Goal: Transaction & Acquisition: Purchase product/service

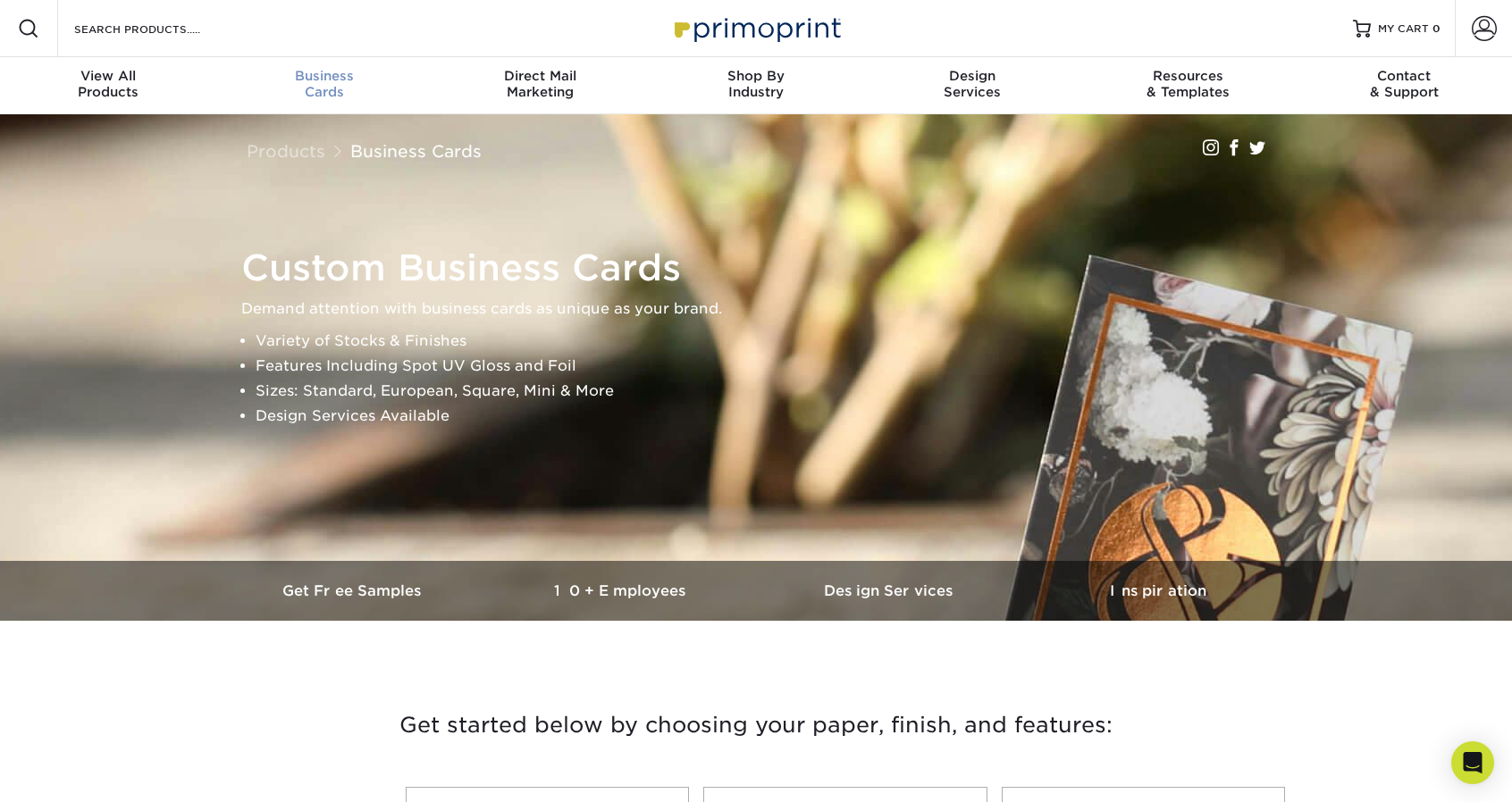
click at [333, 85] on div "Business Cards" at bounding box center [325, 83] width 216 height 32
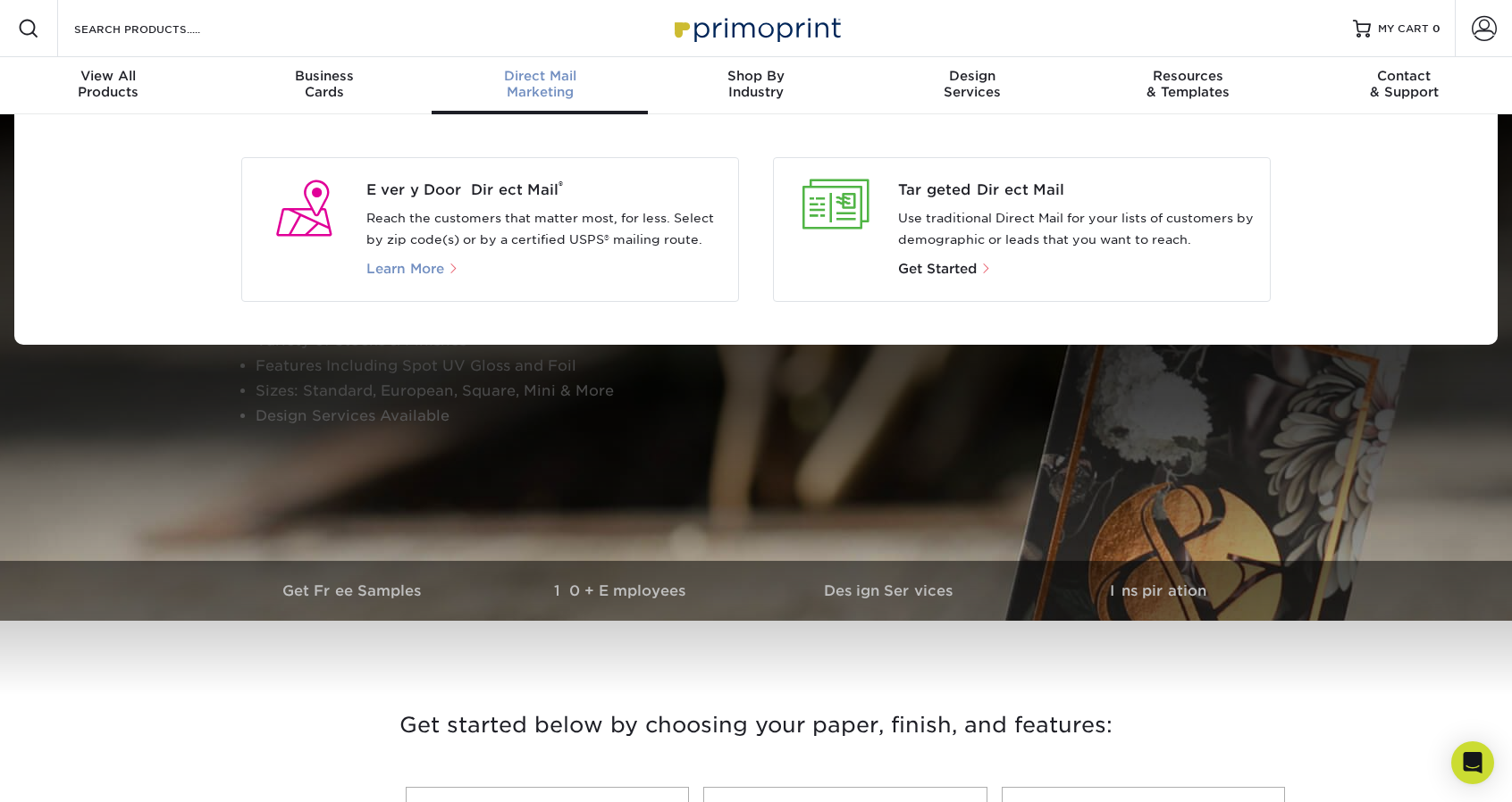
click at [409, 266] on span "Learn More" at bounding box center [405, 269] width 77 height 16
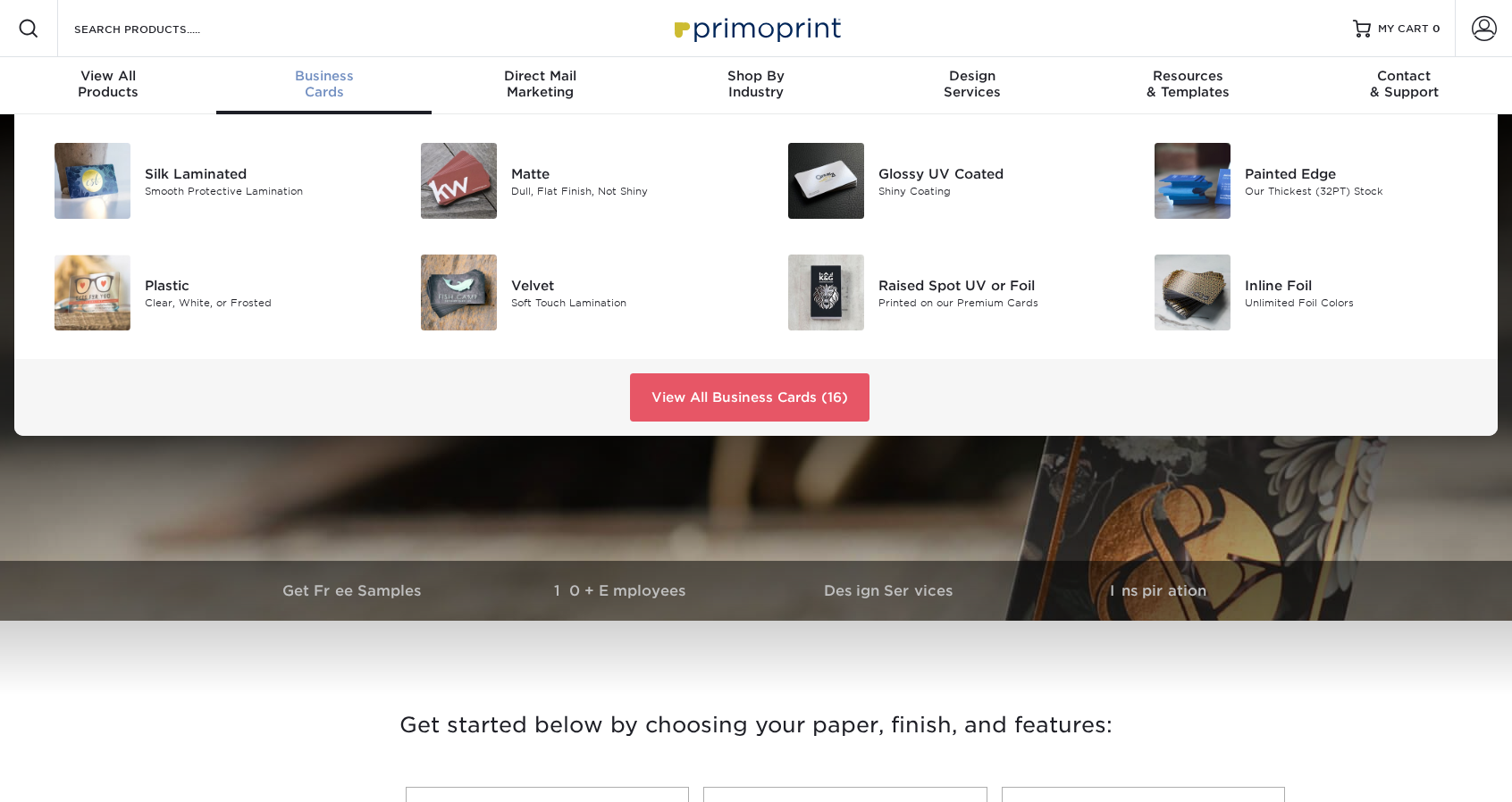
click at [327, 80] on span "Business" at bounding box center [325, 75] width 216 height 16
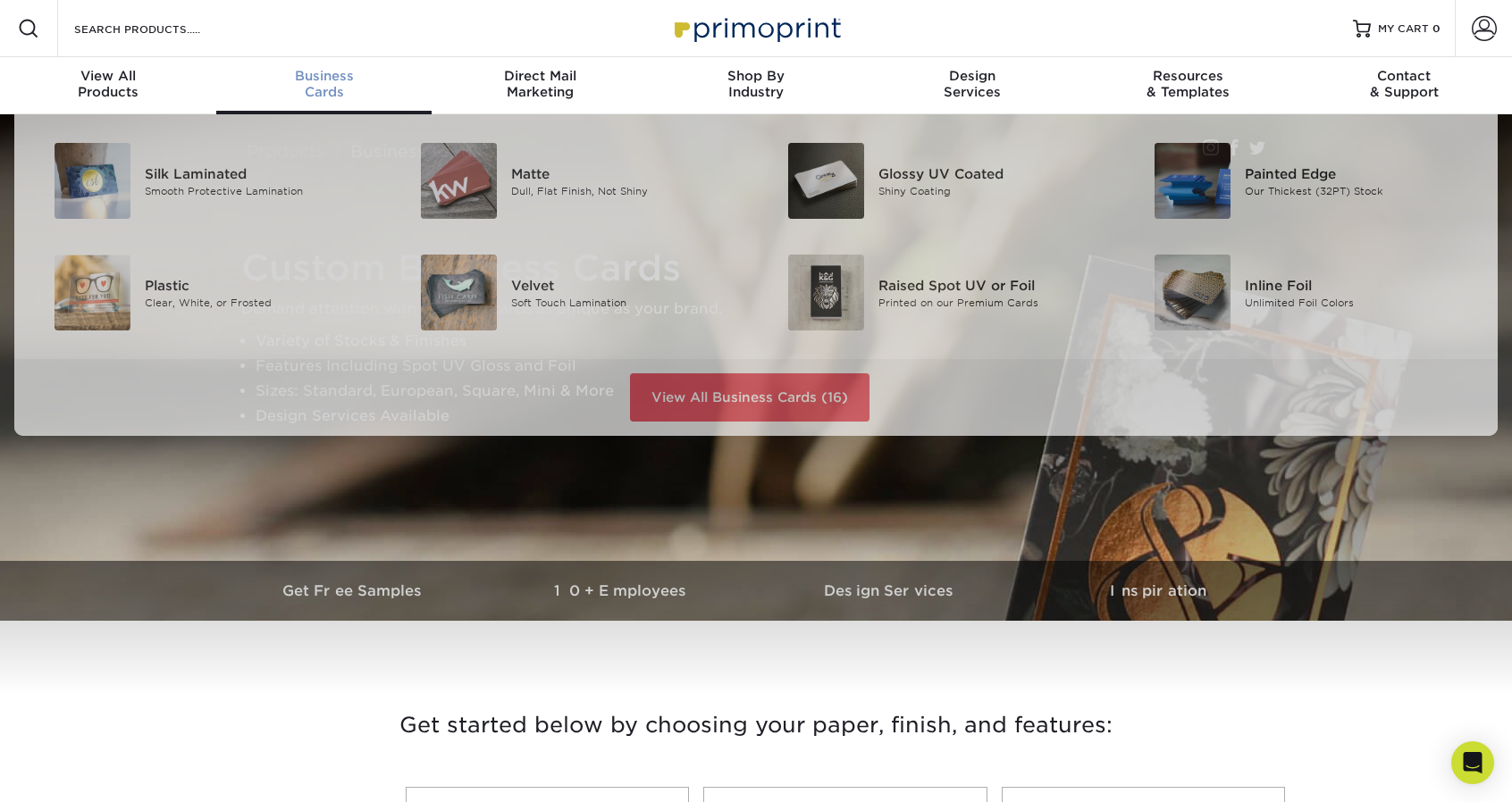
click at [338, 76] on span "Business" at bounding box center [325, 75] width 216 height 16
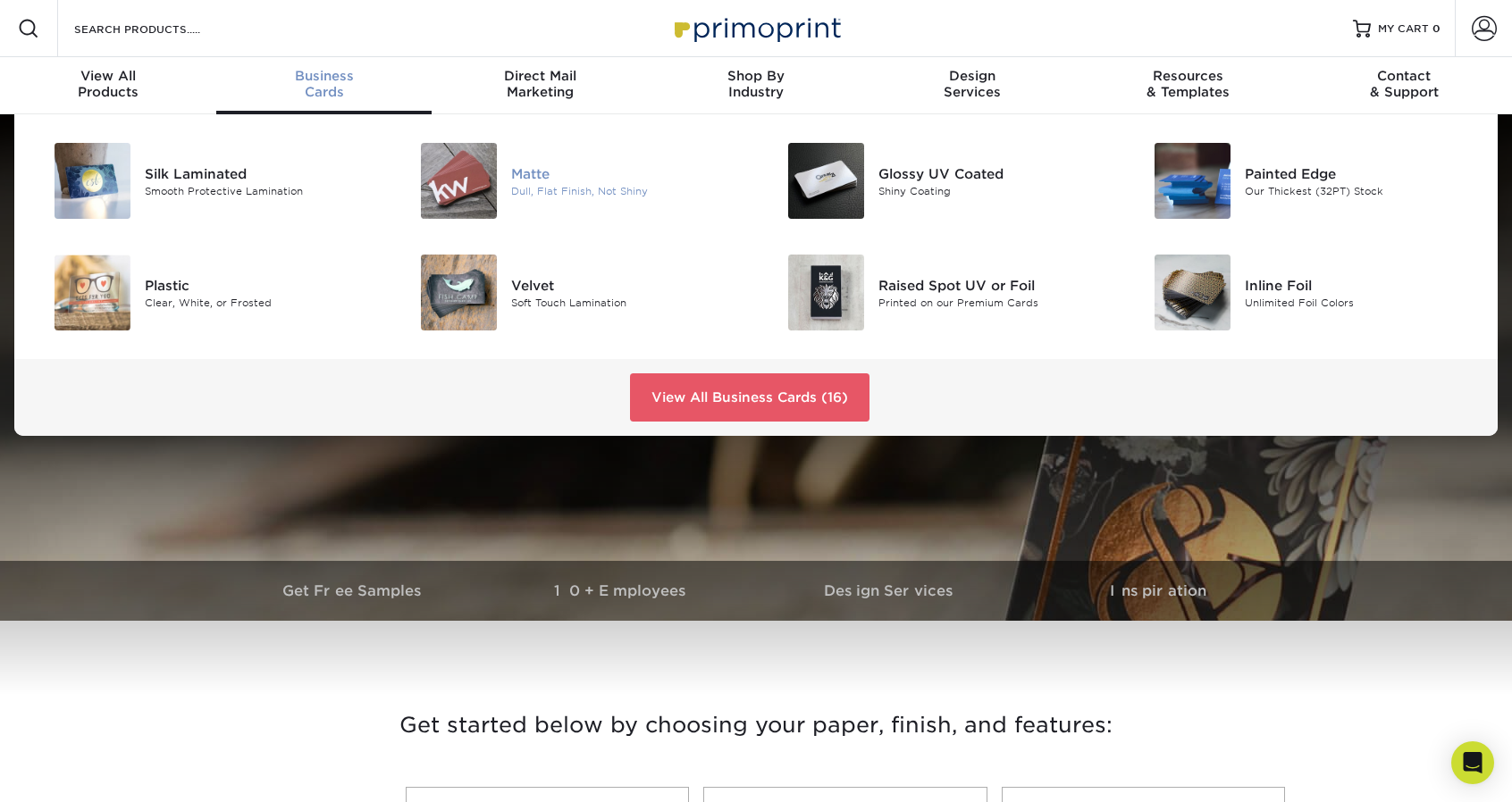
click at [552, 179] on div "Matte" at bounding box center [626, 174] width 231 height 20
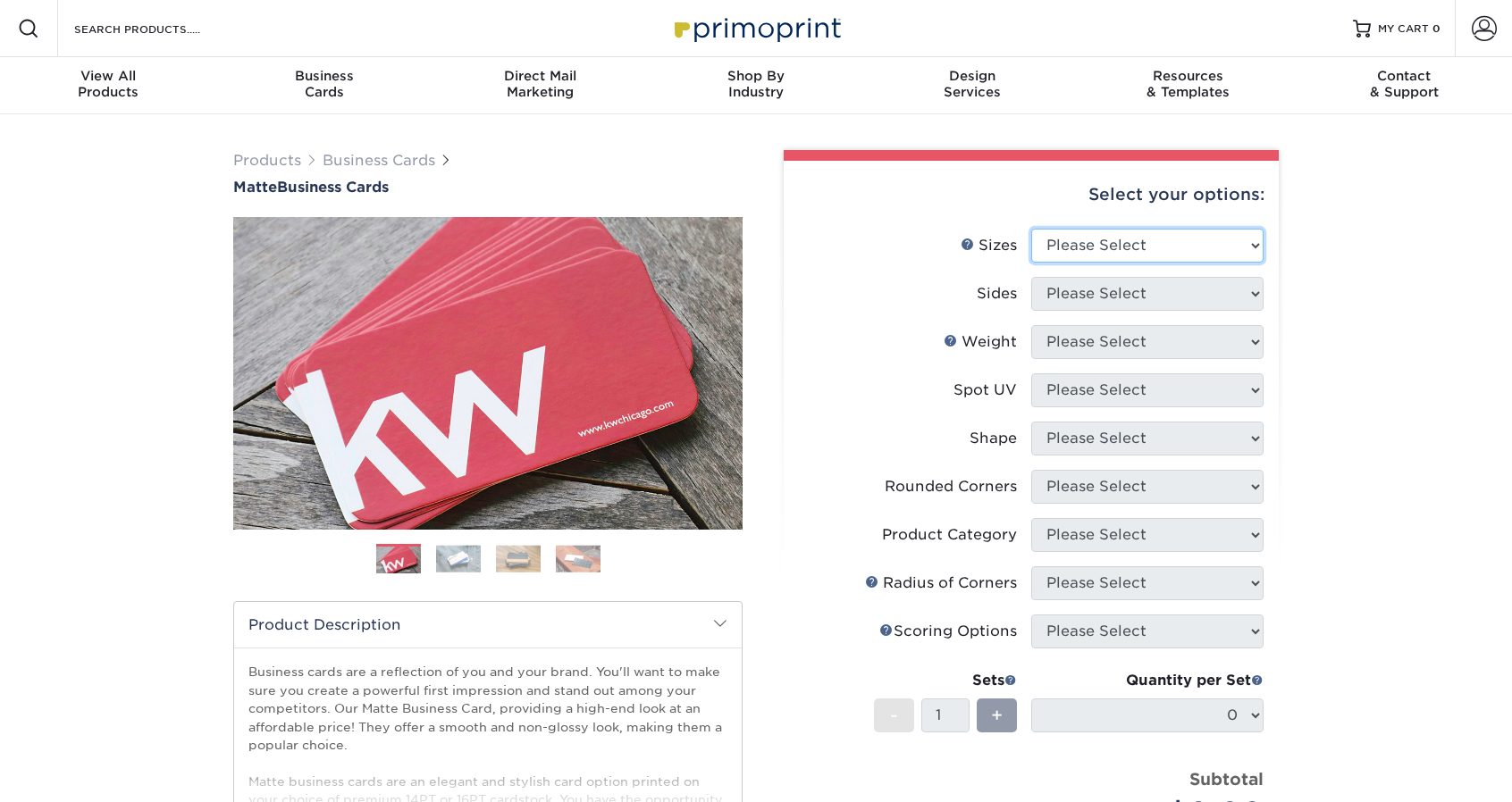
click at [1157, 251] on select "Please Select 1.5" x 3.5" - Mini 1.75" x 3.5" - Mini 2" x 2" - Square 2" x 3" -…" at bounding box center [1148, 245] width 232 height 34
select select "2.00x3.50"
click at [1031, 228] on select "Please Select 1.5" x 3.5" - Mini 1.75" x 3.5" - Mini 2" x 2" - Square 2" x 3" -…" at bounding box center [1148, 245] width 232 height 34
click at [1144, 285] on select "Please Select Print Both Sides Print Front Only" at bounding box center [1148, 294] width 232 height 34
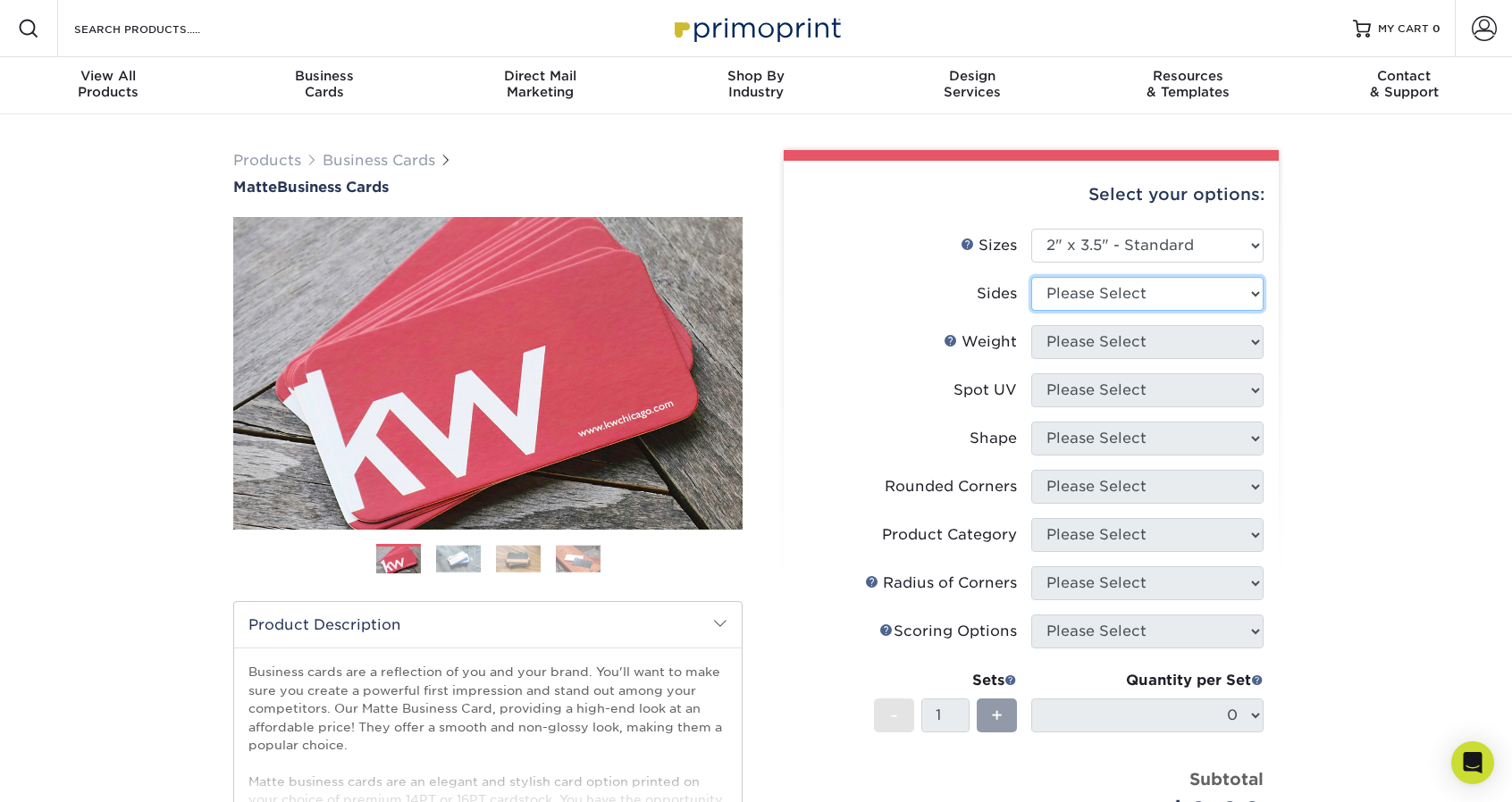
select select "13abbda7-1d64-4f25-8bb2-c179b224825d"
click at [1031, 277] on select "Please Select Print Both Sides Print Front Only" at bounding box center [1148, 294] width 232 height 34
click at [1132, 332] on select "Please Select 16PT 14PT" at bounding box center [1148, 342] width 232 height 34
select select "14PT"
click at [1031, 326] on select "Please Select 16PT 14PT" at bounding box center [1148, 342] width 232 height 34
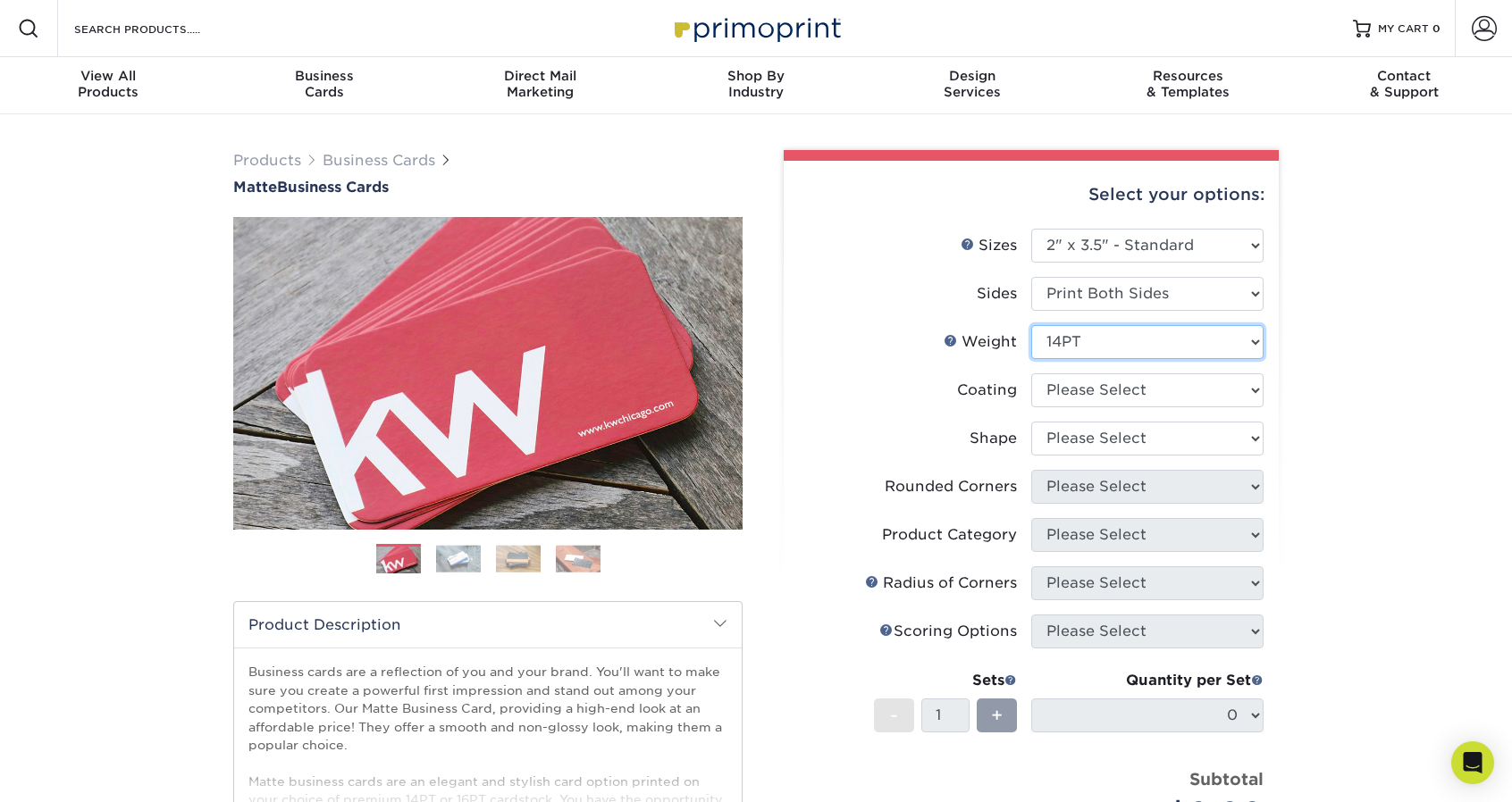
scroll to position [89, 0]
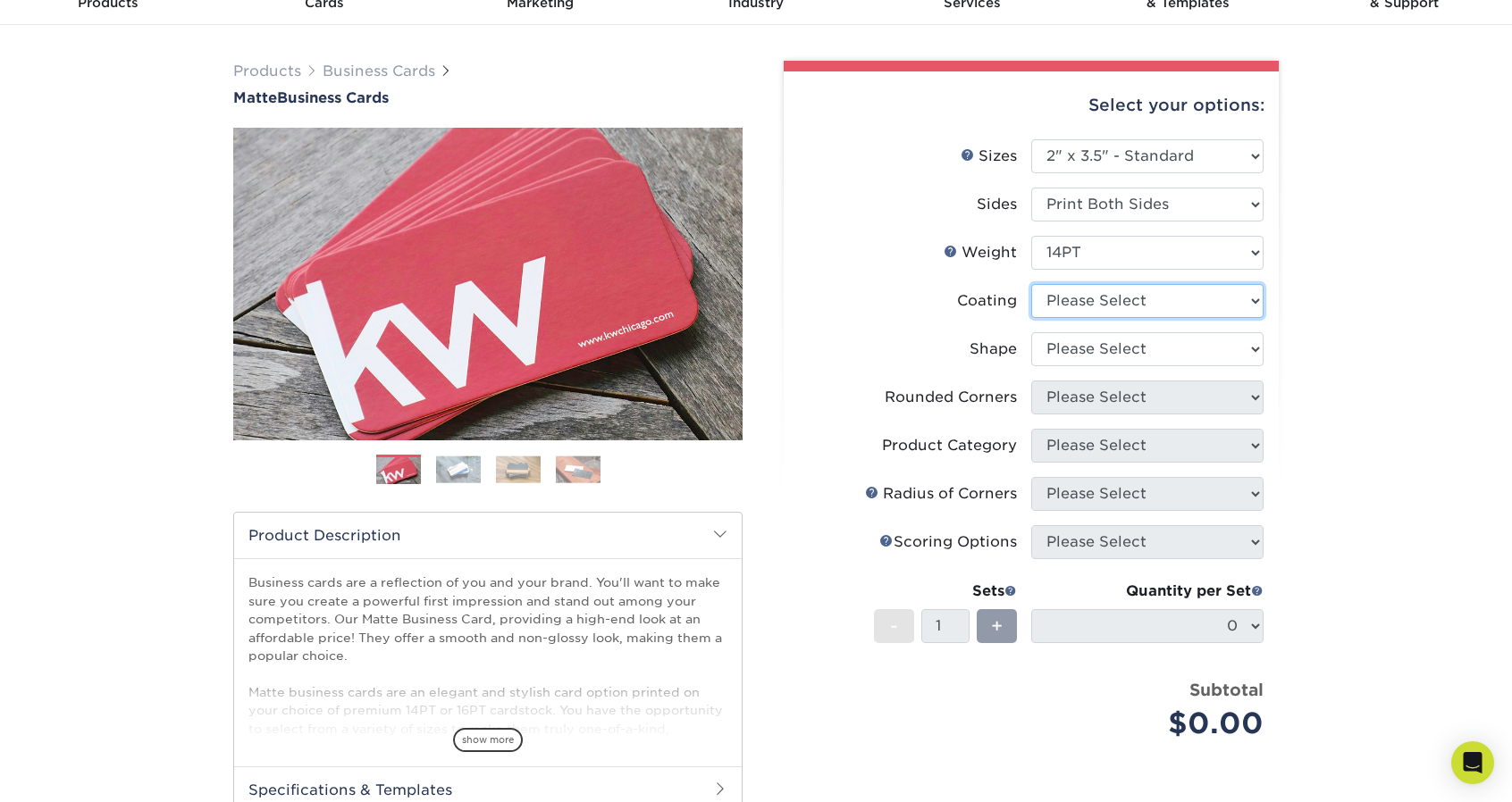
click at [1189, 307] on select at bounding box center [1148, 301] width 232 height 34
select select "121bb7b5-3b4d-429f-bd8d-bbf80e953313"
click at [1031, 284] on select at bounding box center [1148, 301] width 232 height 34
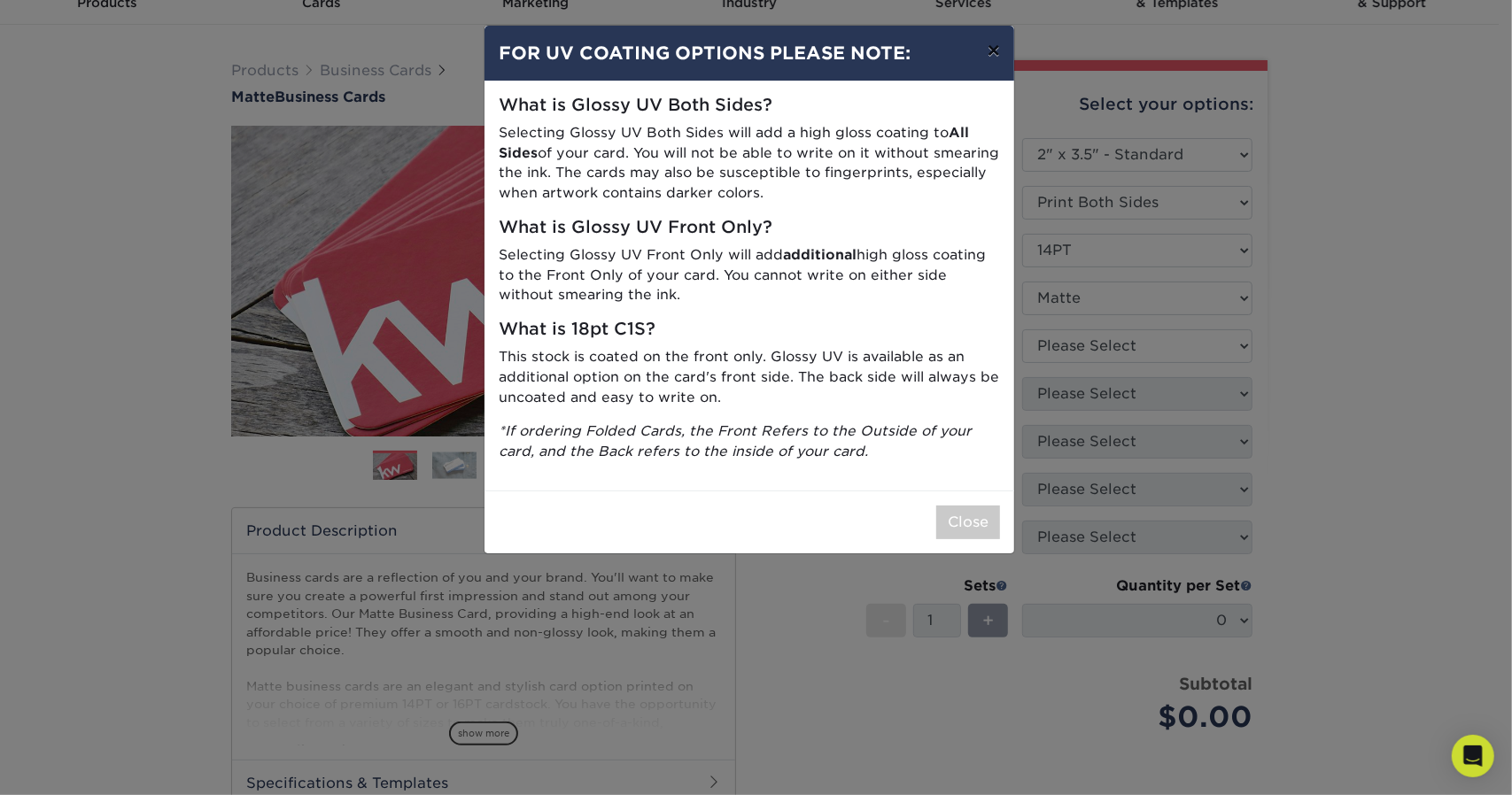
click at [998, 50] on button "×" at bounding box center [993, 50] width 40 height 49
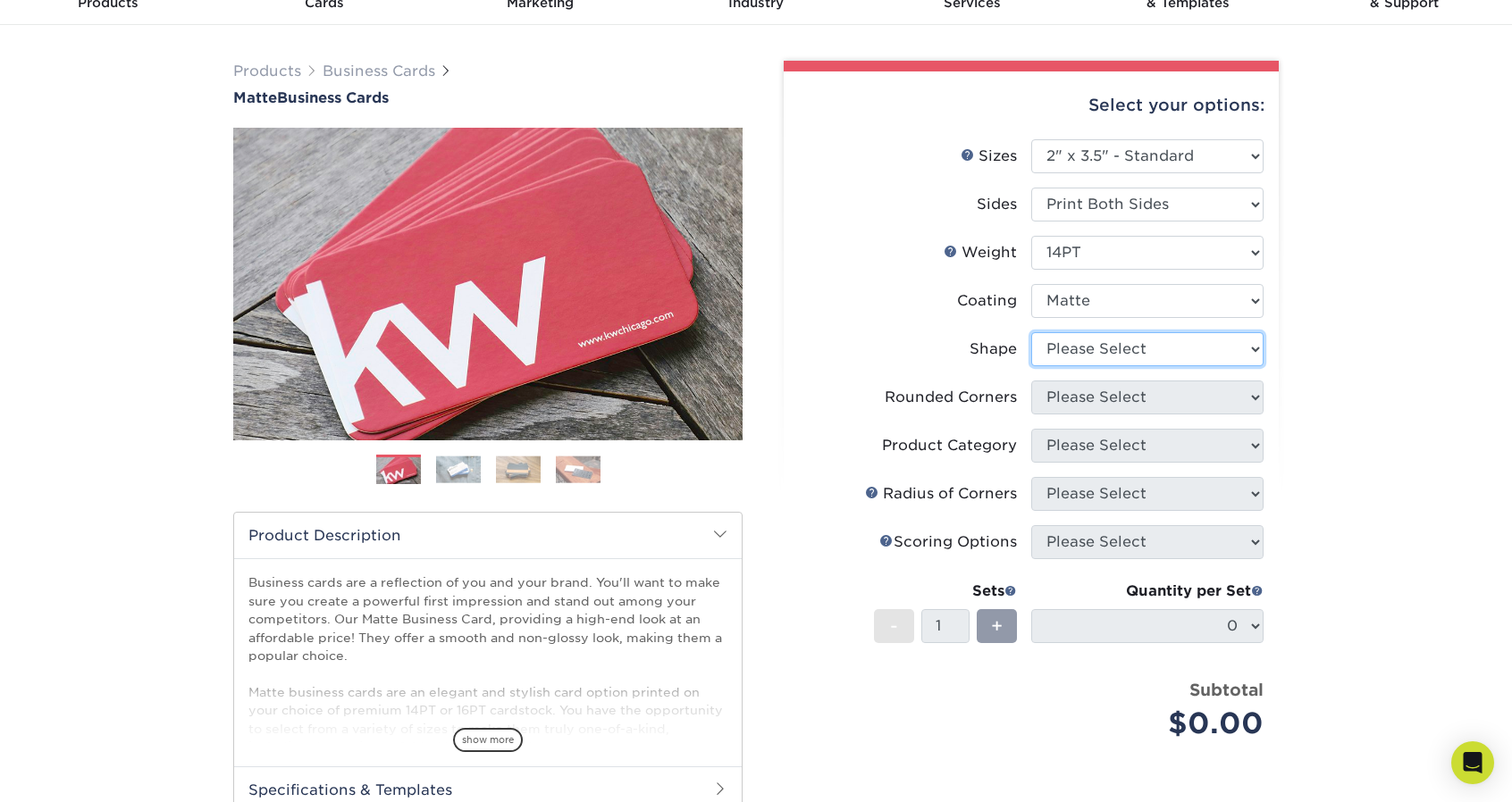
click at [1160, 340] on select "Please Select Standard" at bounding box center [1148, 349] width 232 height 34
select select "standard"
click at [1031, 333] on select "Please Select Standard" at bounding box center [1148, 349] width 232 height 34
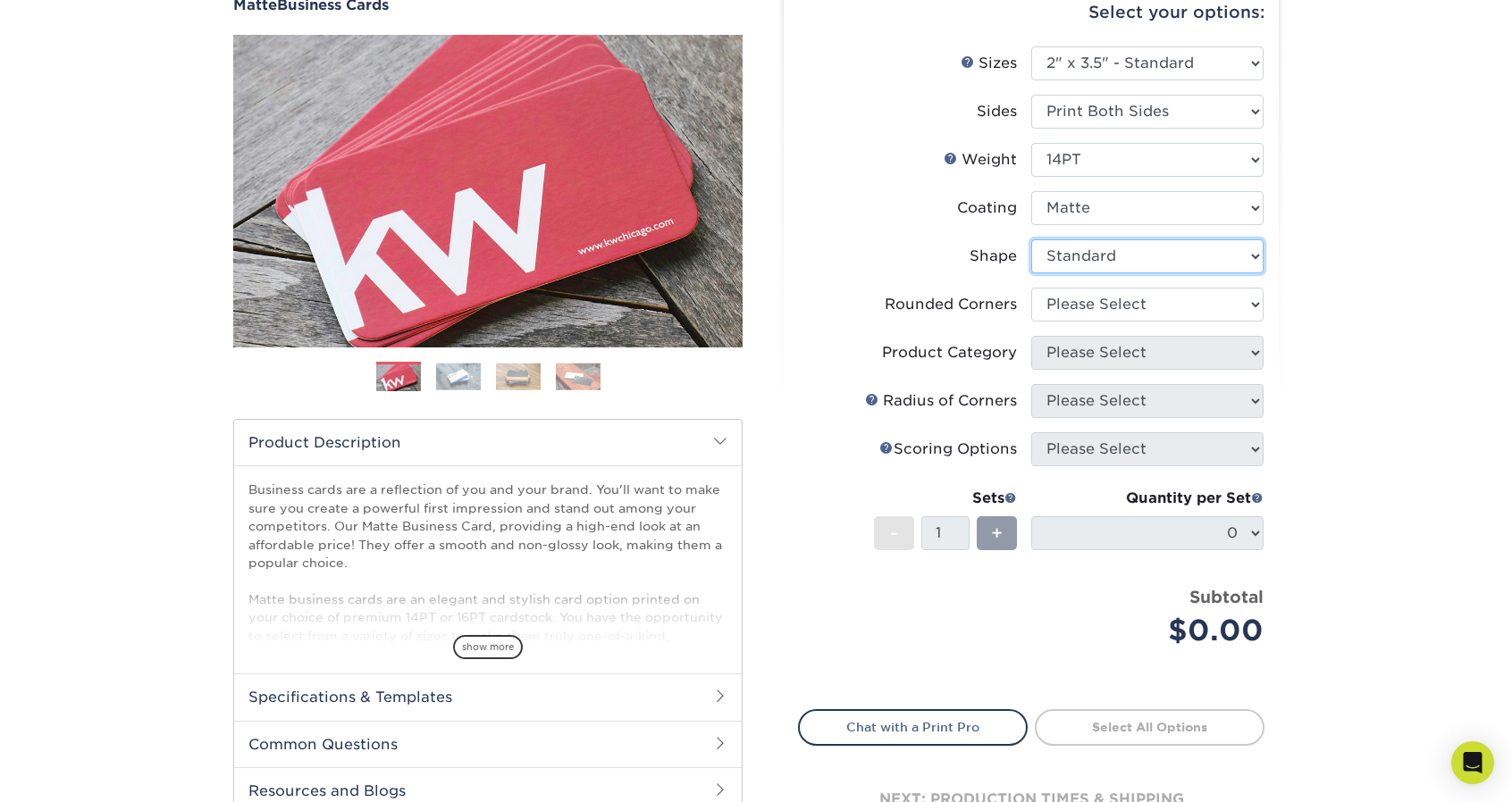
scroll to position [268, 0]
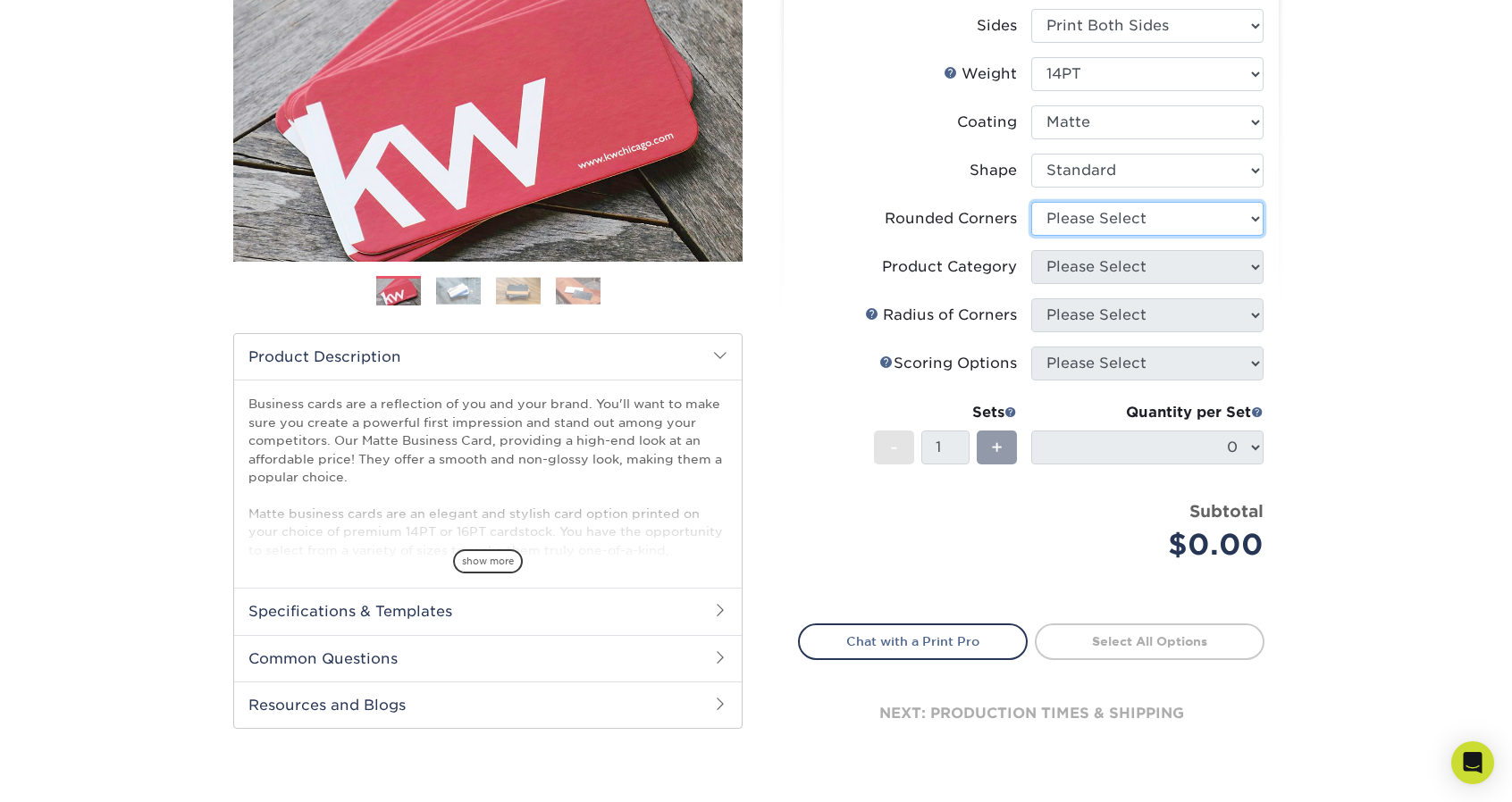
click at [1137, 220] on select "Please Select Yes - Round 2 Corners Yes - Round 4 Corners No" at bounding box center [1148, 218] width 232 height 34
select select "0"
click at [1031, 201] on select "Please Select Yes - Round 2 Corners Yes - Round 4 Corners No" at bounding box center [1148, 218] width 232 height 34
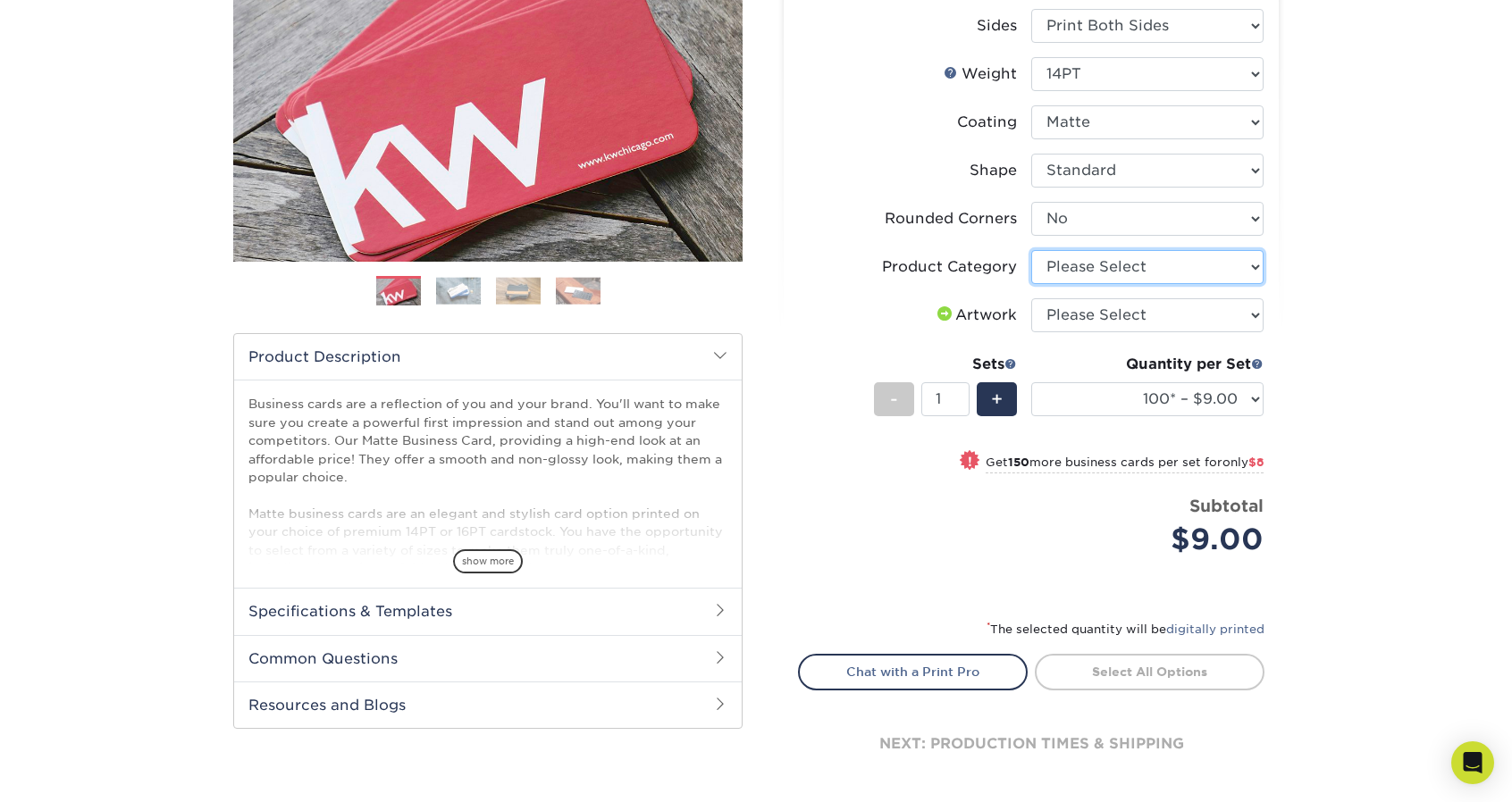
click at [1136, 276] on select "Please Select Business Cards" at bounding box center [1148, 267] width 232 height 34
select select "3b5148f1-0588-4f88-a218-97bcfdce65c1"
click at [1031, 250] on select "Please Select Business Cards" at bounding box center [1148, 267] width 232 height 34
click at [1131, 302] on select "Please Select I will upload files I need a design - $100" at bounding box center [1148, 316] width 232 height 34
select select "upload"
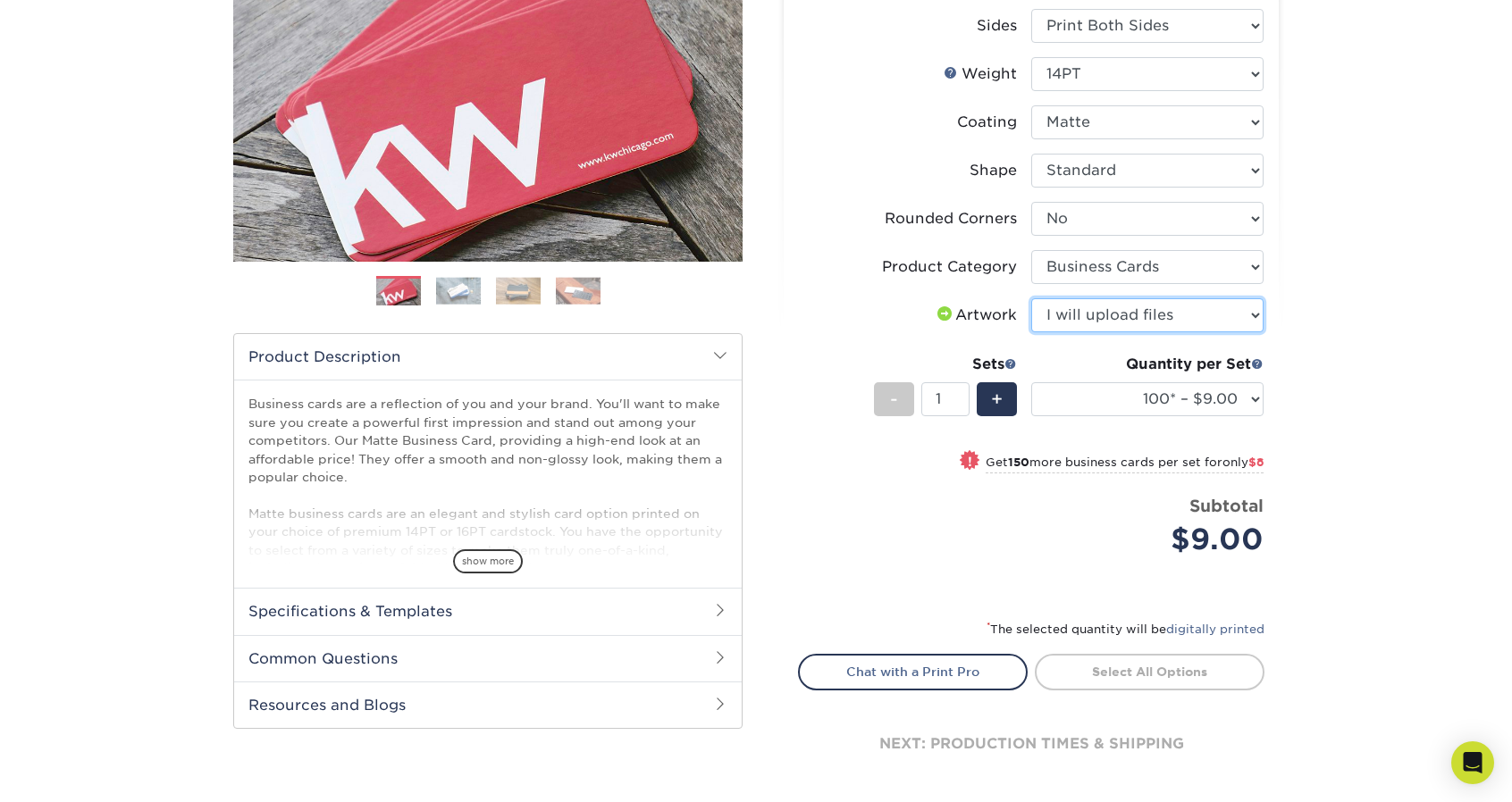
click at [1031, 299] on select "Please Select I will upload files I need a design - $100" at bounding box center [1148, 316] width 232 height 34
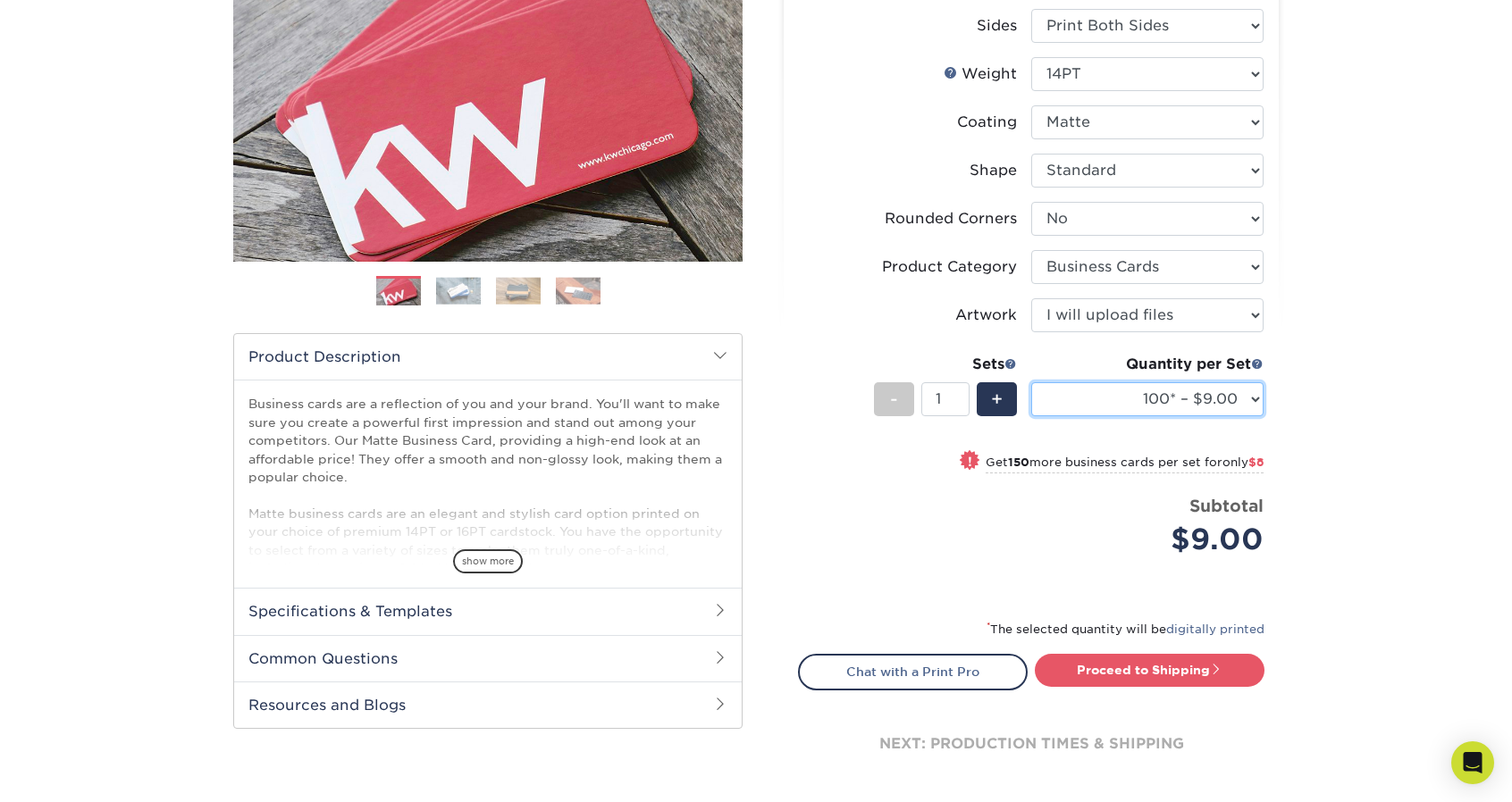
click at [1259, 400] on select "100* – $9.00 250* – $17.00 500 – $33.00 1000 – $42.00 2500 – $75.00 5000 – $143…" at bounding box center [1148, 399] width 232 height 34
click at [994, 399] on span "+" at bounding box center [997, 399] width 12 height 27
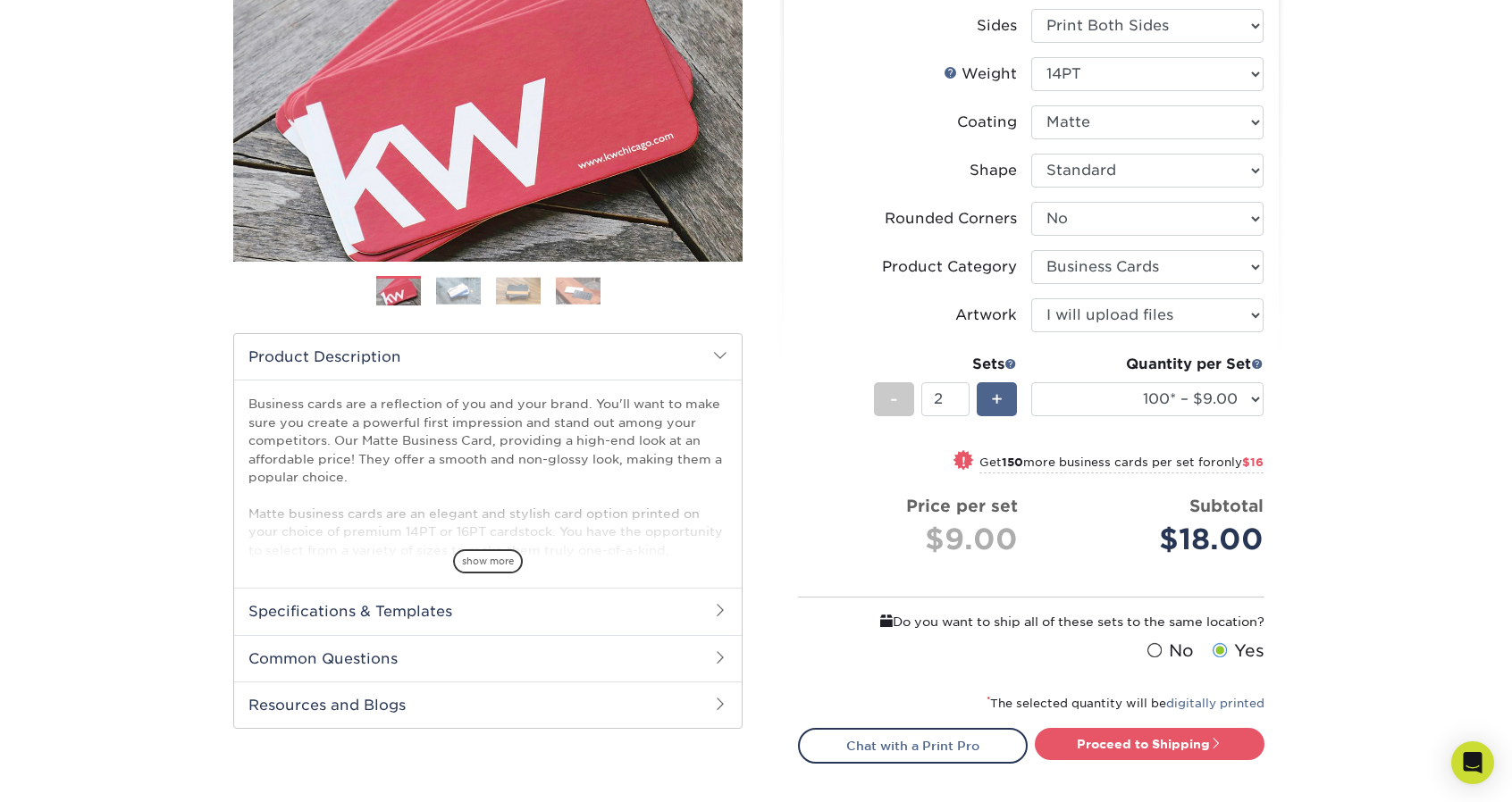
click at [994, 399] on span "+" at bounding box center [997, 399] width 12 height 27
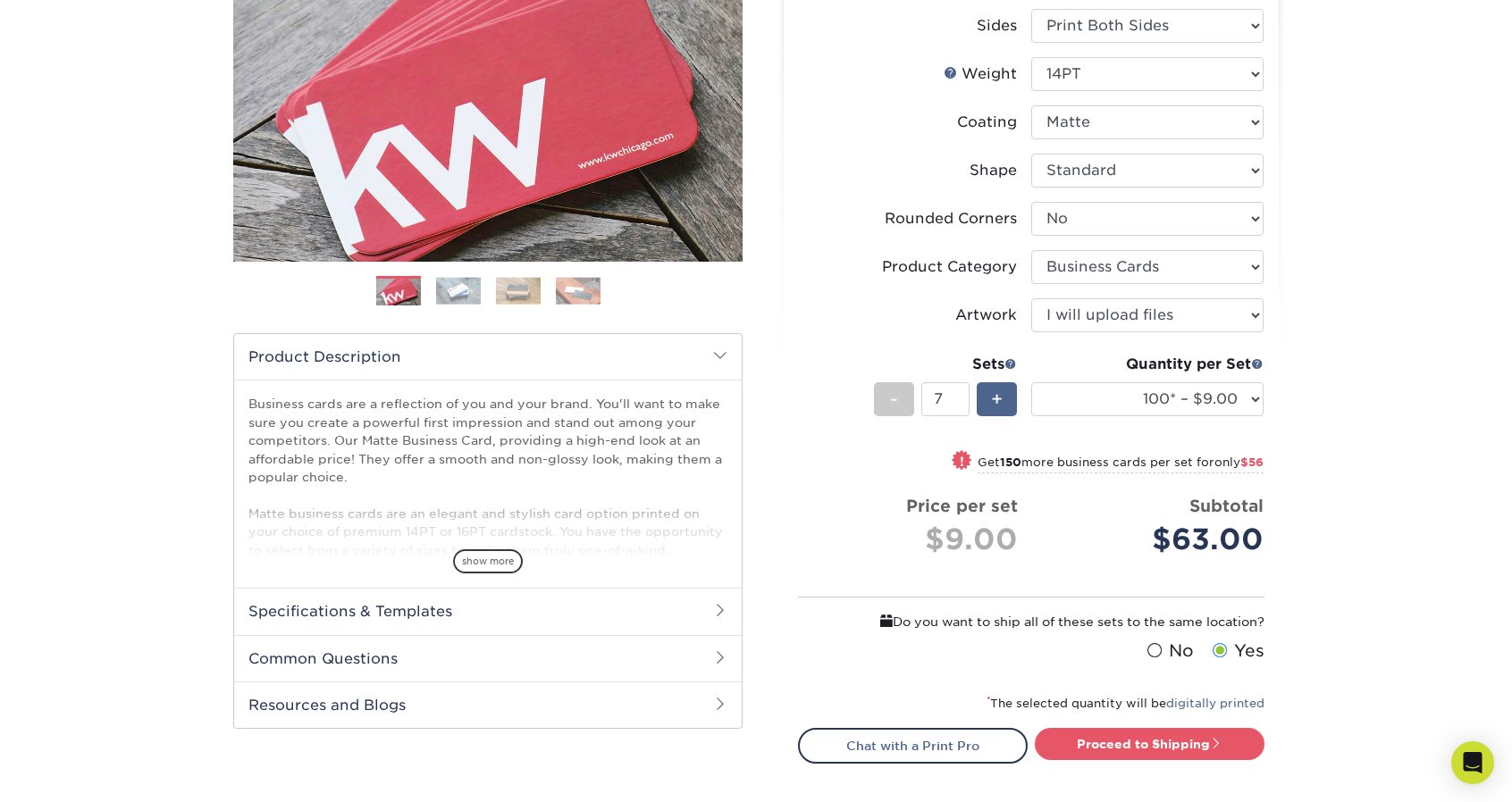
click at [994, 399] on span "+" at bounding box center [997, 399] width 12 height 27
click at [904, 400] on div "-" at bounding box center [893, 399] width 41 height 34
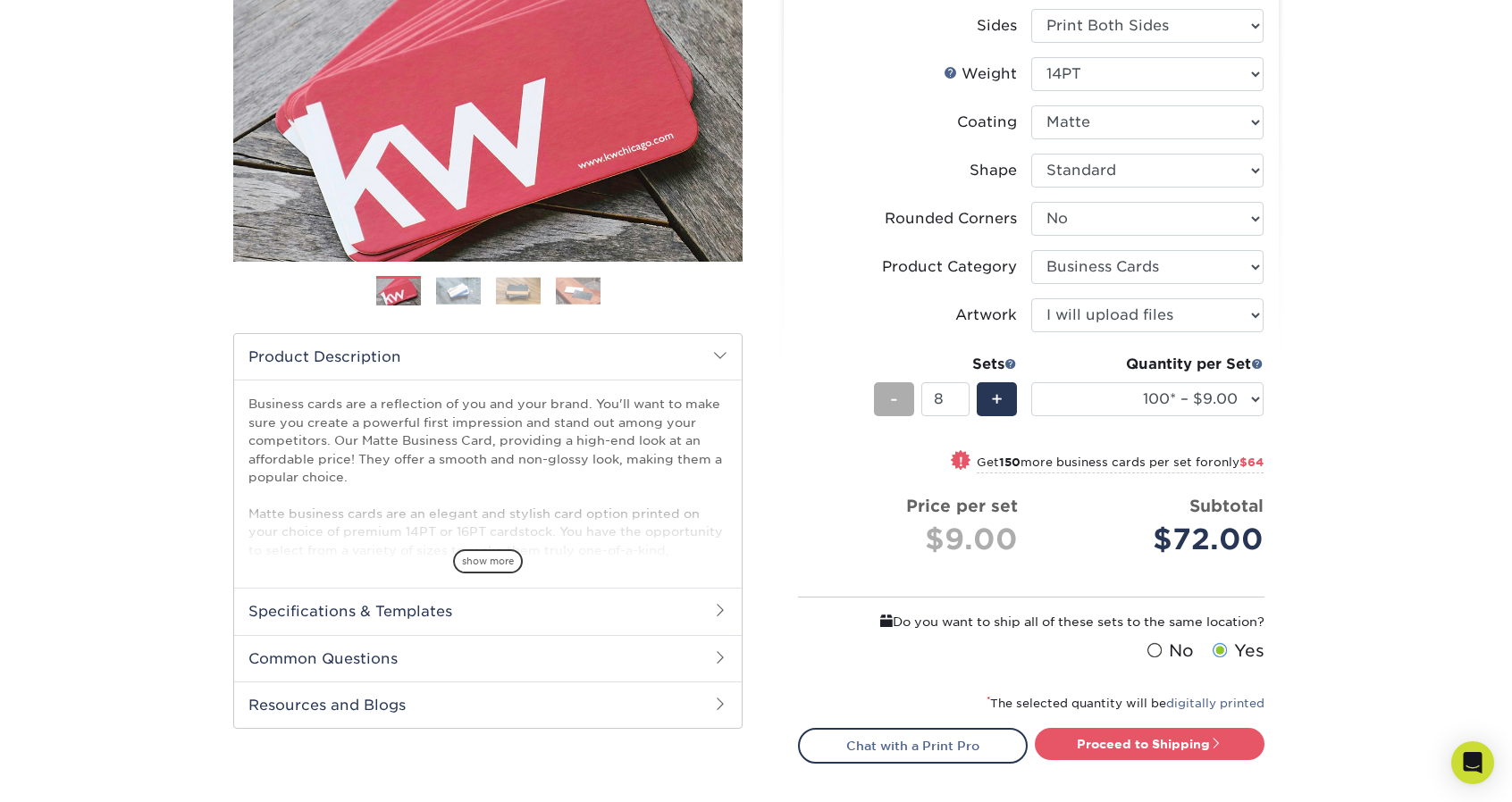
click at [904, 400] on div "-" at bounding box center [893, 399] width 41 height 34
click at [983, 393] on div "+" at bounding box center [997, 399] width 41 height 34
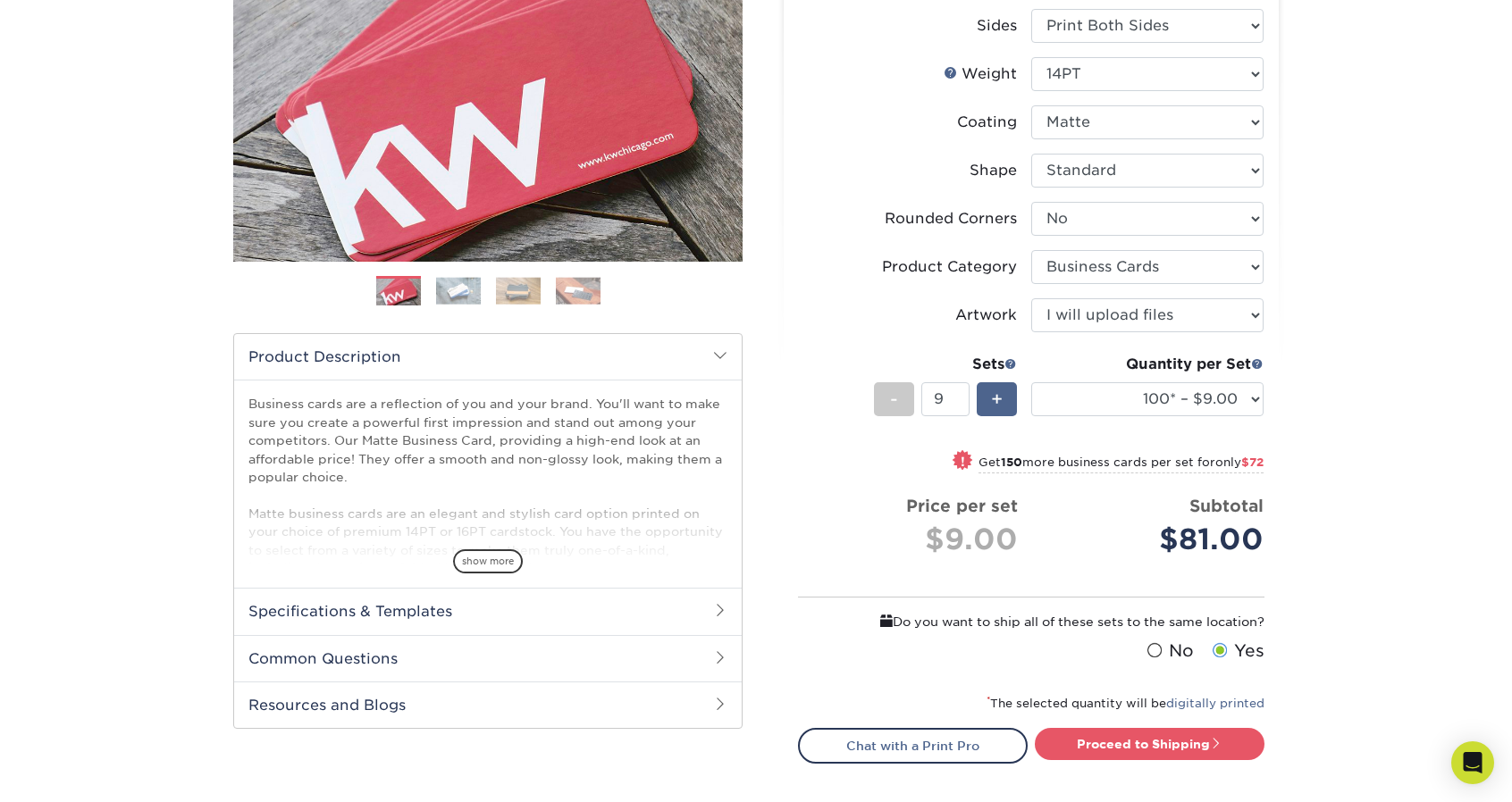
click at [983, 393] on div "+" at bounding box center [997, 399] width 41 height 34
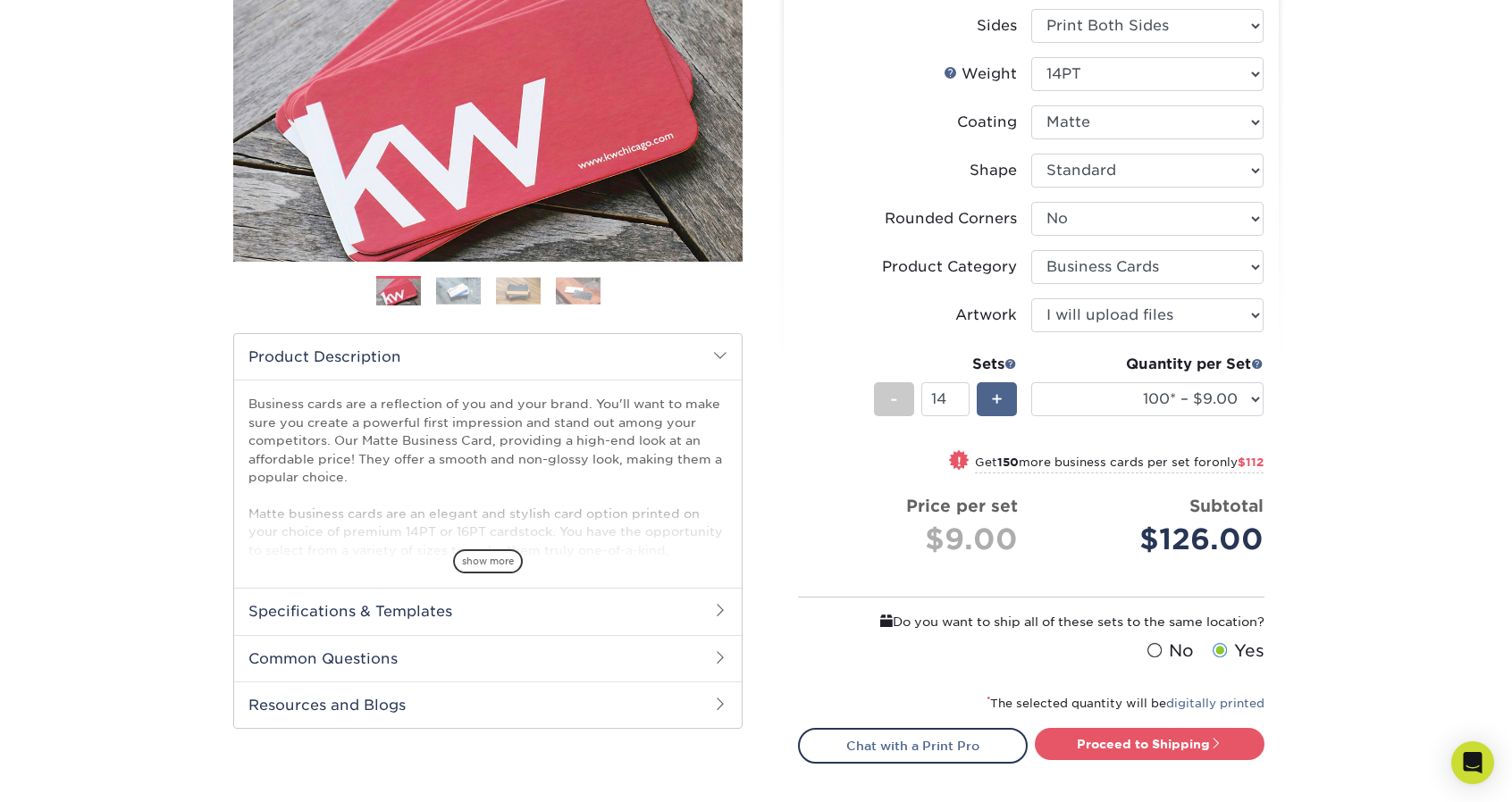
click at [983, 393] on div "+" at bounding box center [997, 399] width 41 height 34
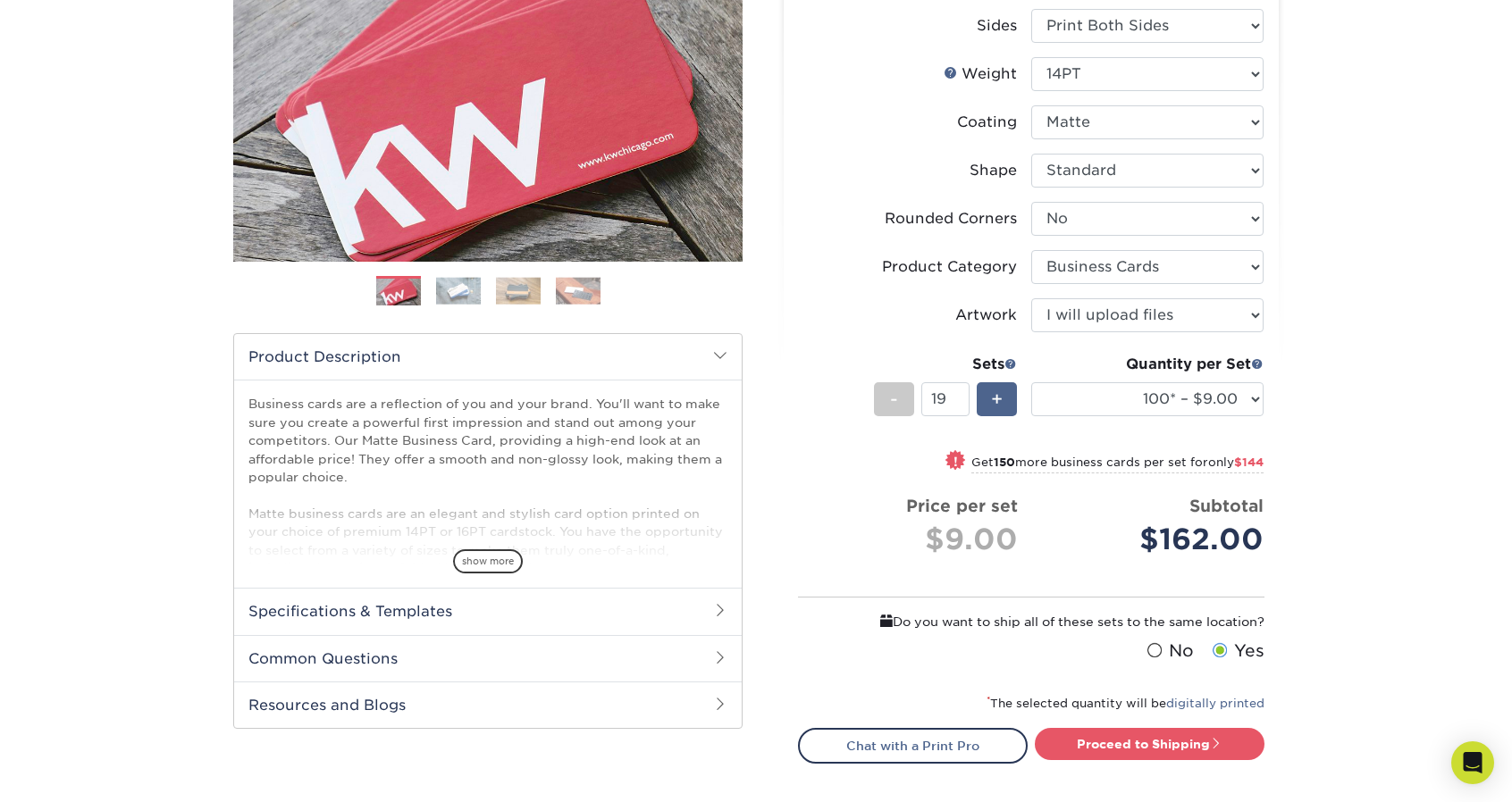
click at [983, 393] on div "+" at bounding box center [997, 399] width 41 height 34
click at [1143, 398] on select "100* – $9.00 250* – $17.00 500 – $33.00 1000 – $42.00 2500 – $75.00 5000 – $143…" at bounding box center [1148, 399] width 232 height 34
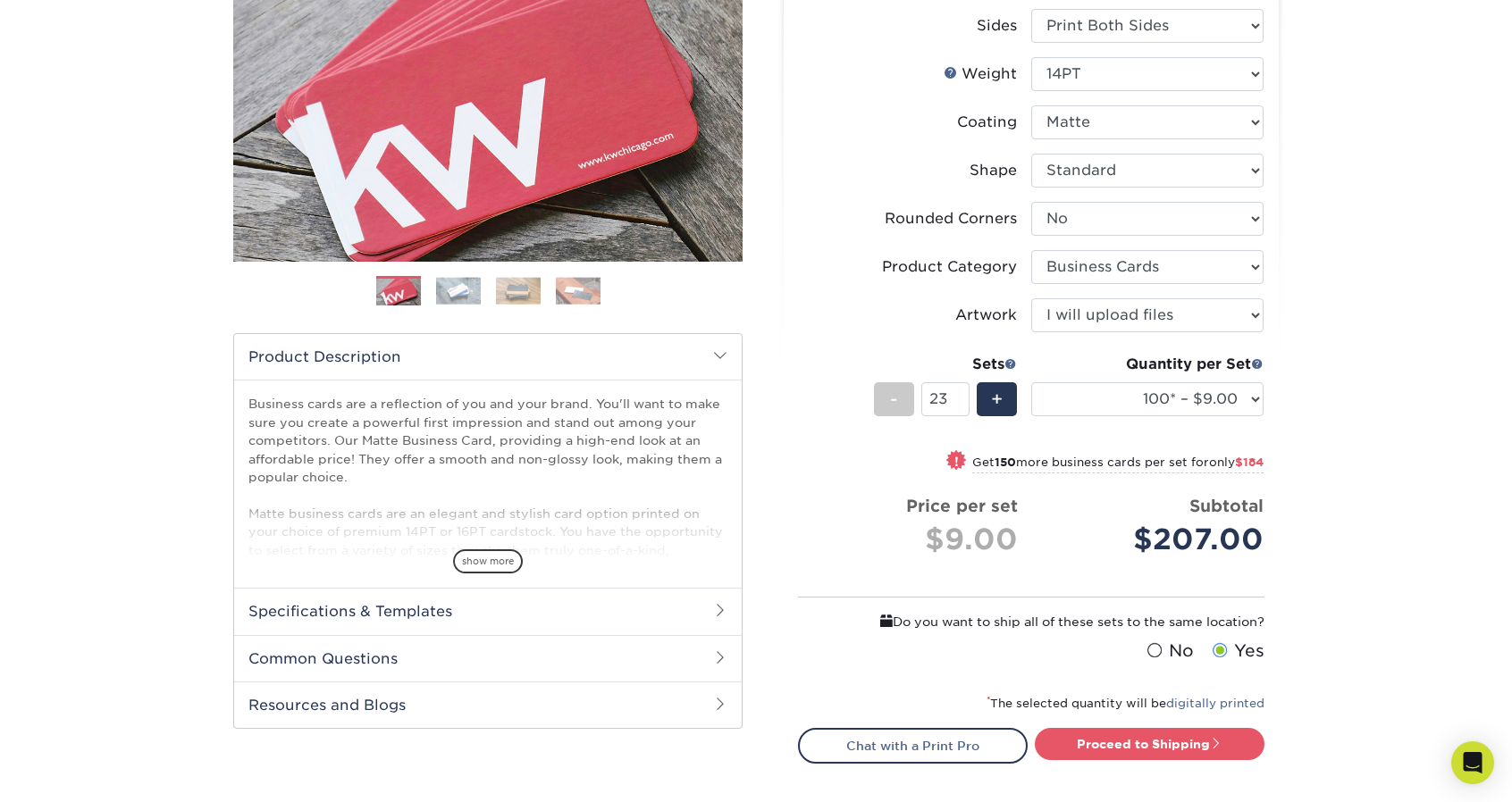
click at [911, 430] on div "Sets - 23 +" at bounding box center [945, 396] width 143 height 83
click at [900, 401] on div "-" at bounding box center [893, 399] width 41 height 34
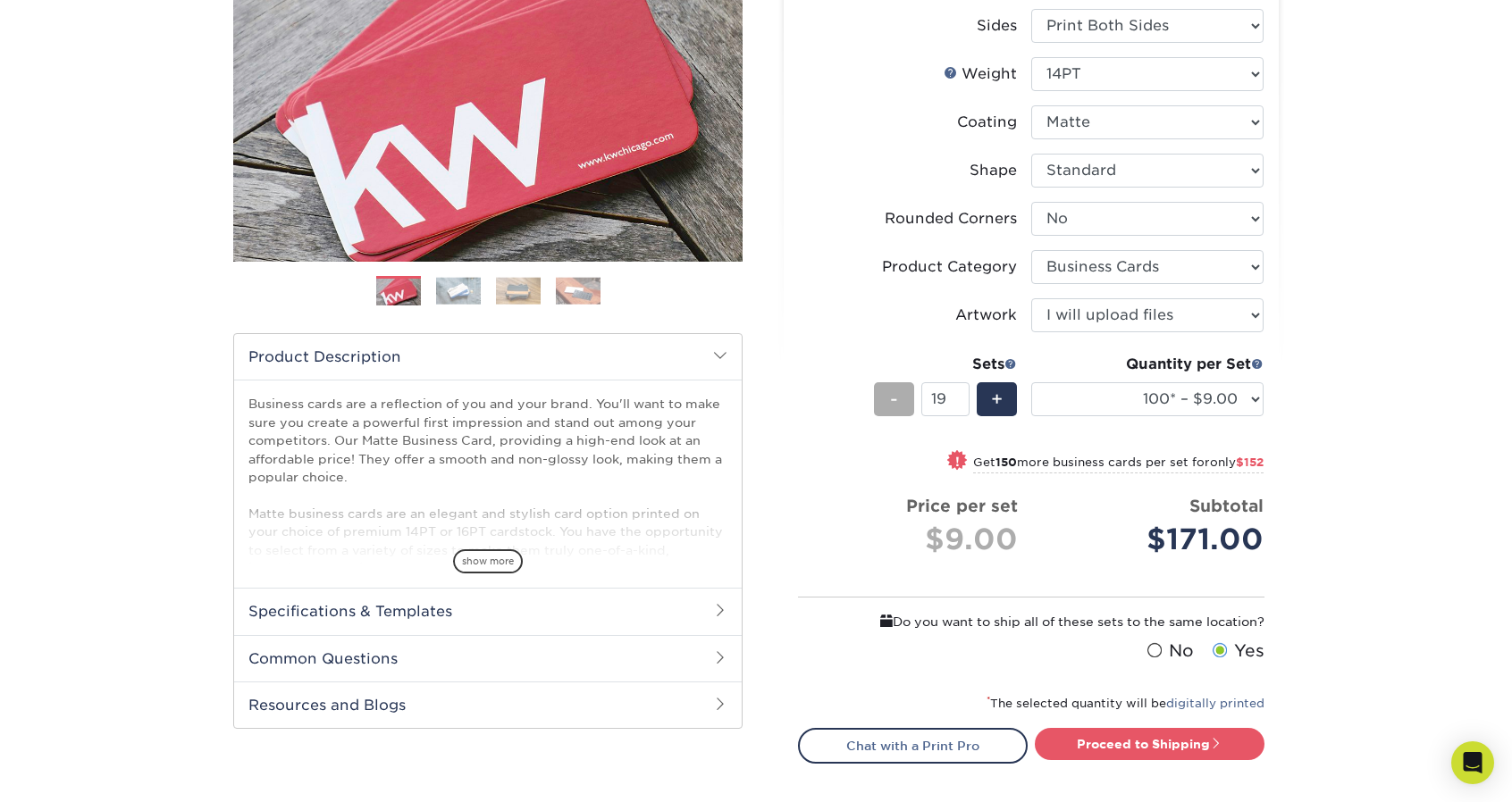
click at [900, 401] on div "-" at bounding box center [893, 399] width 41 height 34
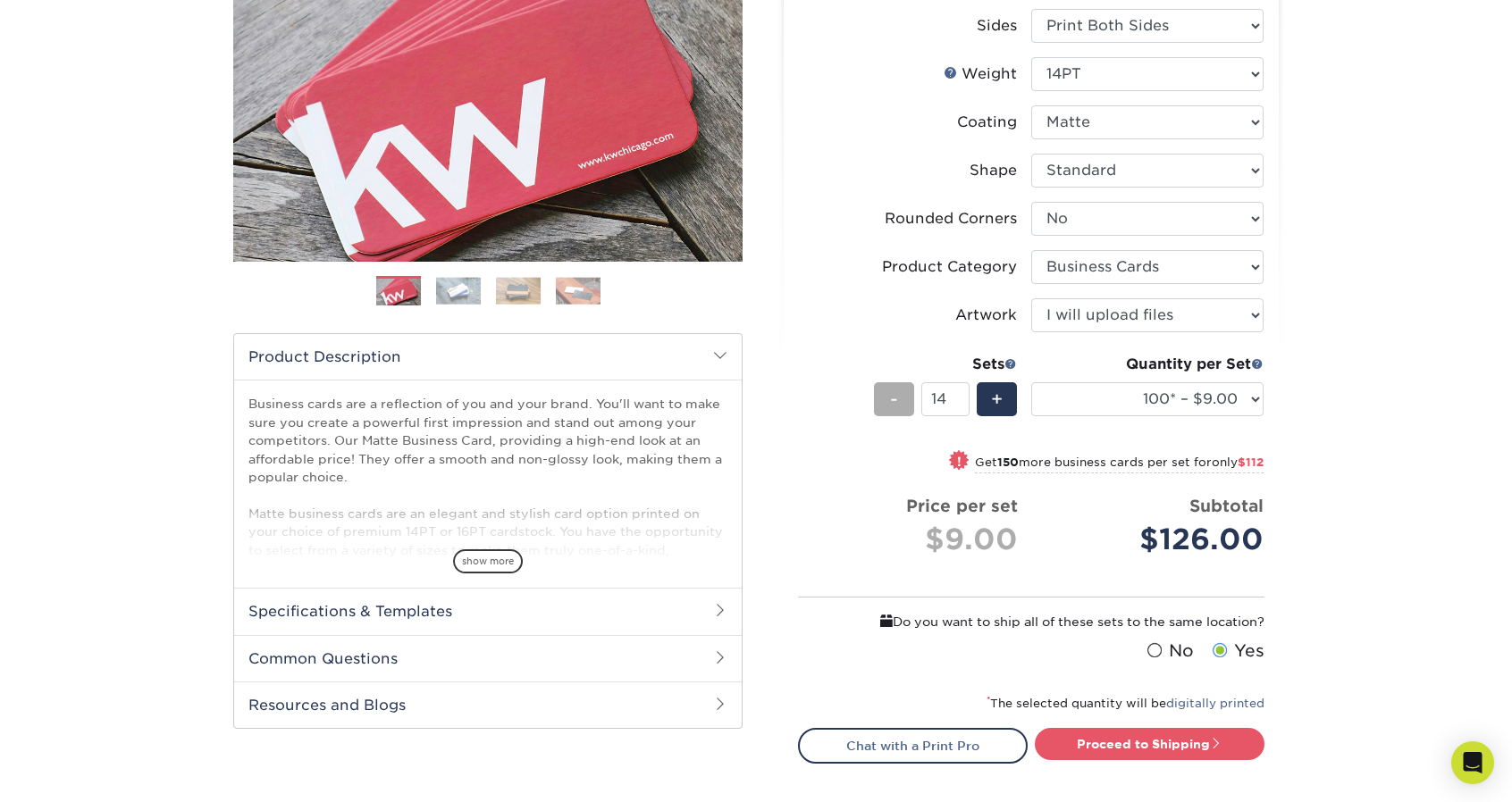
click at [900, 401] on div "-" at bounding box center [893, 399] width 41 height 34
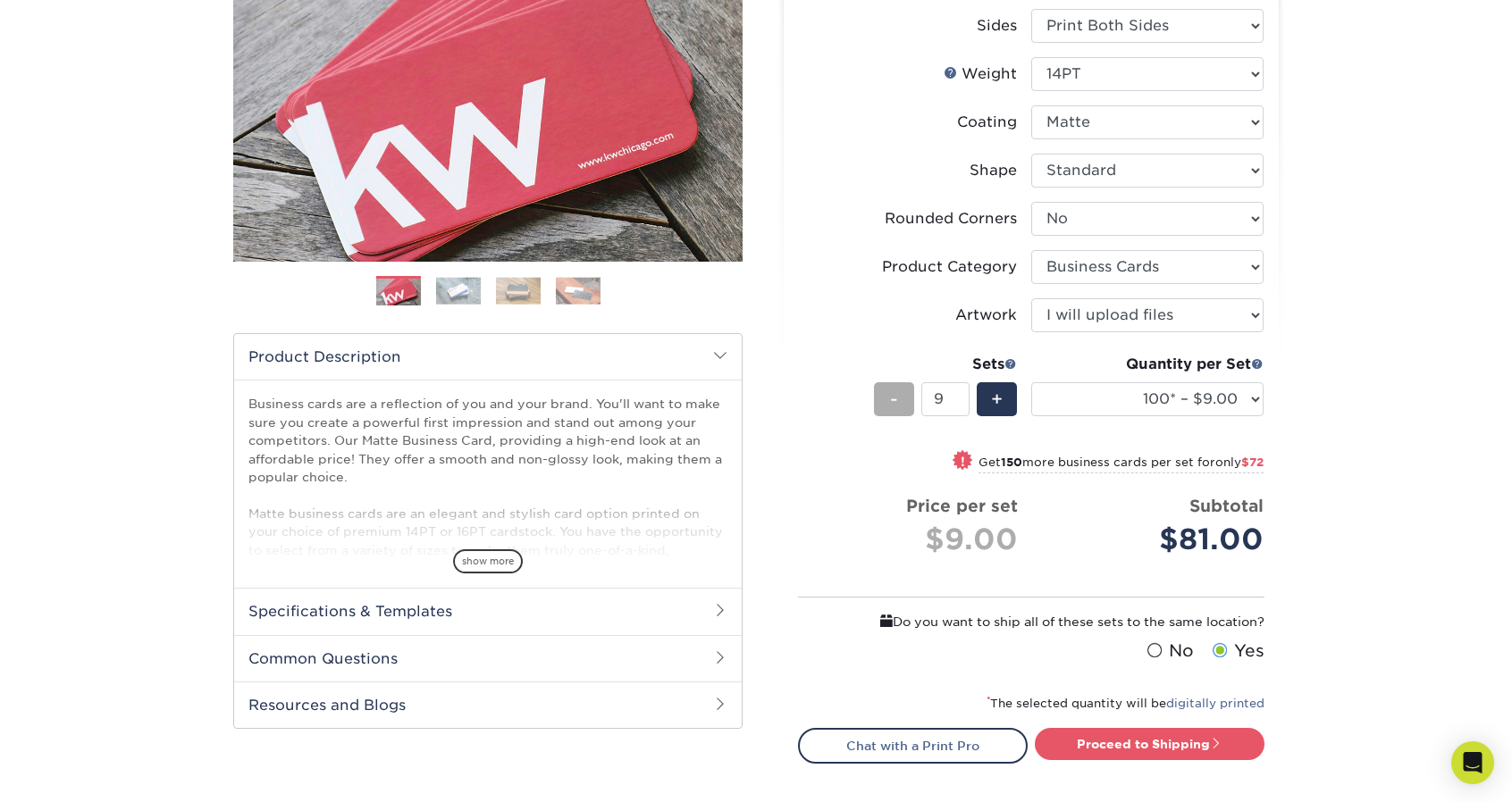
click at [900, 401] on div "-" at bounding box center [893, 399] width 41 height 34
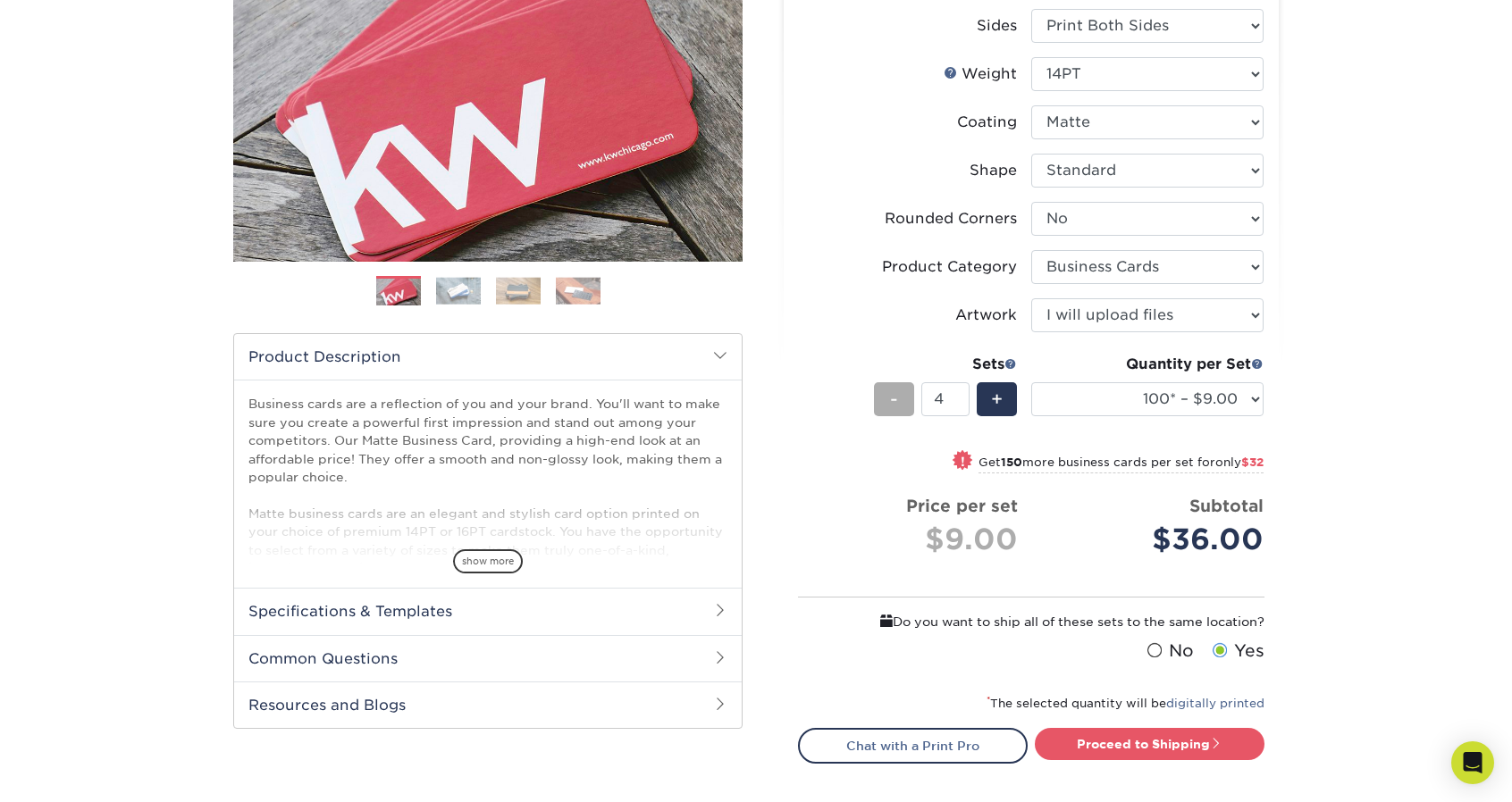
click at [900, 401] on div "-" at bounding box center [893, 399] width 41 height 34
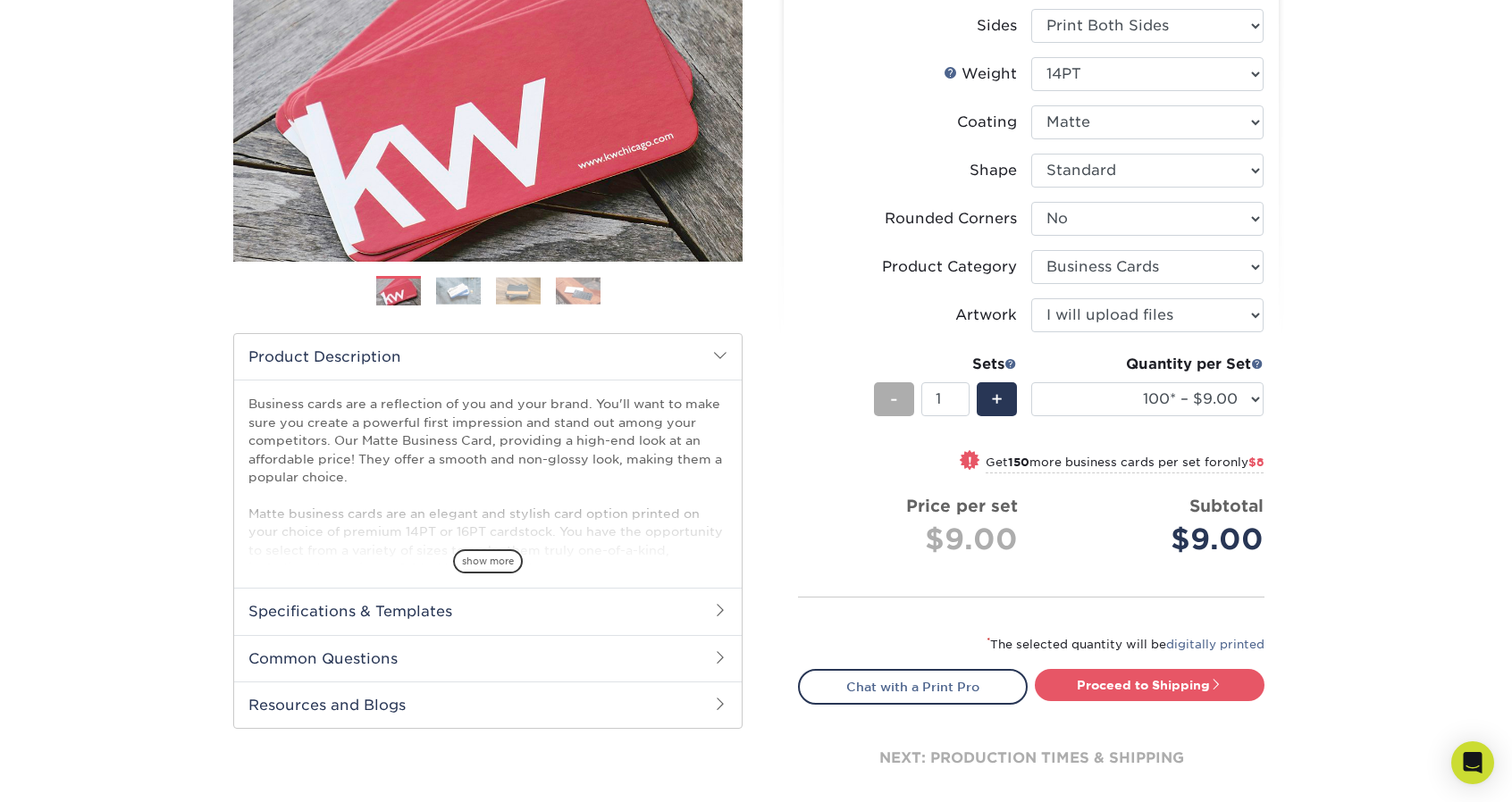
click at [900, 401] on div "-" at bounding box center [893, 399] width 41 height 34
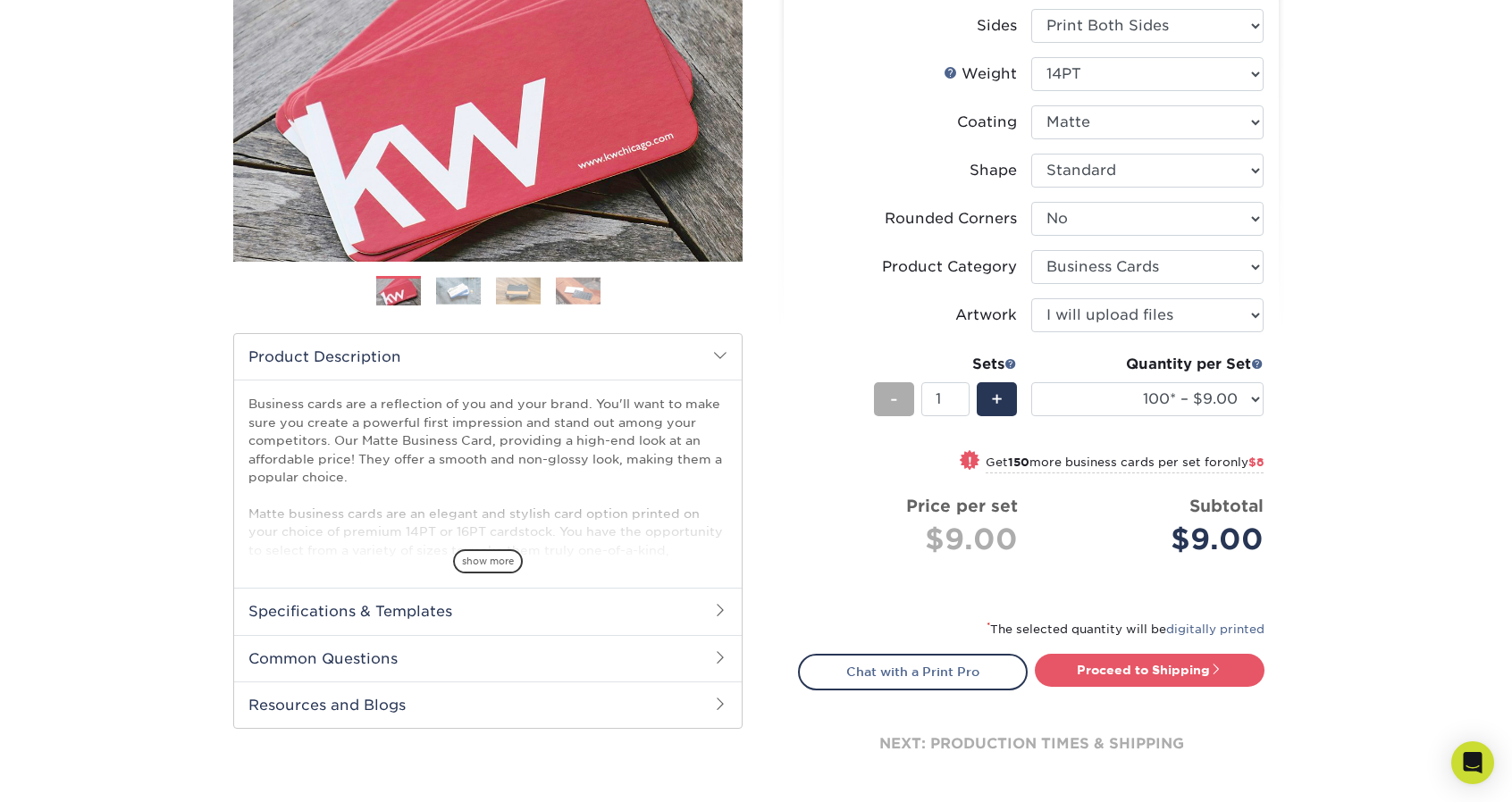
click at [900, 401] on div "-" at bounding box center [893, 399] width 41 height 34
click at [995, 401] on span "+" at bounding box center [997, 399] width 12 height 27
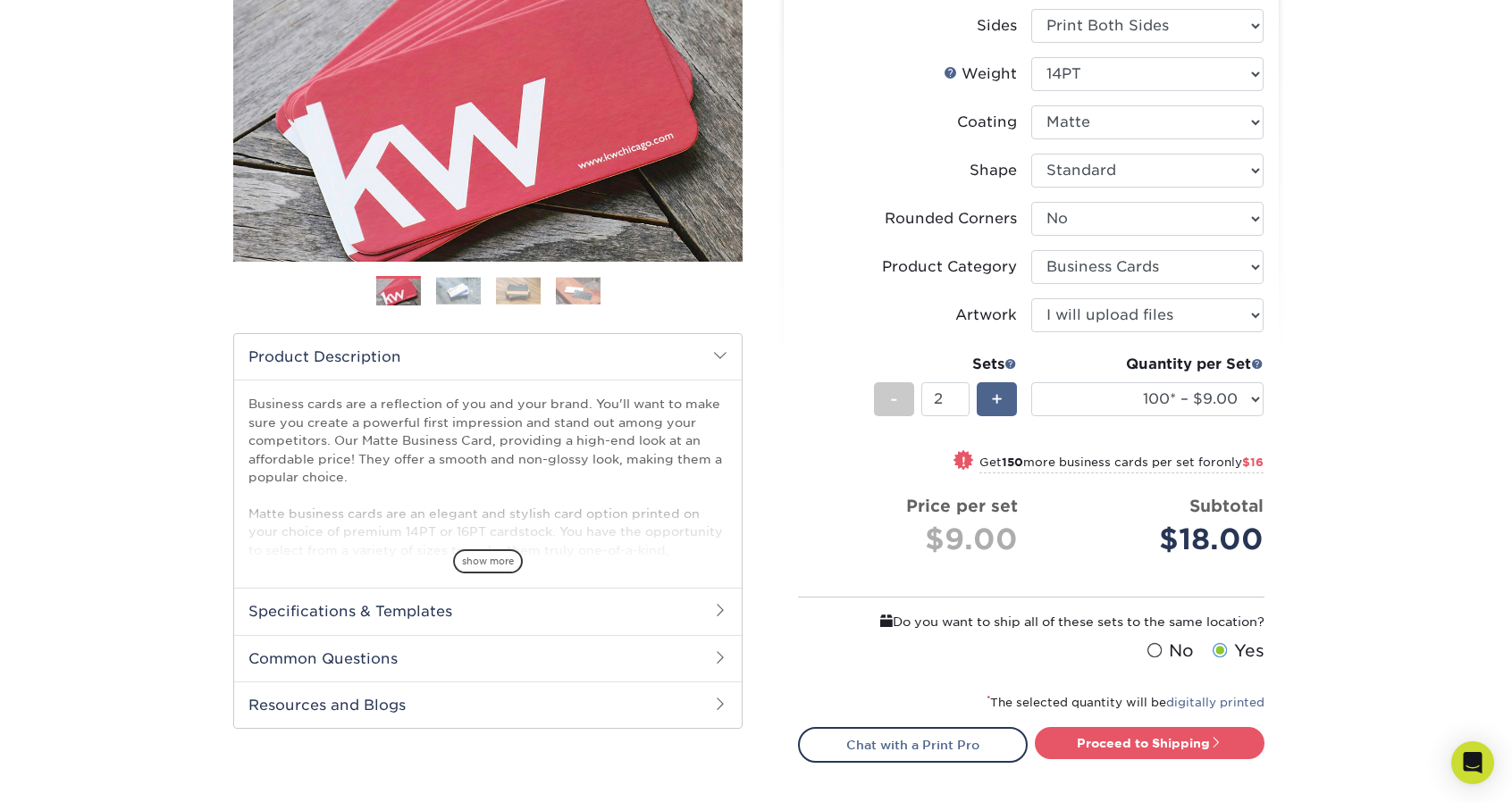
click at [995, 401] on span "+" at bounding box center [997, 399] width 12 height 27
type input "6"
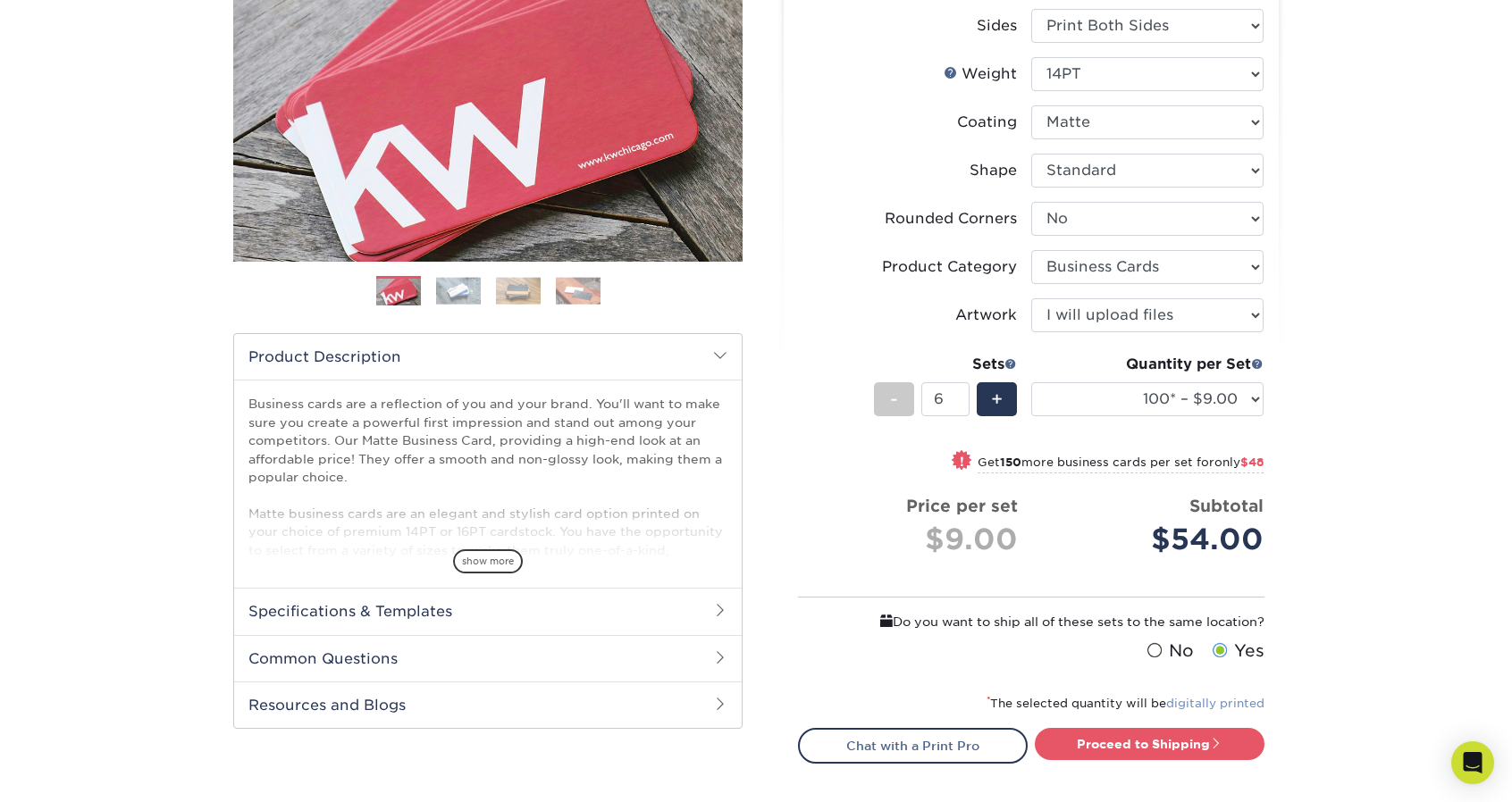
scroll to position [357, 0]
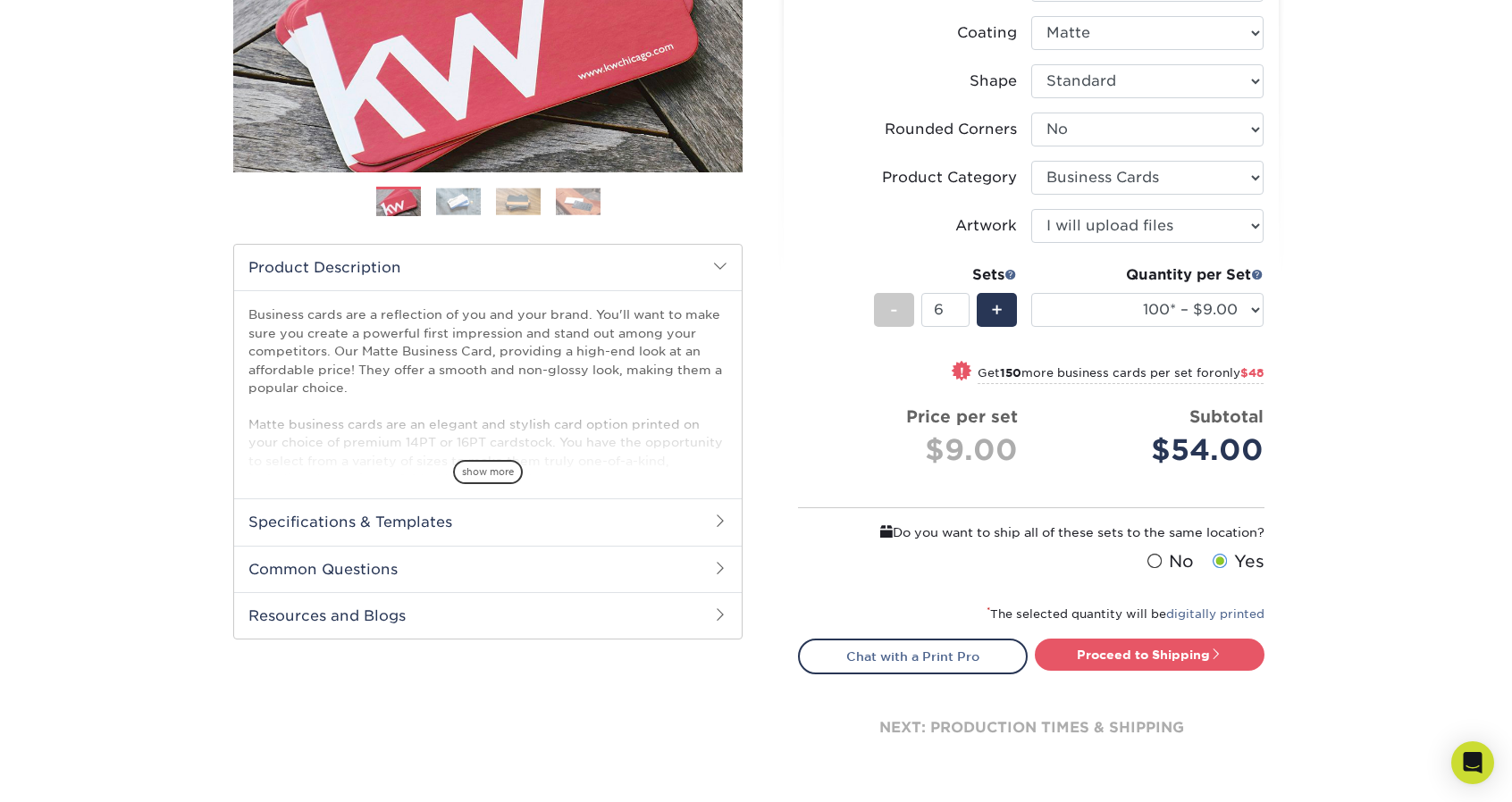
click at [560, 506] on h2 "Specifications & Templates" at bounding box center [487, 521] width 507 height 47
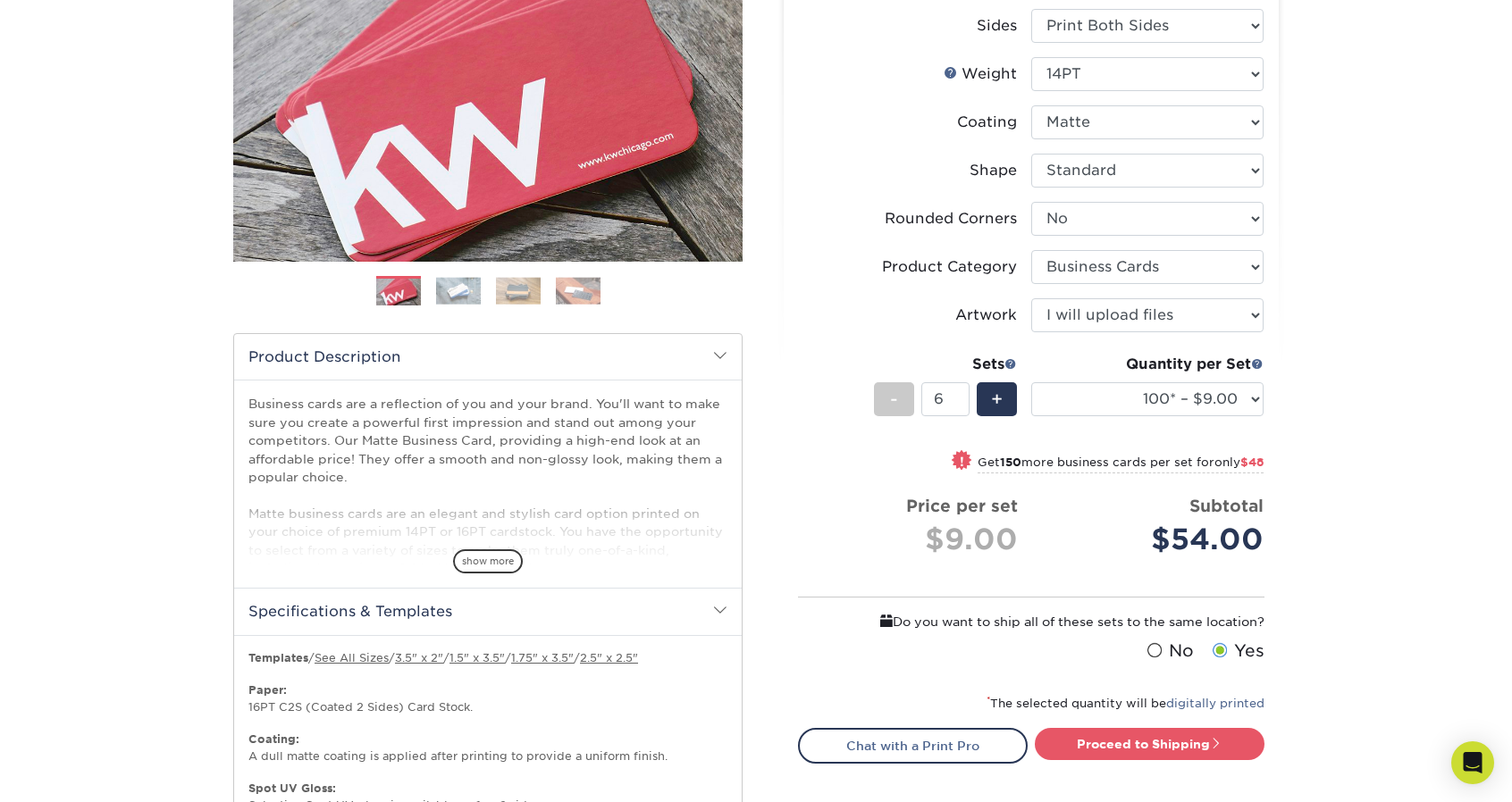
scroll to position [447, 0]
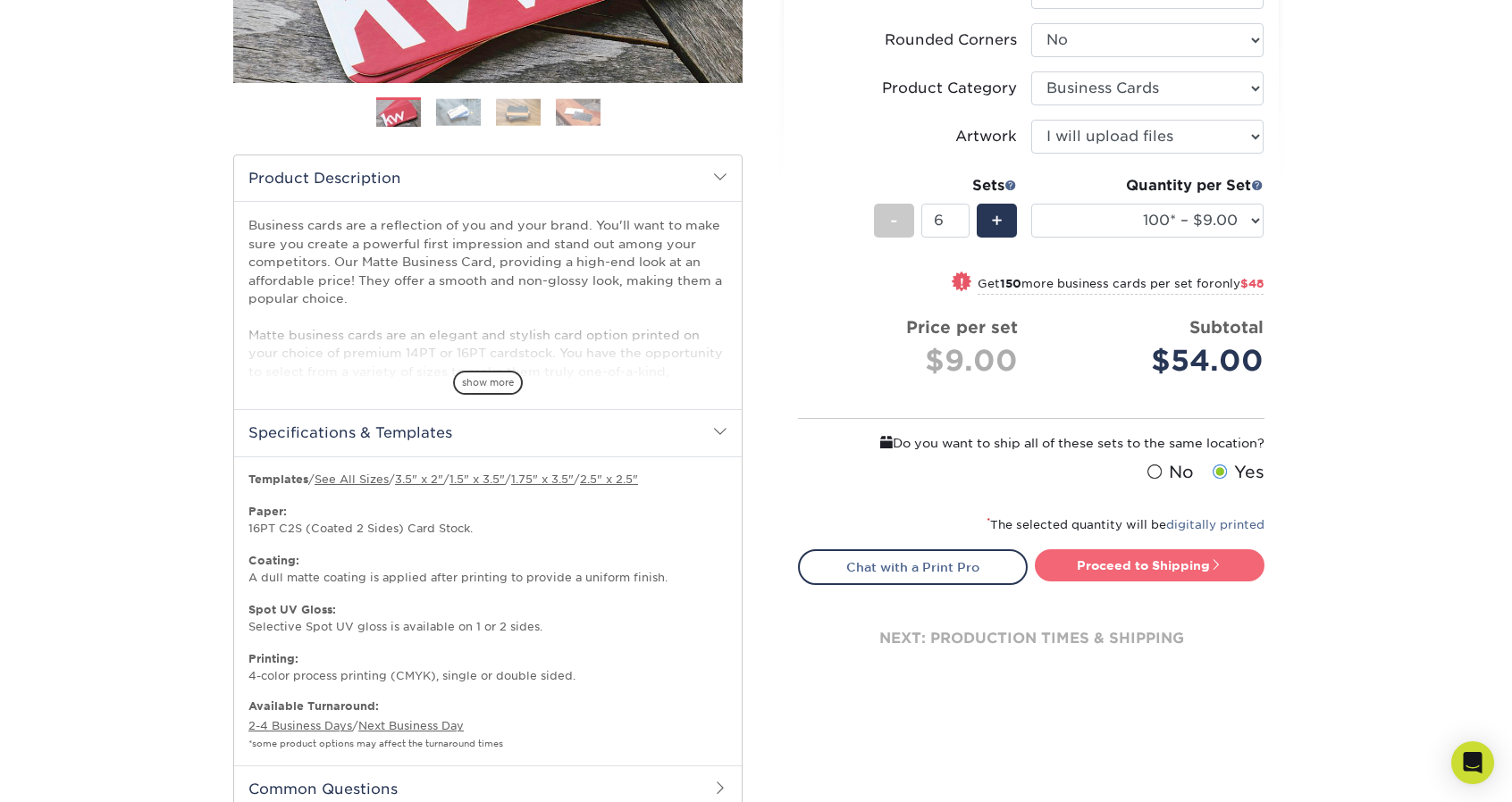
click at [1115, 551] on link "Proceed to Shipping" at bounding box center [1149, 566] width 229 height 32
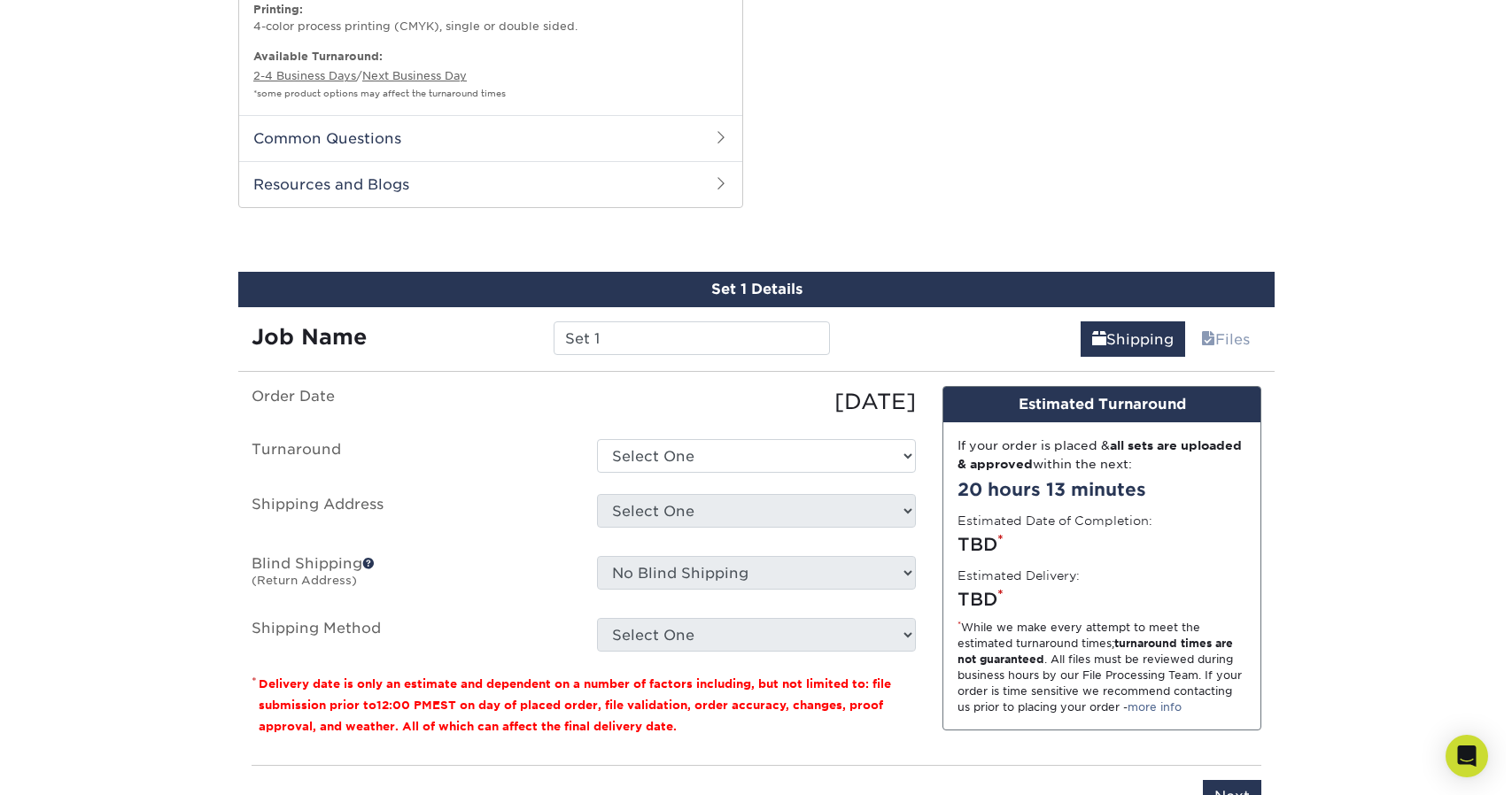
scroll to position [1206, 0]
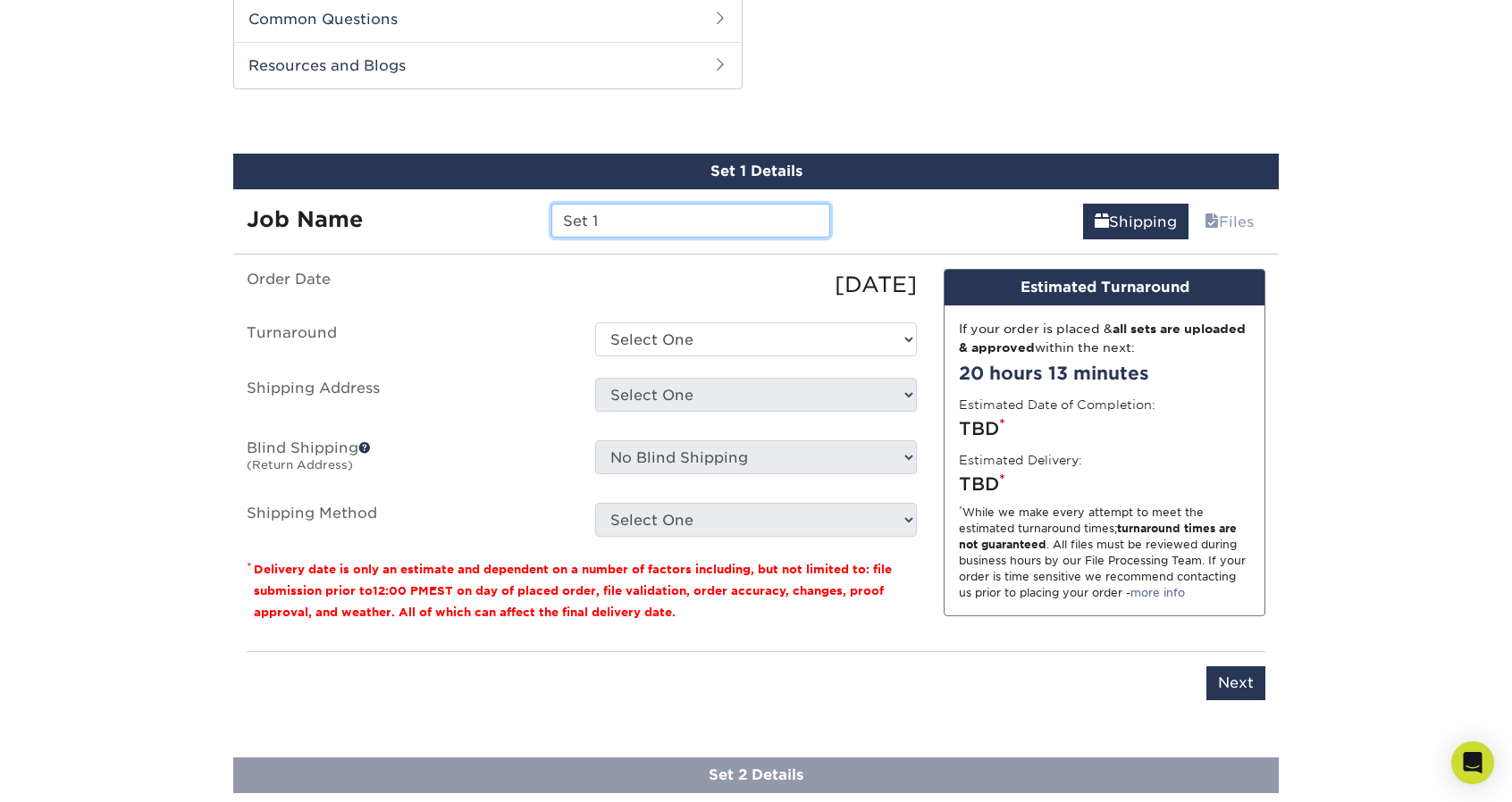
drag, startPoint x: 690, startPoint y: 224, endPoint x: 556, endPoint y: 237, distance: 134.6
click at [556, 237] on div "Set 1 Details Job Name Set 1 Shipping Files You've choosen mailing services! If…" at bounding box center [756, 438] width 1045 height 569
type input "J"
type input "HOTEL review cards"
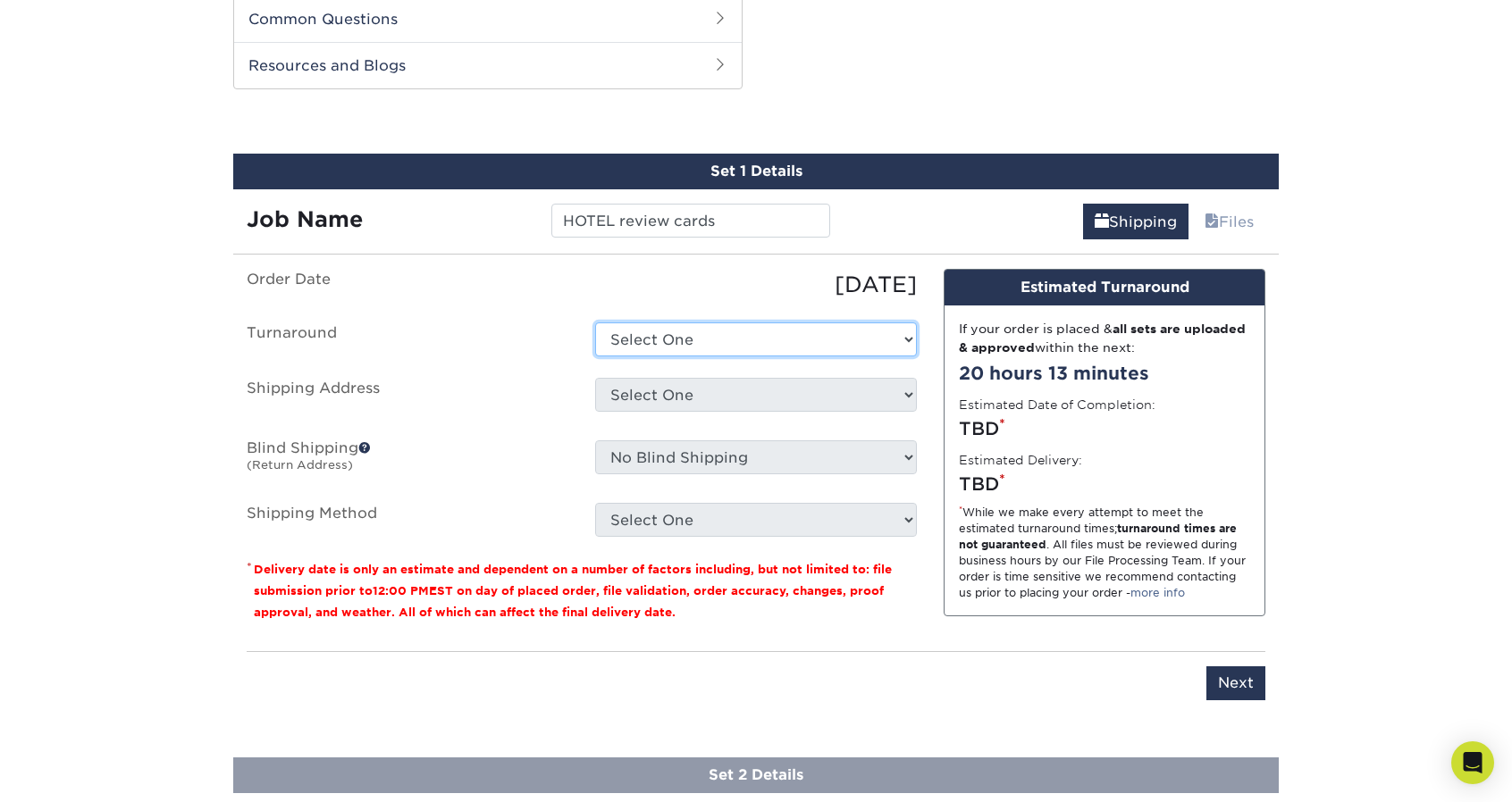
click at [649, 342] on select "Select One 2-4 Business Days 2 Day Next Business Day" at bounding box center [756, 339] width 322 height 34
select select "e6dc3f44-811f-4023-acdf-8cd9144995fc"
click at [596, 323] on select "Select One 2-4 Business Days 2 Day Next Business Day" at bounding box center [756, 339] width 322 height 34
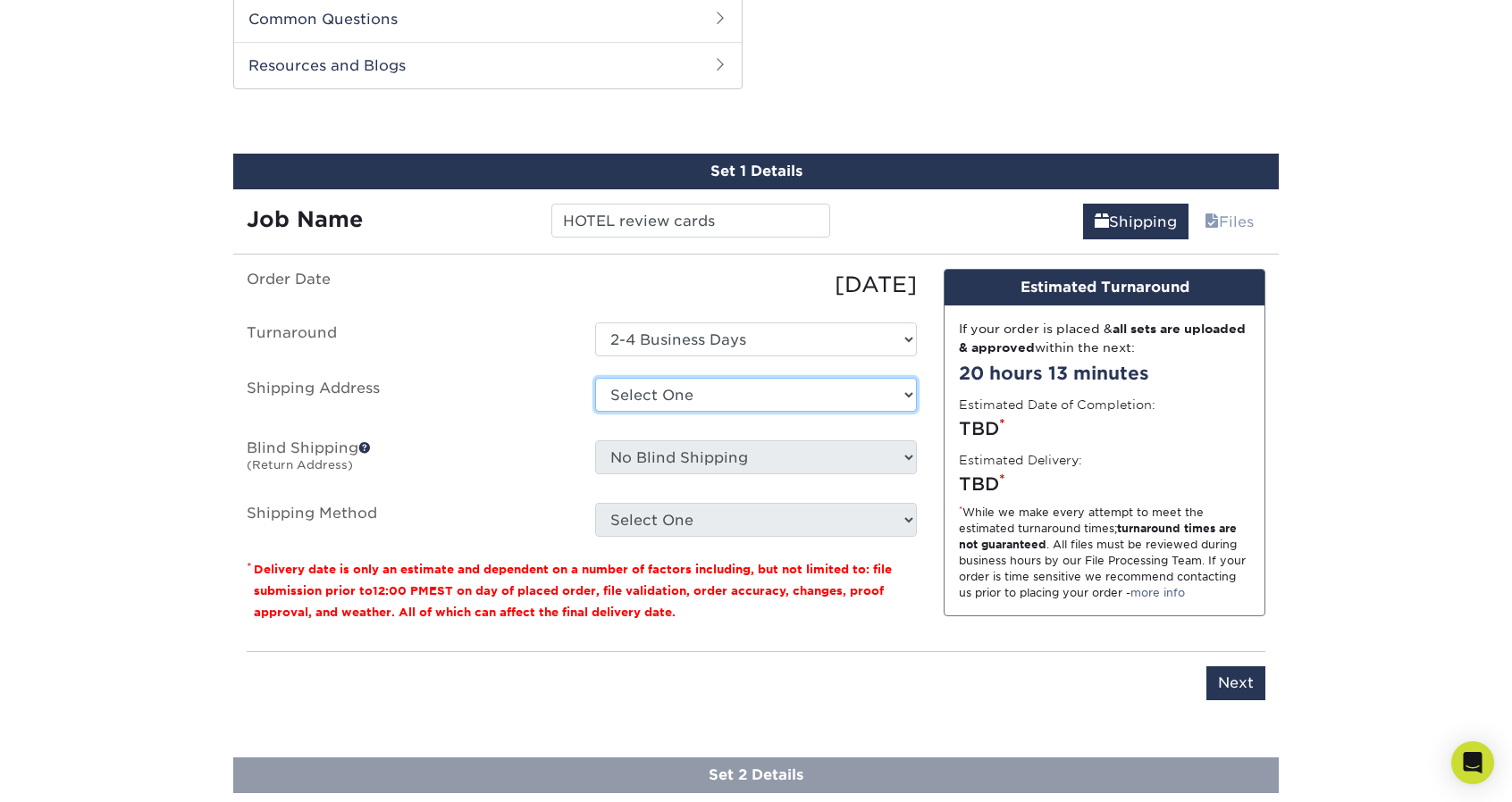
click at [674, 387] on select "Select One + Add New Address - Login" at bounding box center [756, 395] width 322 height 34
select select "newaddress"
click at [596, 378] on select "Select One + Add New Address - Login" at bounding box center [756, 395] width 322 height 34
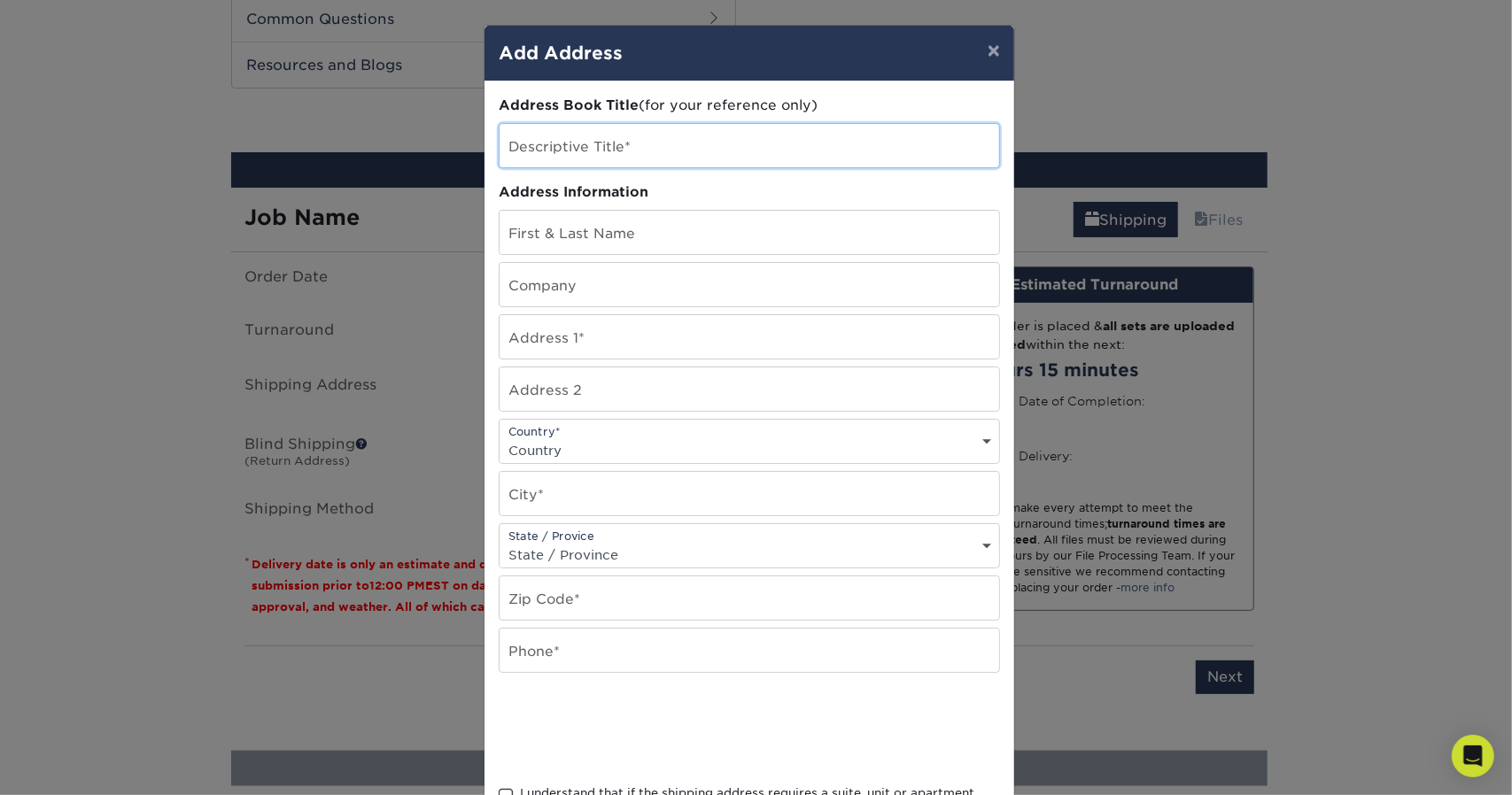
click at [622, 150] on input "text" at bounding box center [750, 146] width 500 height 43
type input "InterContinental Mark Hopkins"
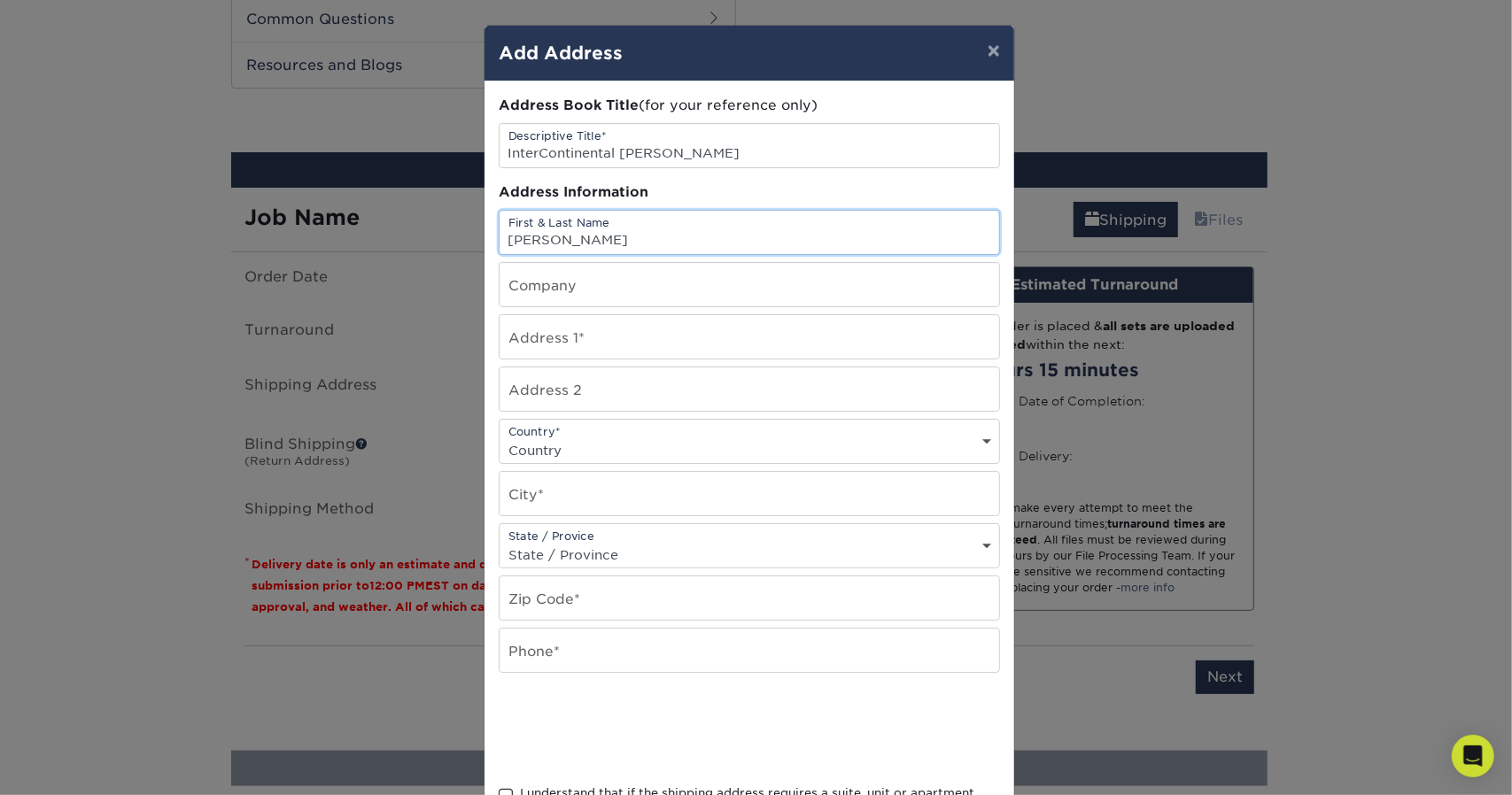
type input "Connie Perez Wong"
type input "InterContinental Mark Hopkins San Francisco"
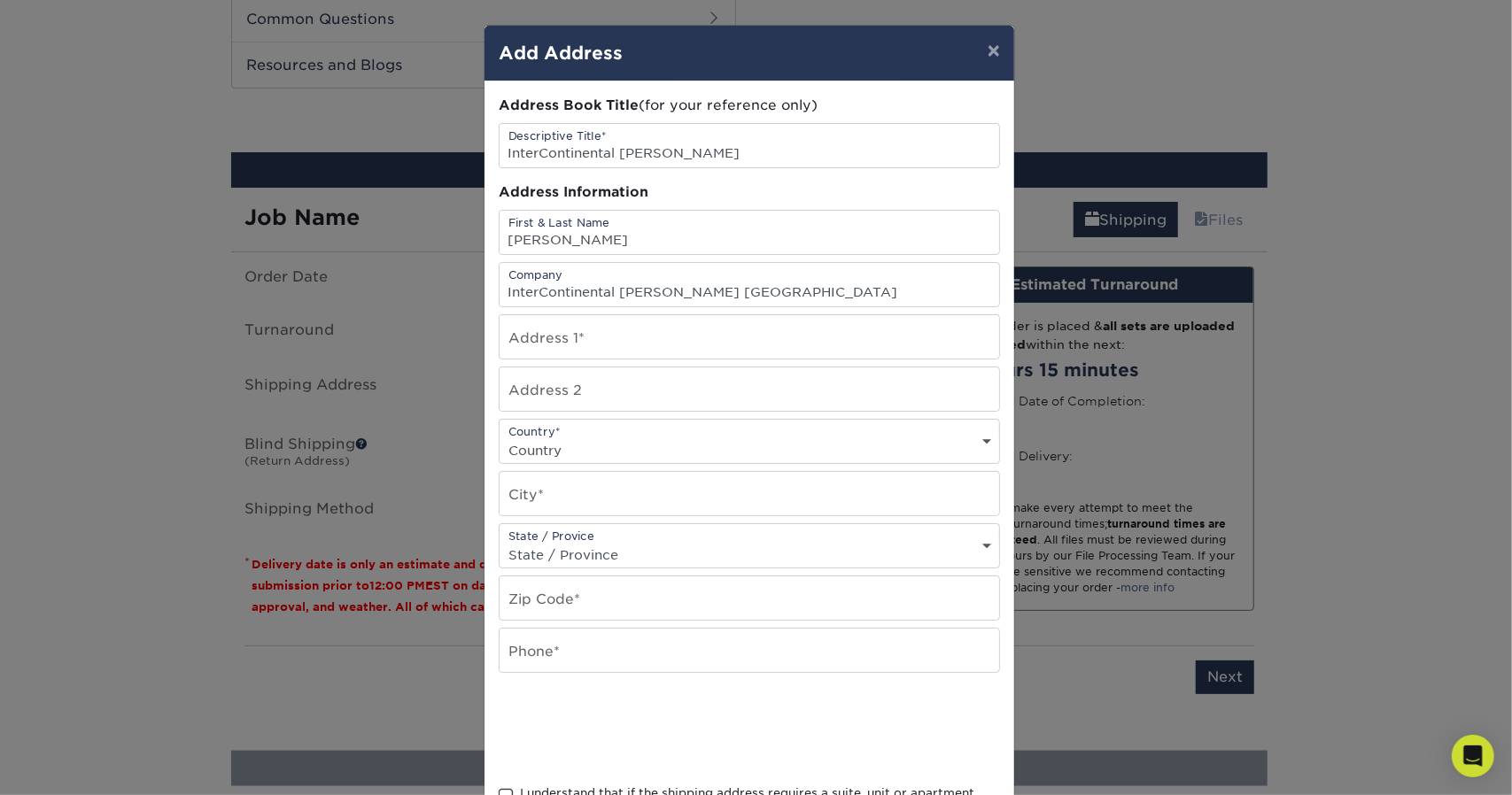
type input "999 California St."
select select "US"
type input "San Francisco"
select select "CA"
type input "94108"
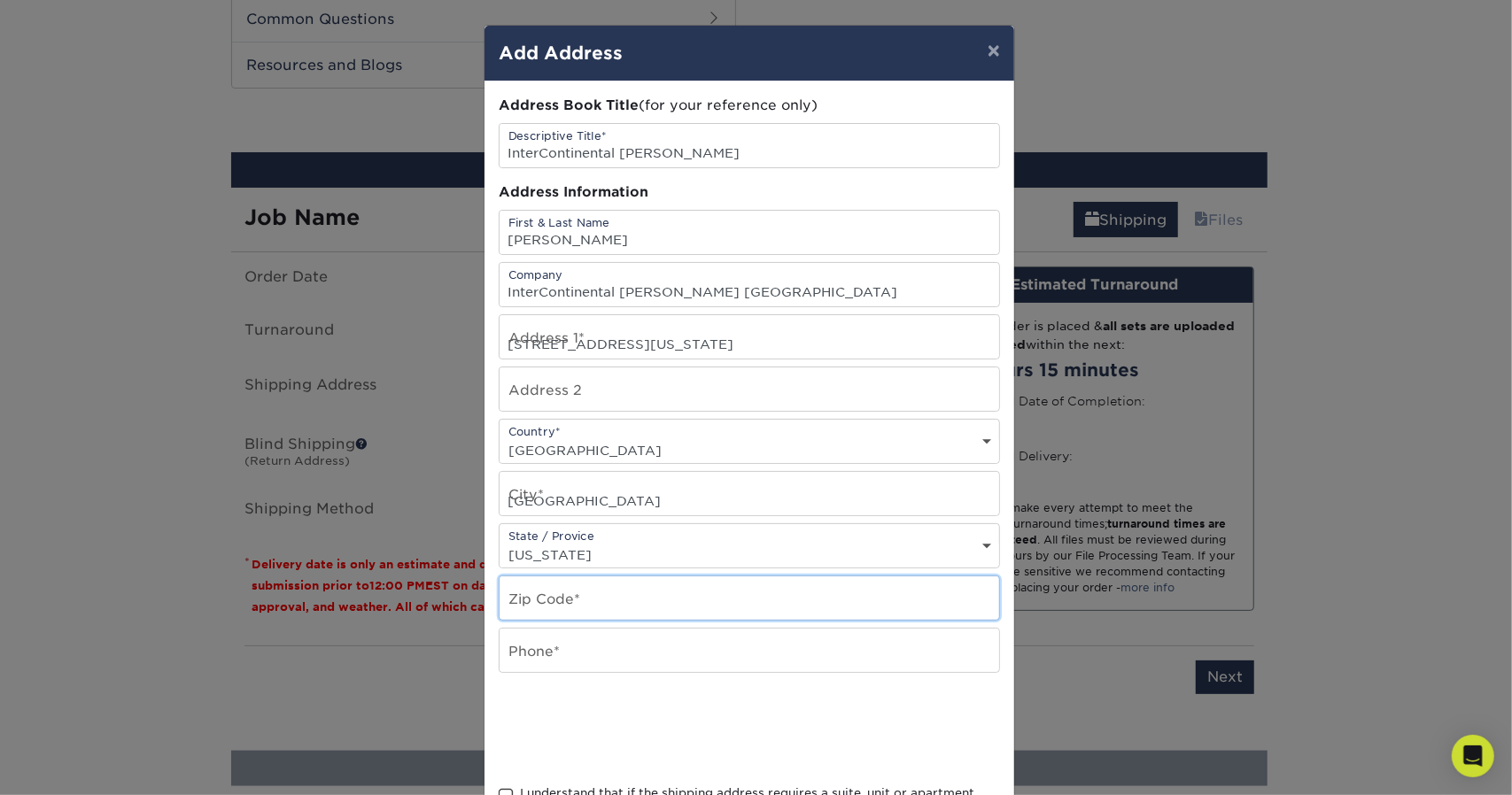
type input "6507668877"
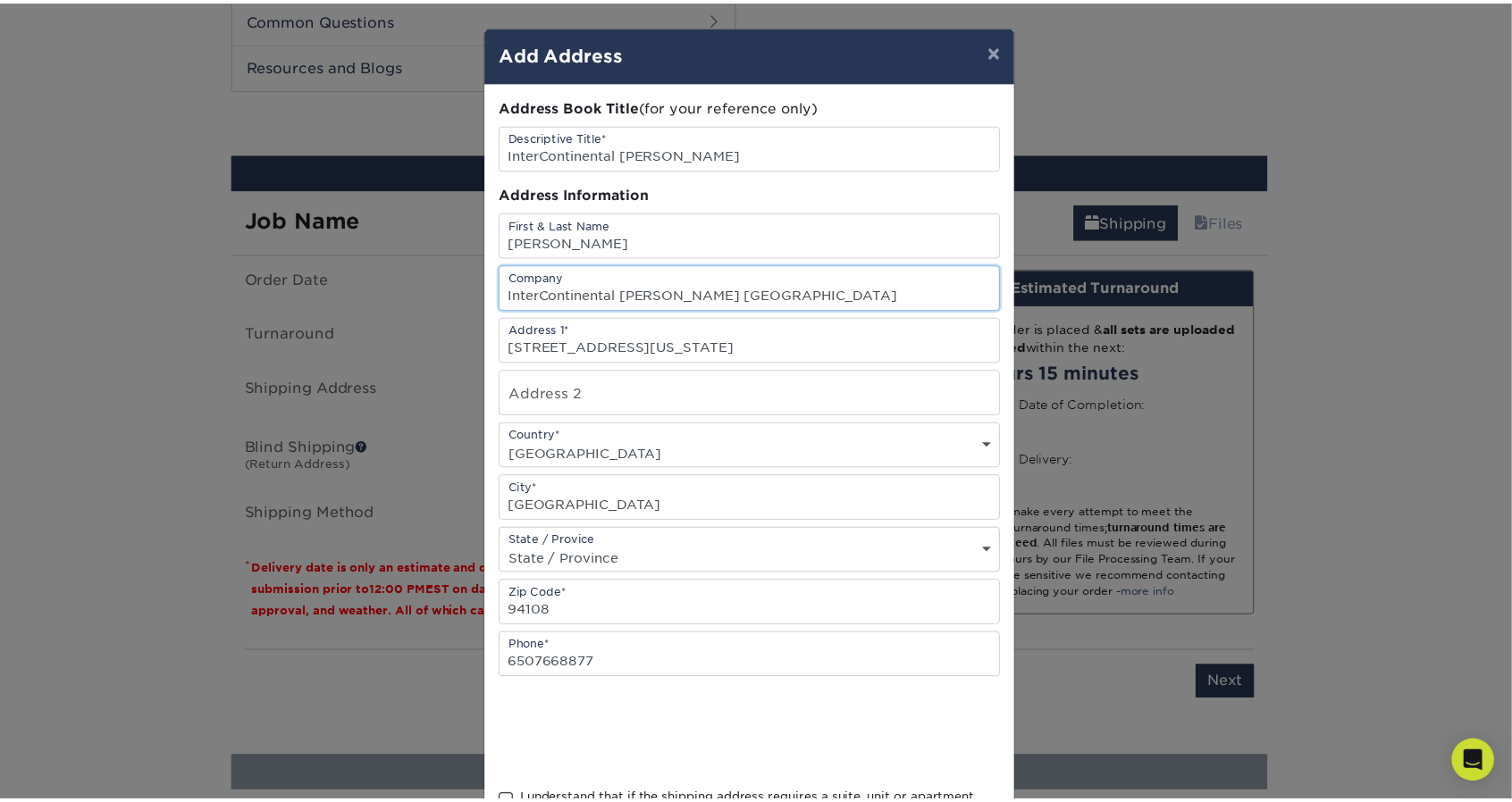
scroll to position [0, 0]
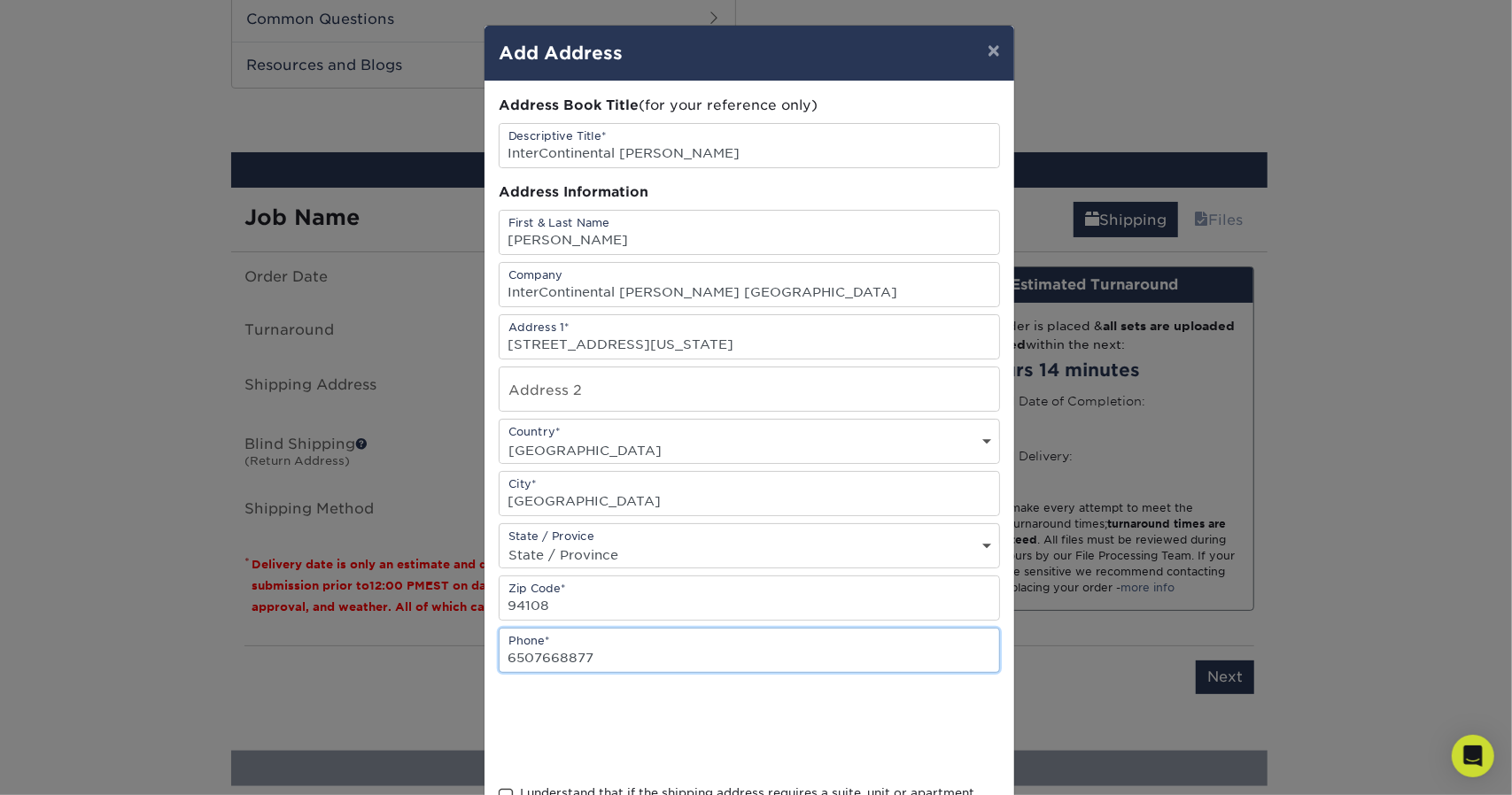
drag, startPoint x: 618, startPoint y: 636, endPoint x: 450, endPoint y: 639, distance: 168.0
click at [450, 639] on div "× Add Address Address Book Title (for your reference only) Descriptive Title* I…" at bounding box center [756, 398] width 1512 height 795
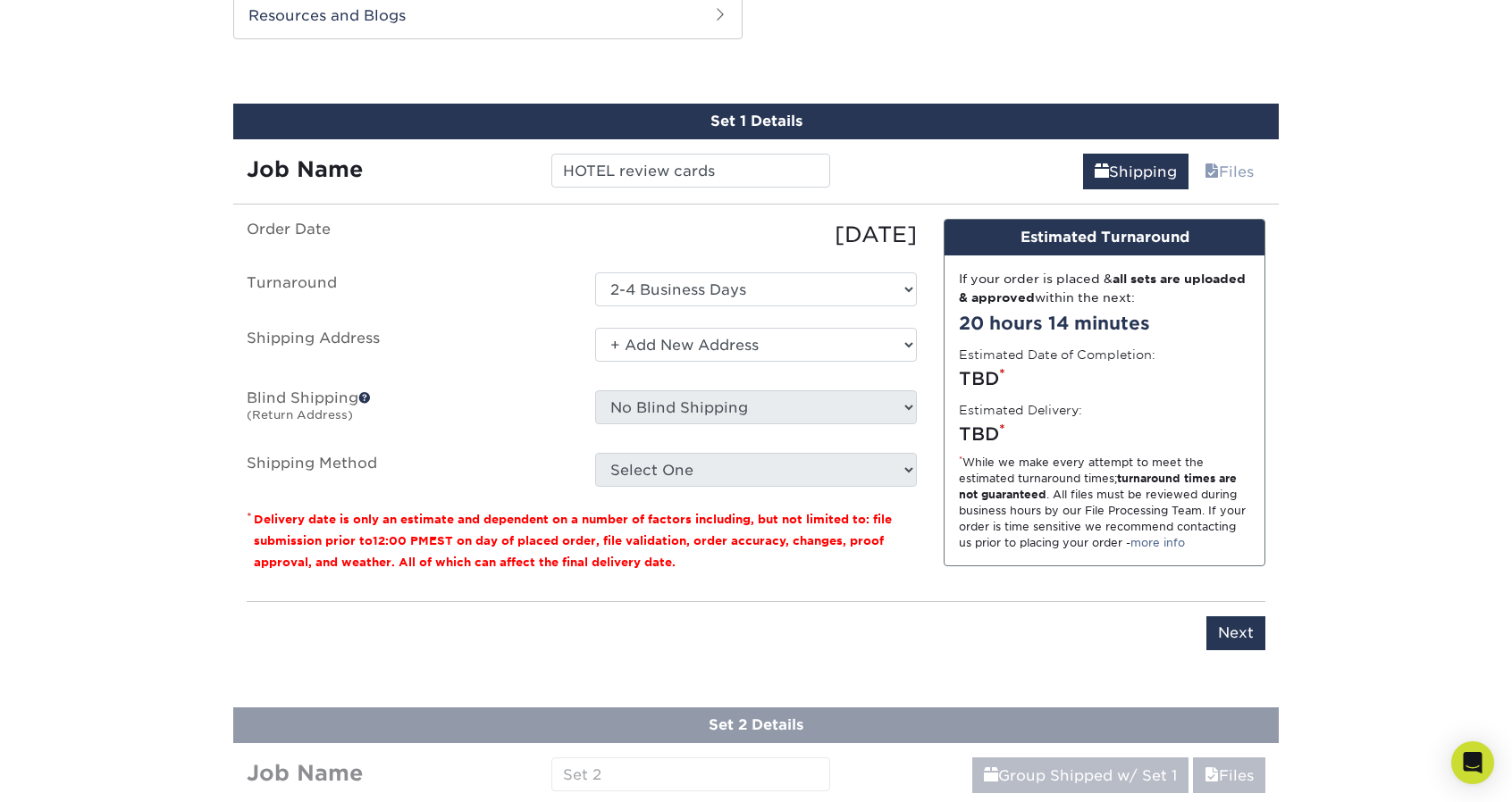
scroll to position [1306, 0]
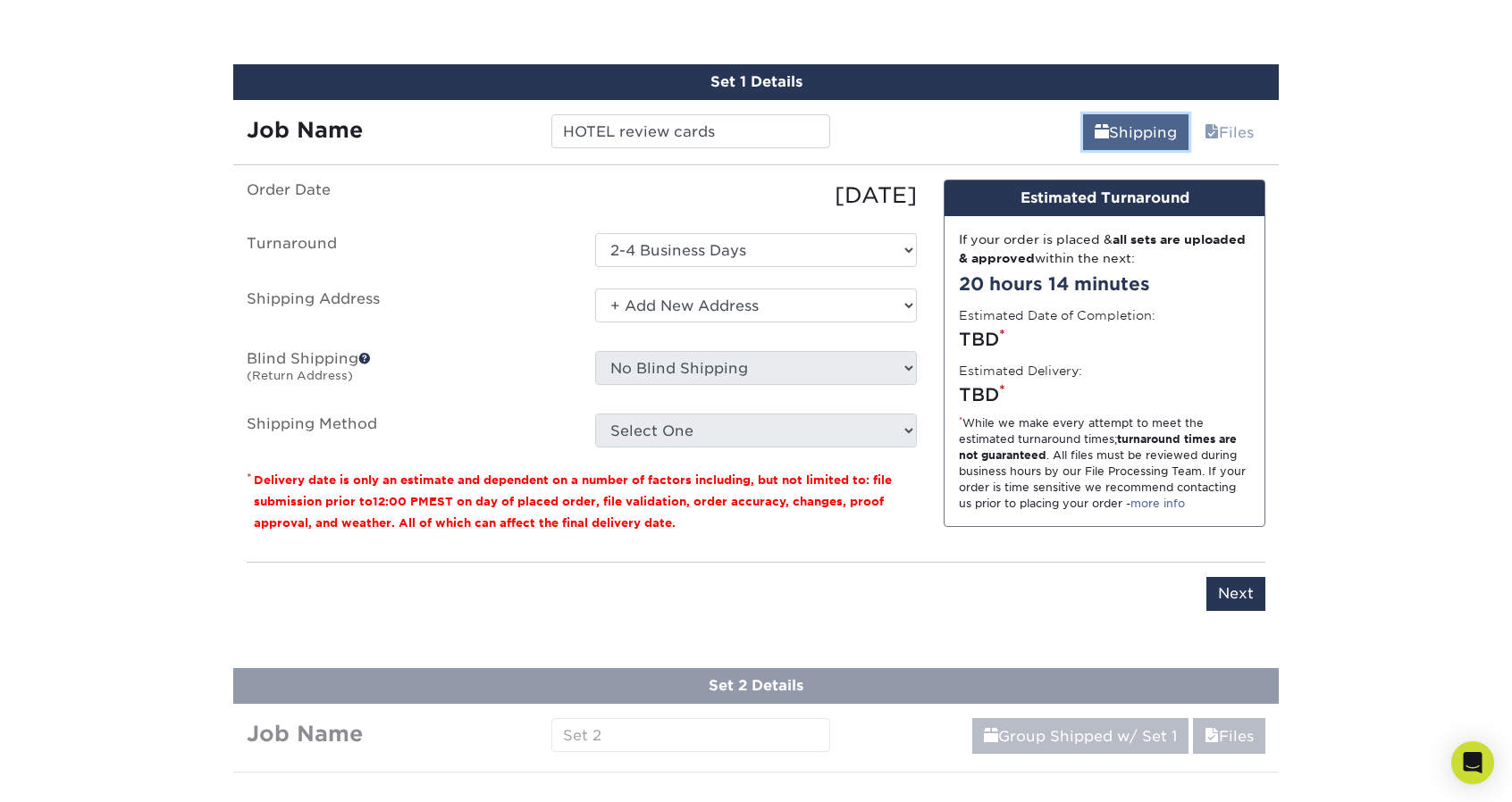
click at [1104, 121] on link "Shipping" at bounding box center [1136, 132] width 105 height 36
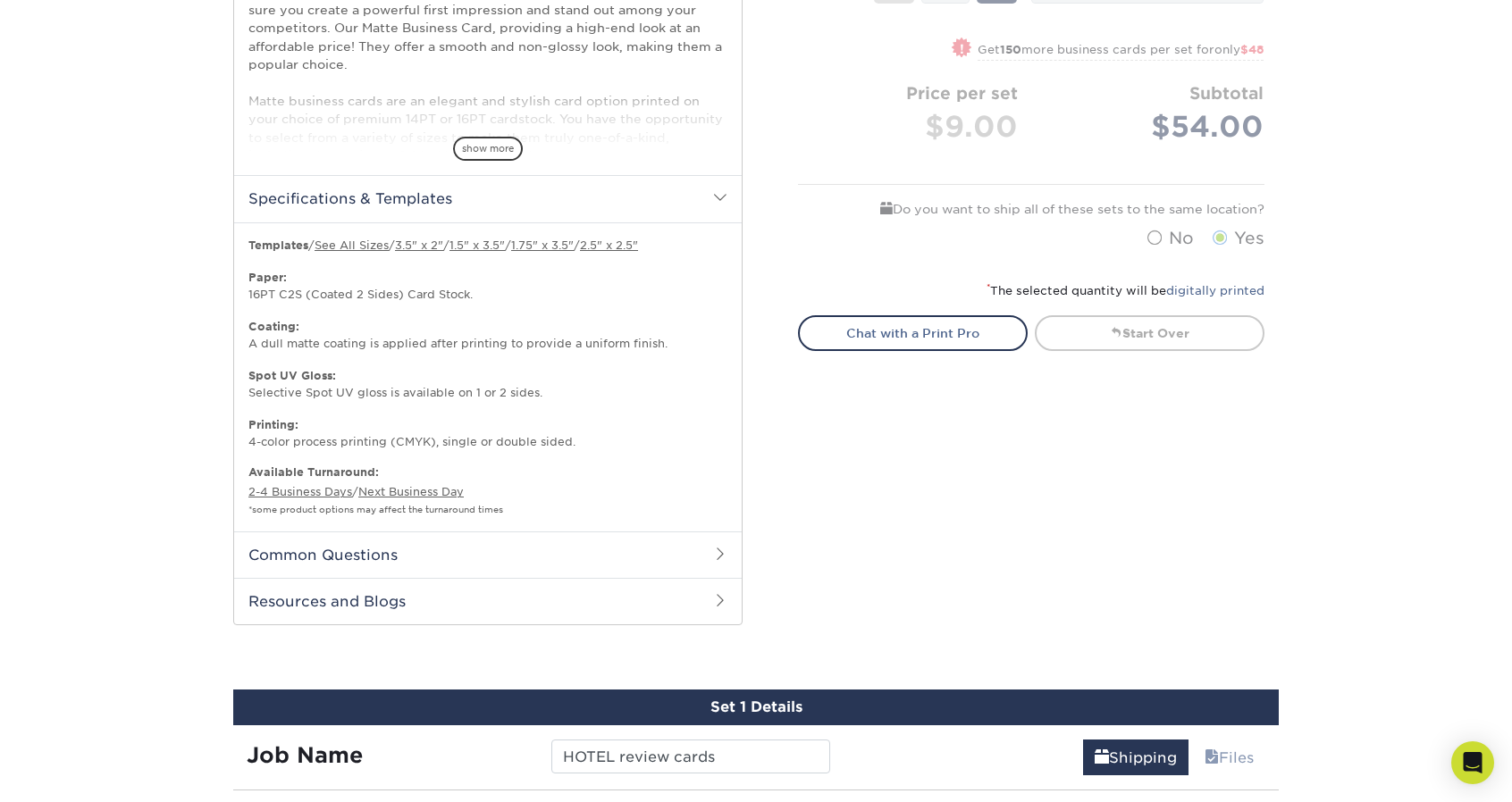
scroll to position [324, 0]
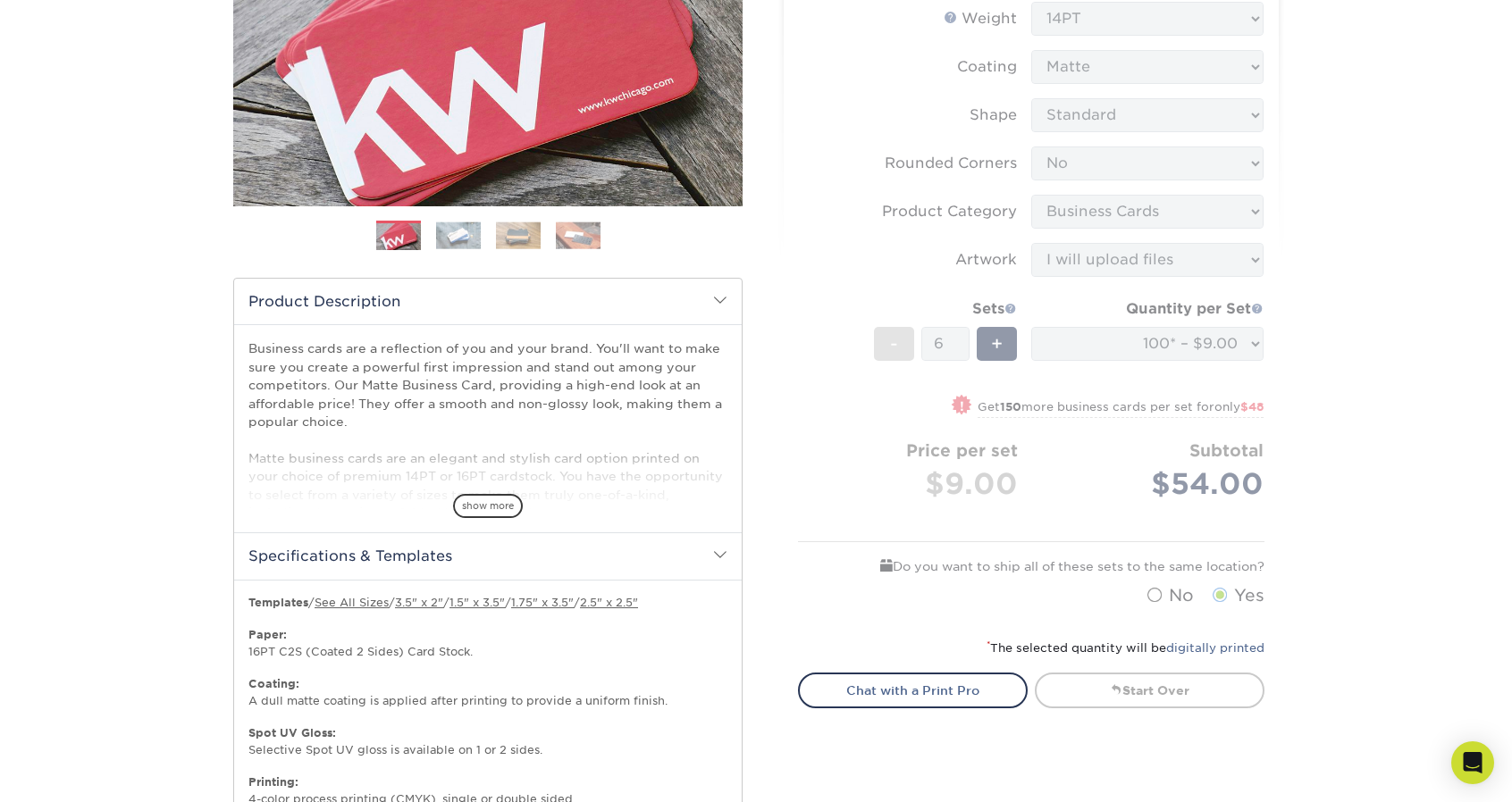
click at [497, 371] on p "Business cards are a reflection of you and your brand. You'll want to make sure…" at bounding box center [487, 467] width 480 height 255
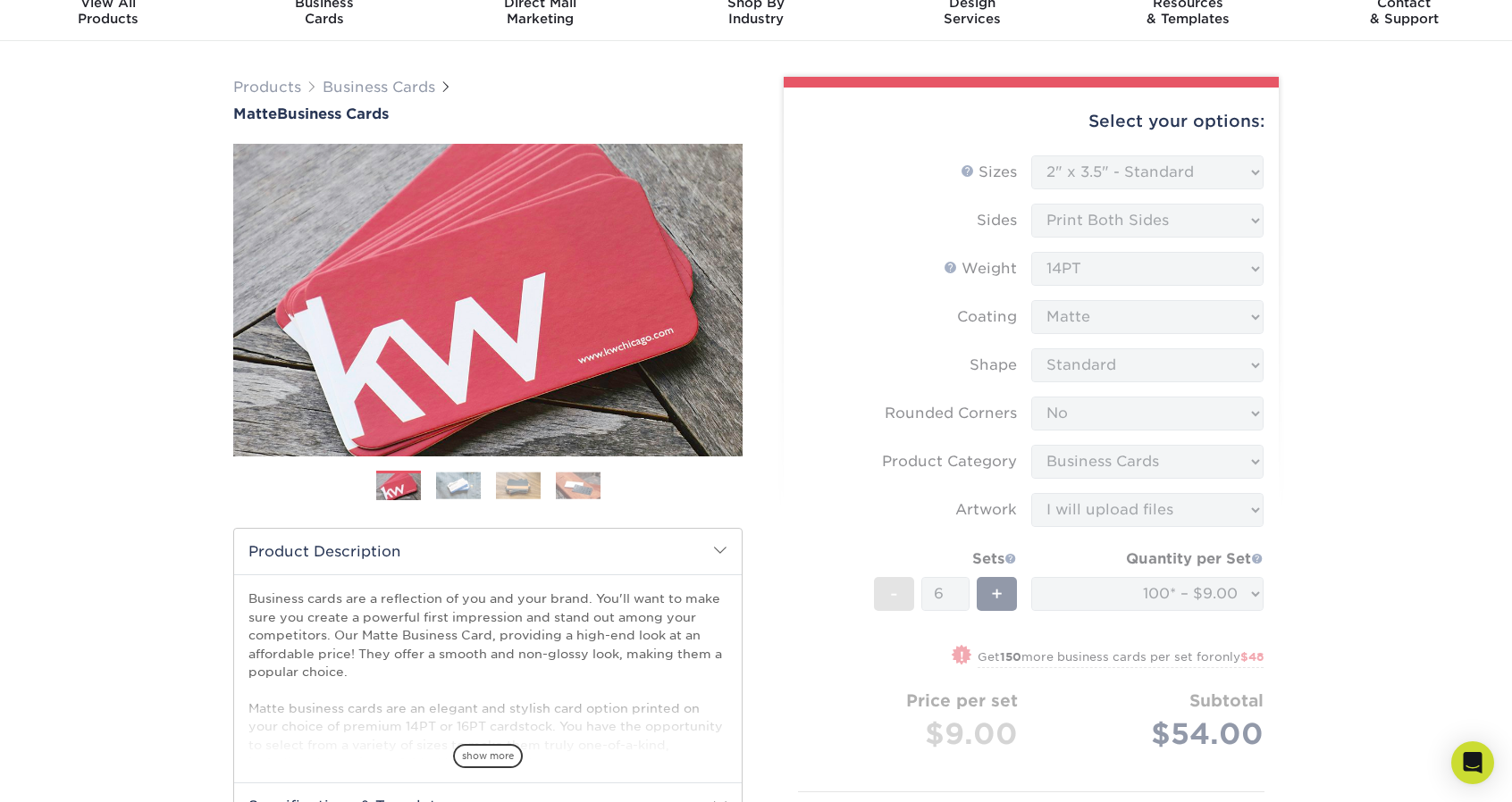
scroll to position [0, 0]
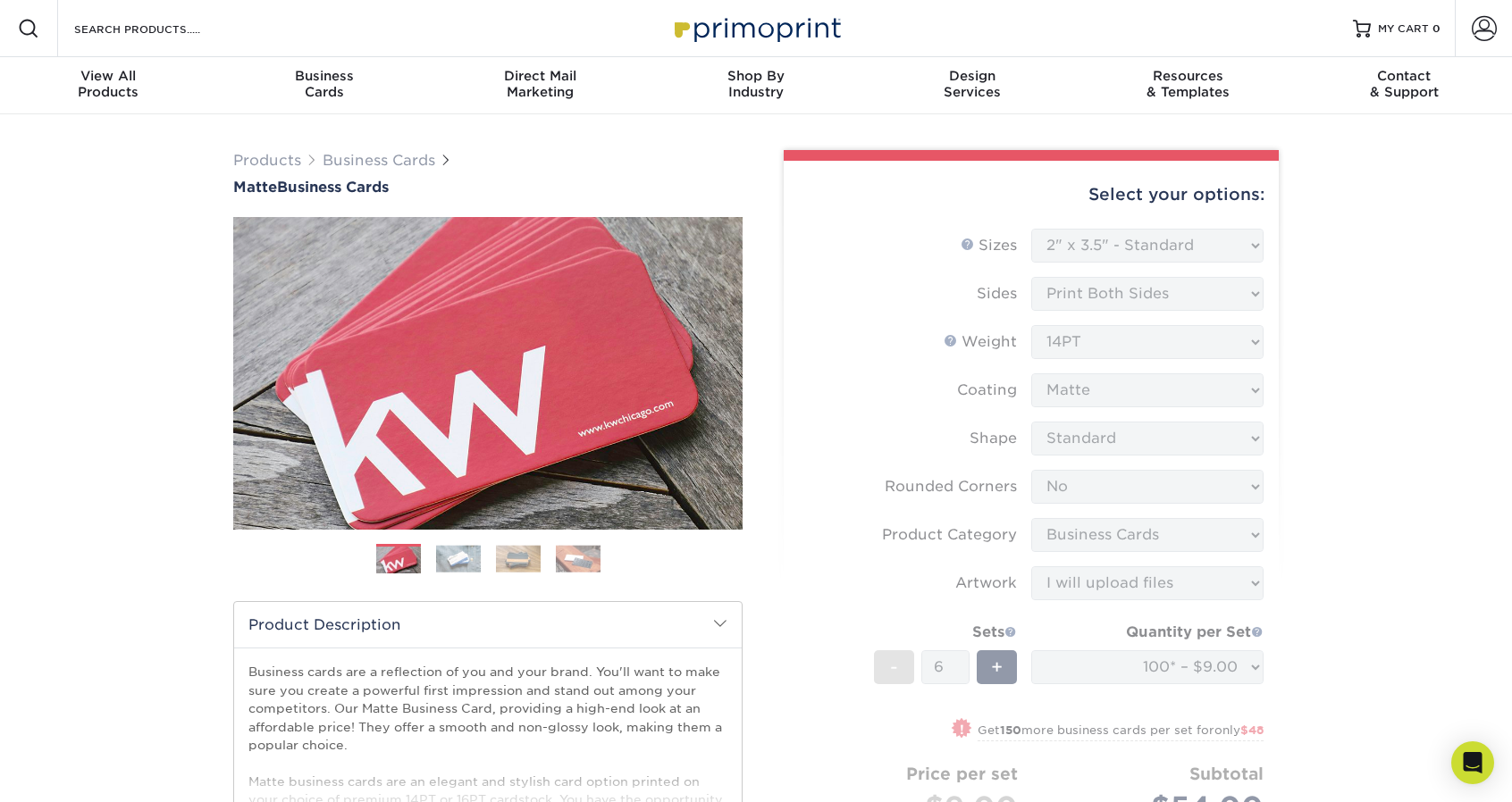
click at [1125, 257] on form "Sizes Help Sizes Please Select 1.5" x 3.5" - Mini 1.75" x 3.5" - Mini 2" x 2" -…" at bounding box center [1031, 584] width 467 height 711
click at [590, 256] on img at bounding box center [487, 373] width 509 height 509
click at [1206, 195] on div "Select your options:" at bounding box center [1031, 195] width 467 height 67
drag, startPoint x: 1337, startPoint y: 336, endPoint x: 1330, endPoint y: 327, distance: 11.4
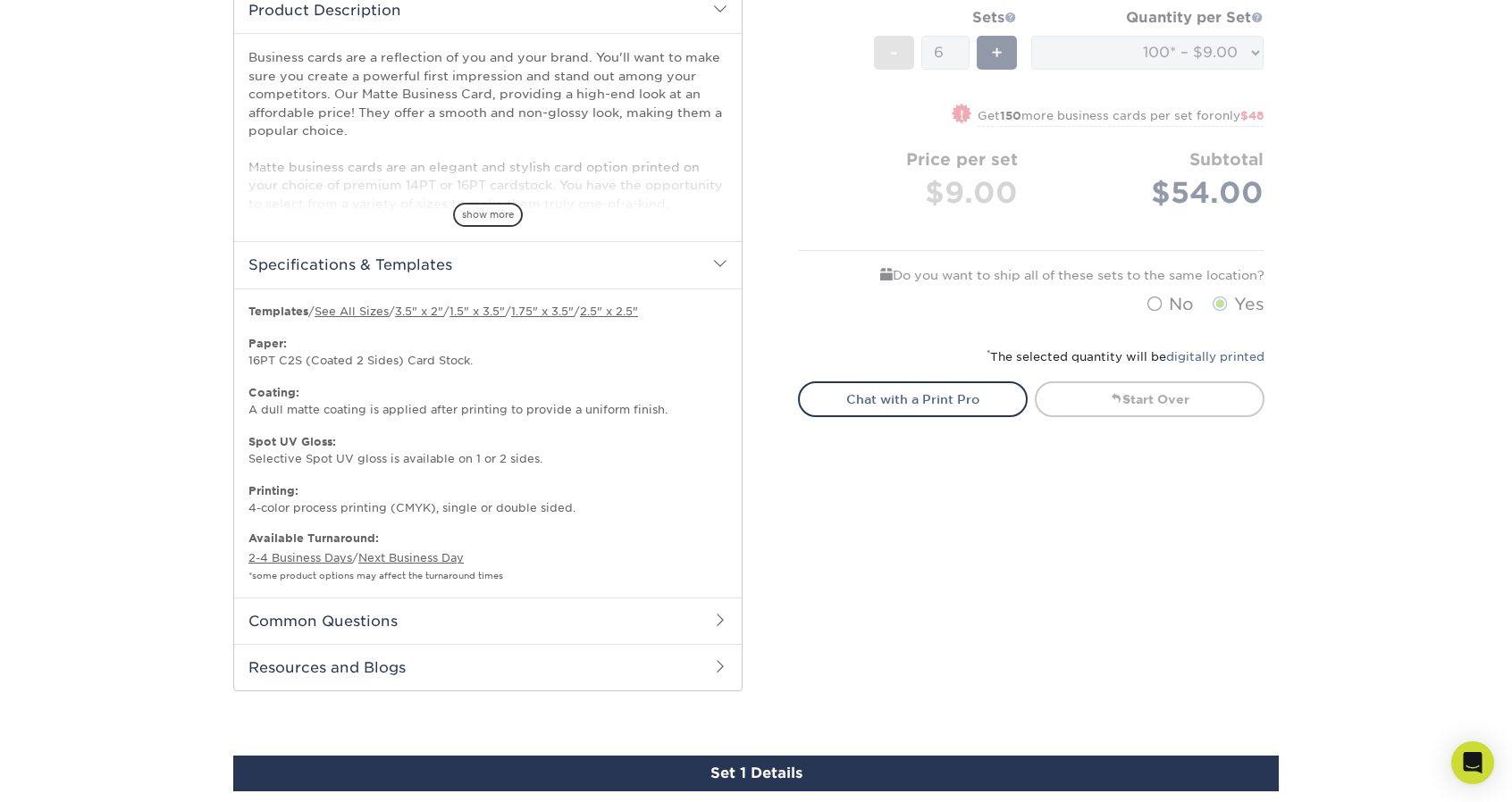
scroll to position [715, 0]
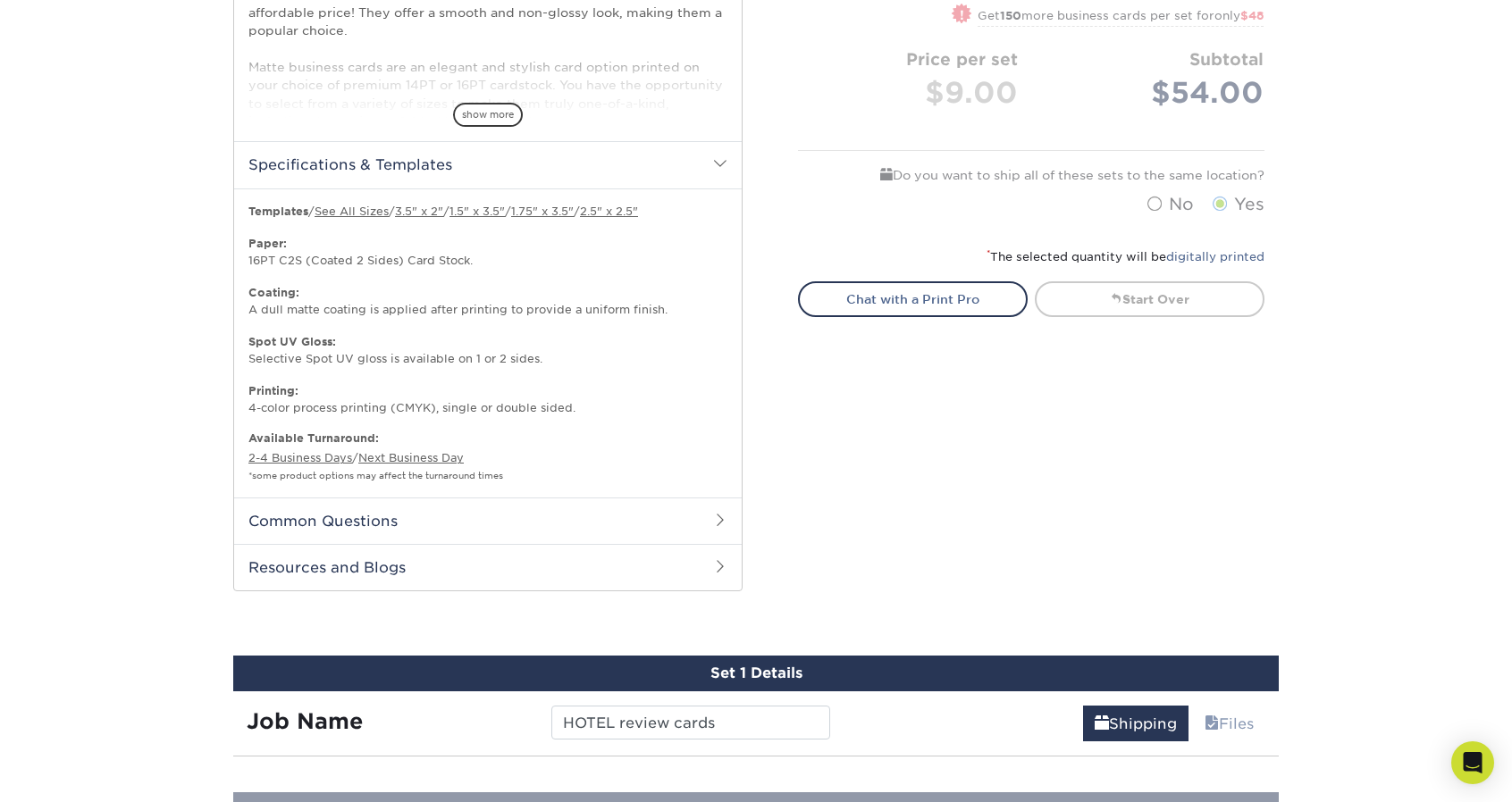
click at [388, 274] on p "Templates / See All Sizes / 3.5" x 2" / 1.5" x 3.5" / 1.75" x 3.5" / 2.5" x 2.5…" at bounding box center [487, 310] width 480 height 212
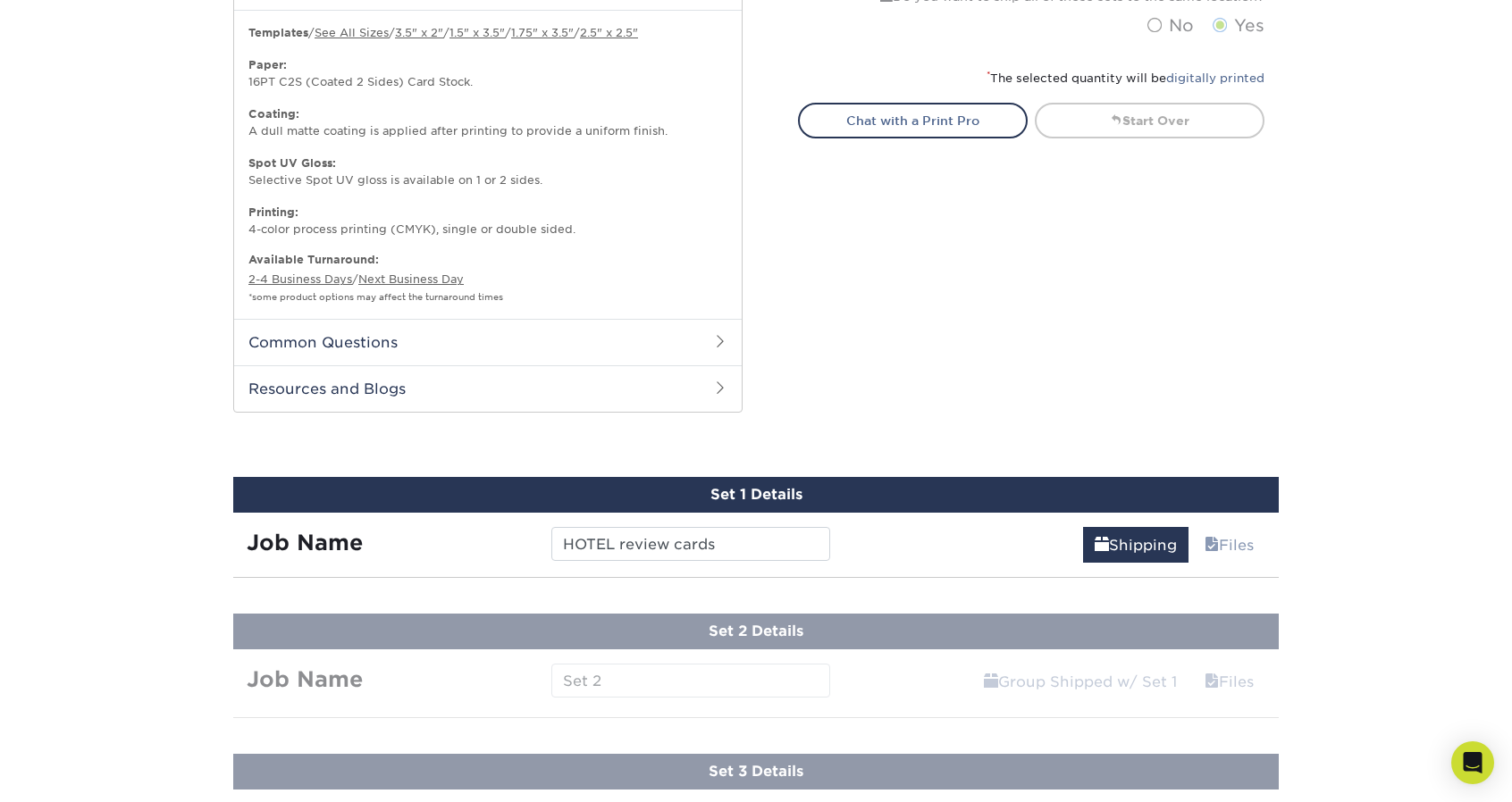
scroll to position [1072, 0]
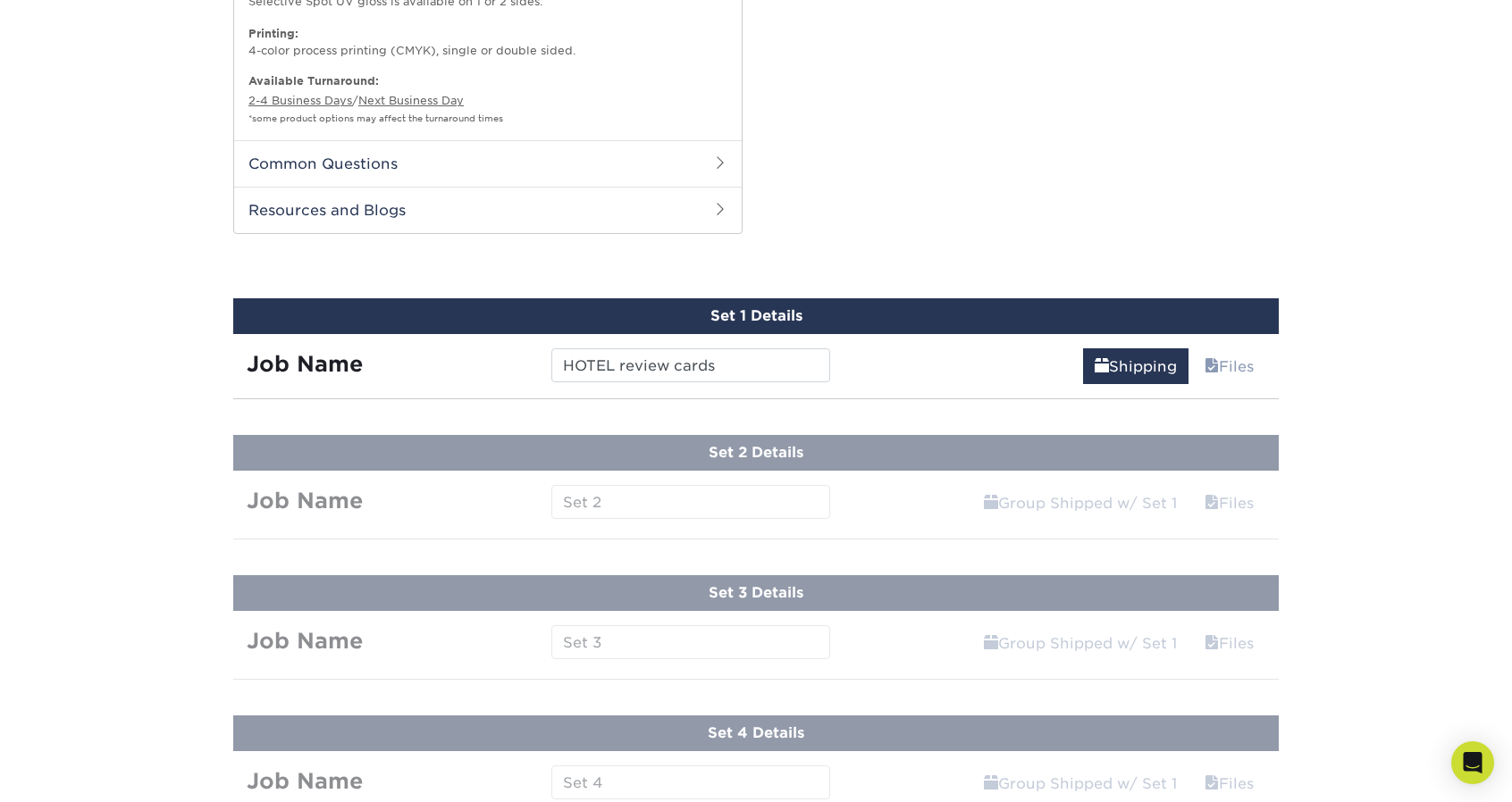
click at [321, 357] on strong "Job Name" at bounding box center [304, 364] width 116 height 26
click at [761, 361] on input "HOTEL review cards" at bounding box center [690, 365] width 278 height 34
click at [1234, 360] on link "Files" at bounding box center [1229, 366] width 72 height 36
click at [1352, 381] on div "Products Business Cards Matte Business Cards Previous Next 100 $ 9" at bounding box center [756, 82] width 1512 height 2080
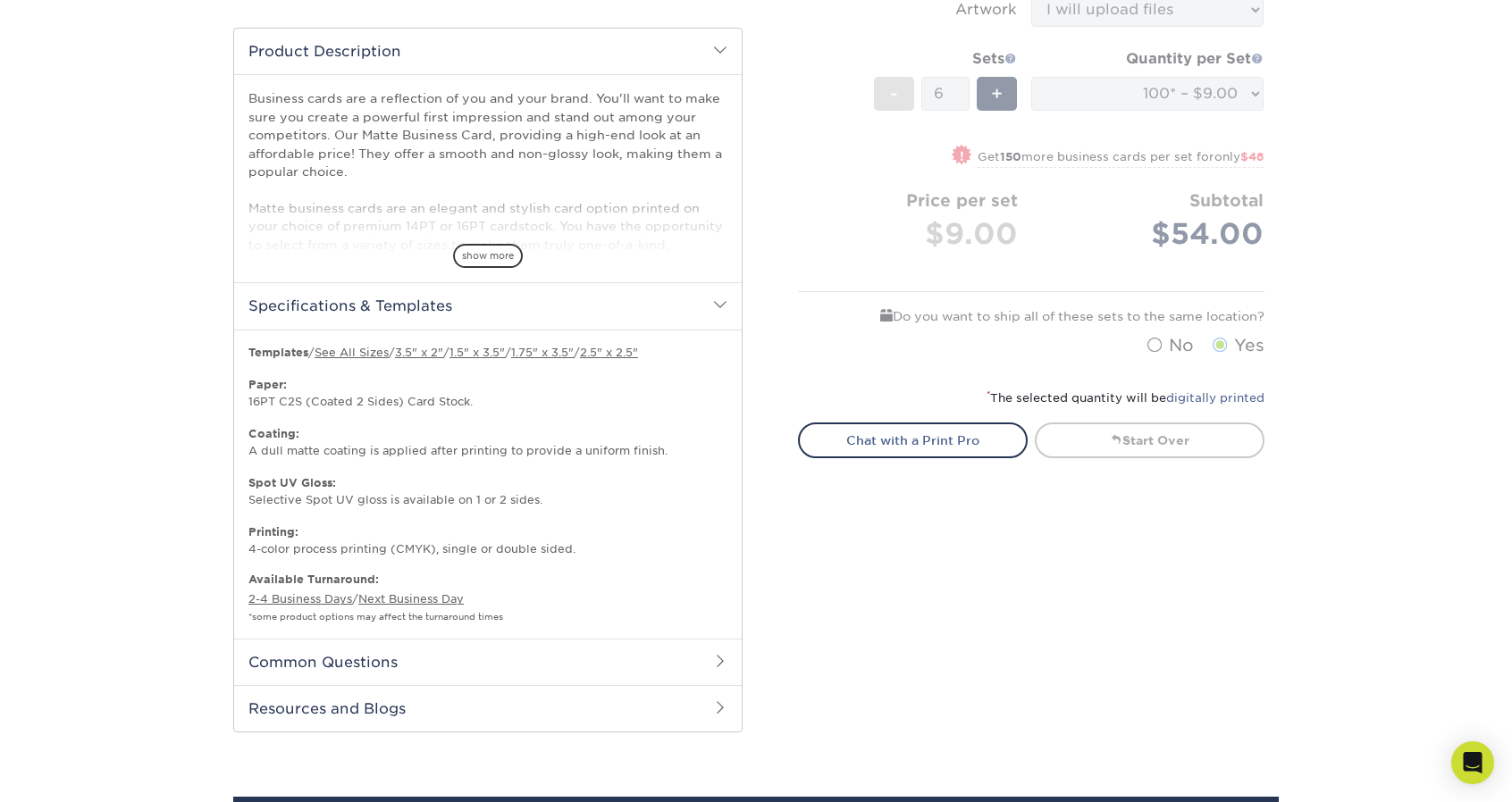
scroll to position [563, 0]
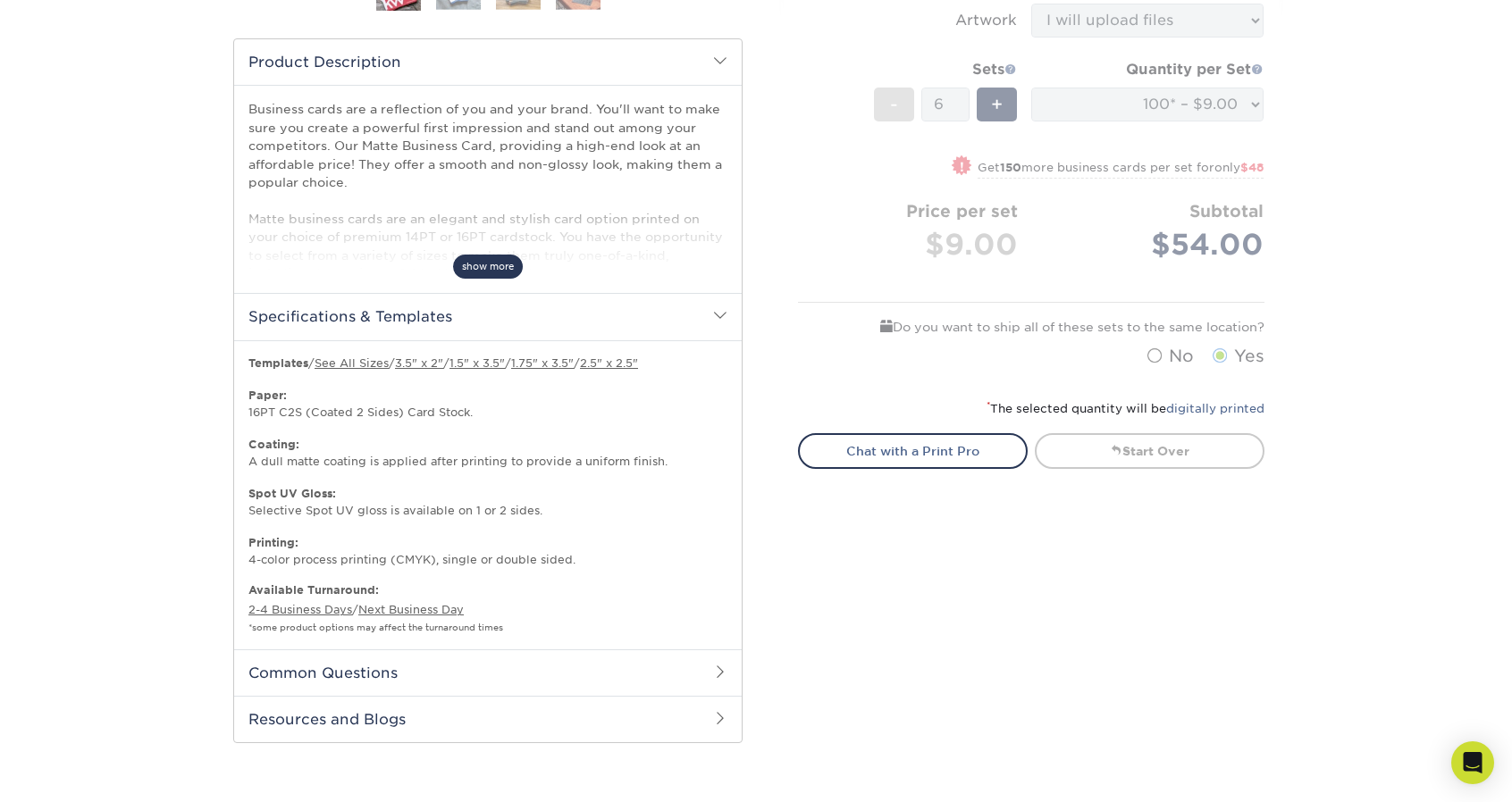
click at [495, 267] on span "show more" at bounding box center [487, 267] width 69 height 24
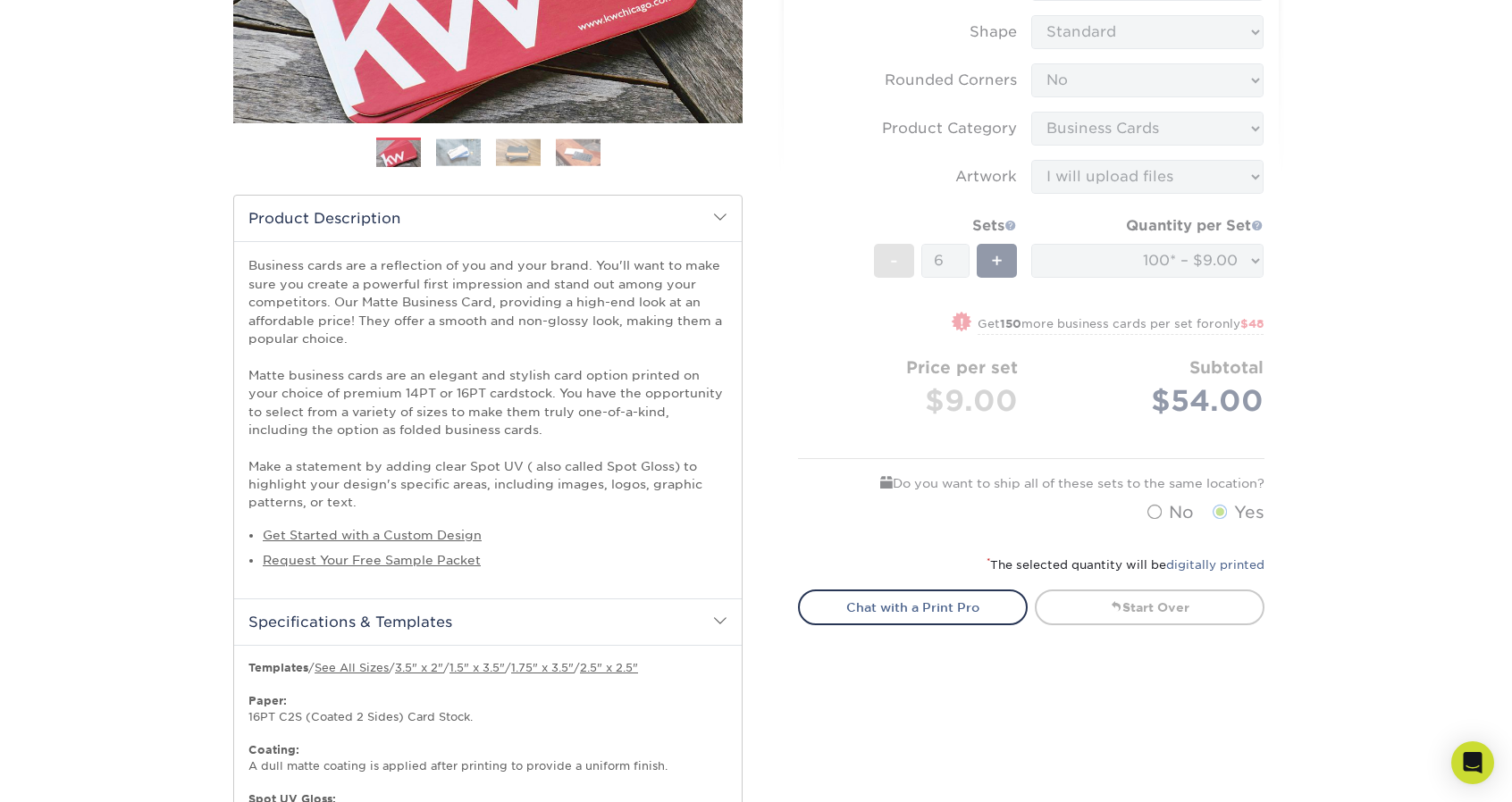
scroll to position [205, 0]
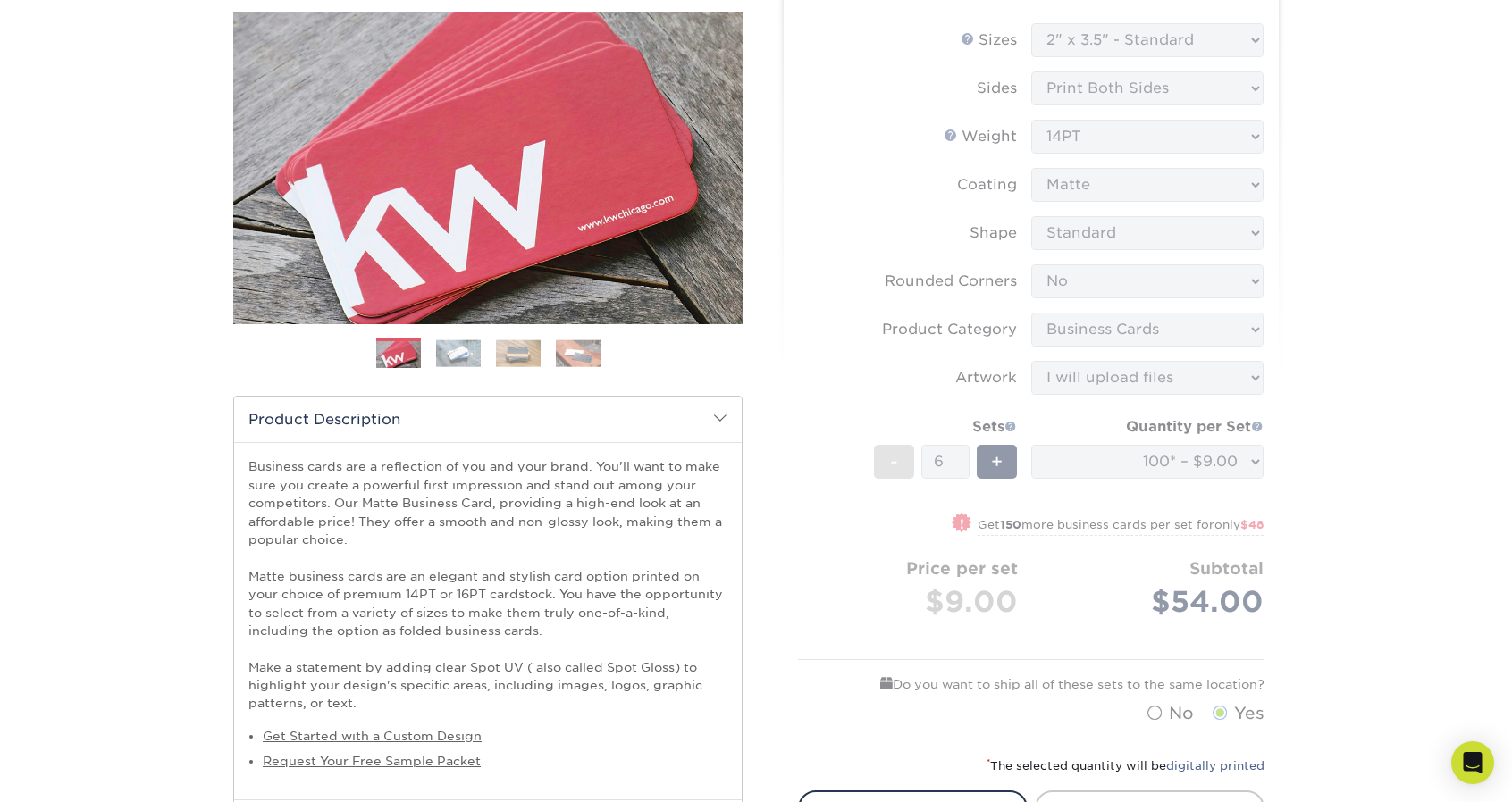
click at [717, 417] on span at bounding box center [720, 418] width 14 height 14
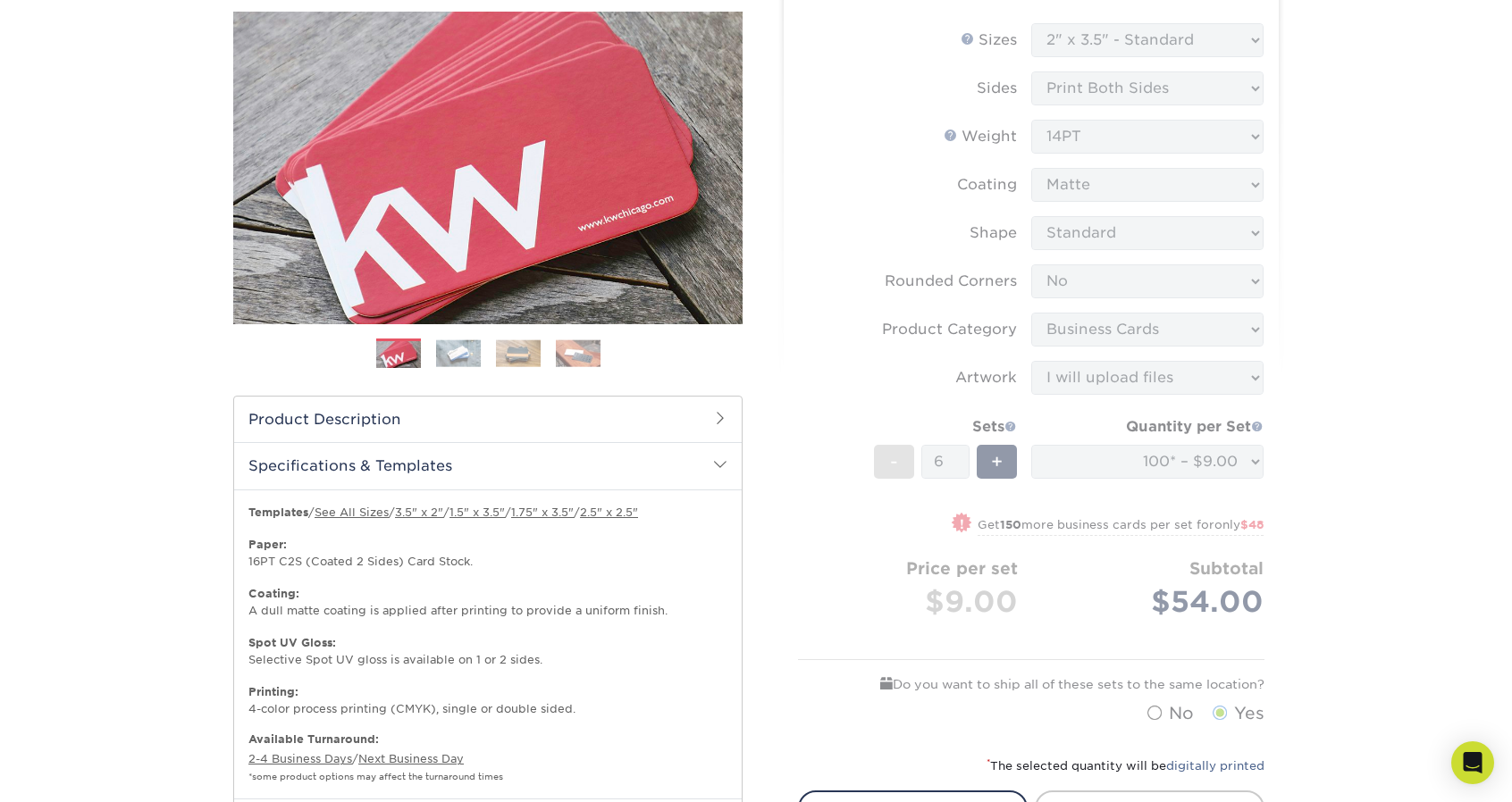
click at [717, 417] on span at bounding box center [720, 418] width 14 height 14
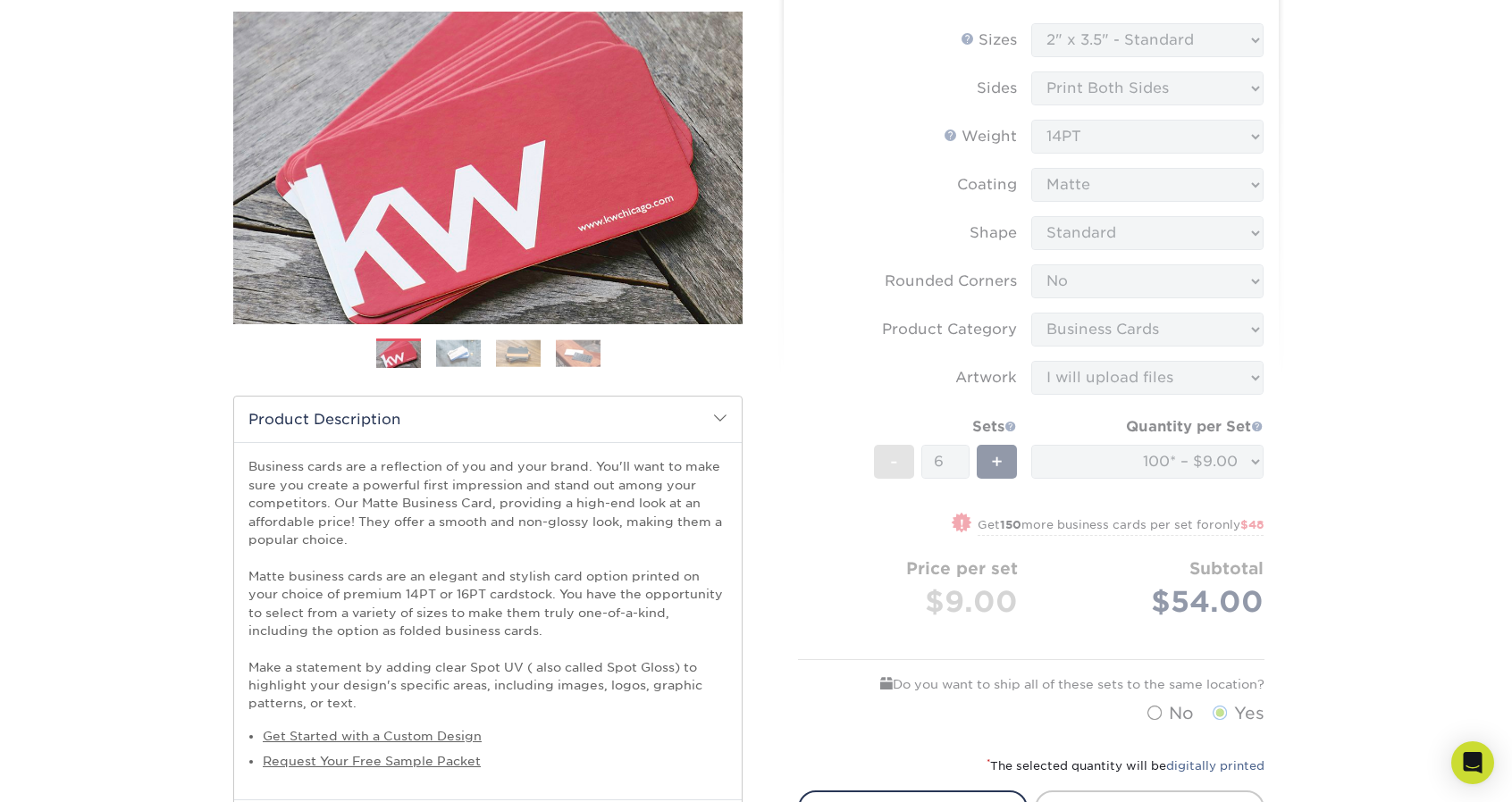
click at [717, 417] on span at bounding box center [720, 418] width 14 height 14
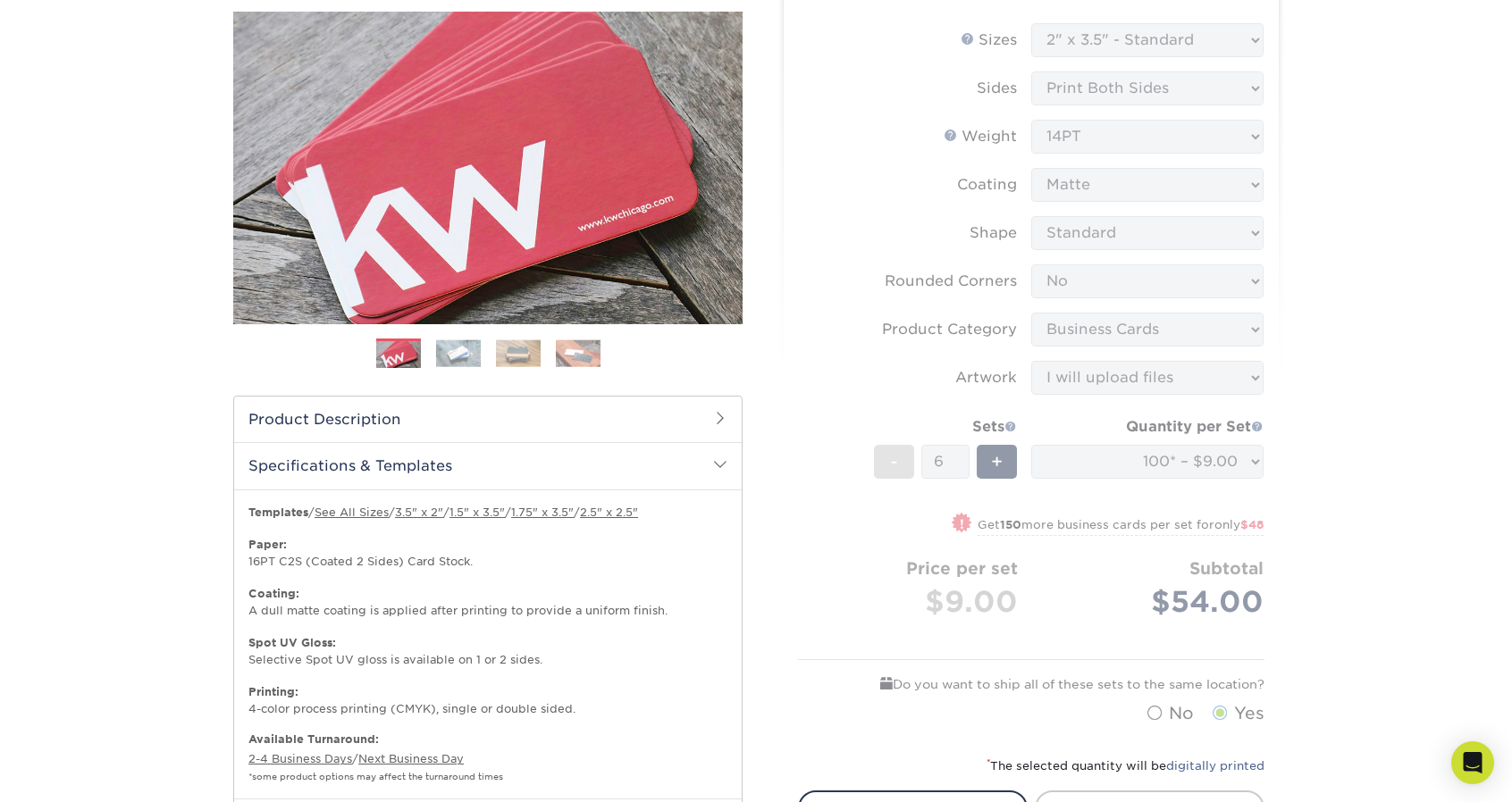
click at [722, 466] on span at bounding box center [720, 465] width 14 height 14
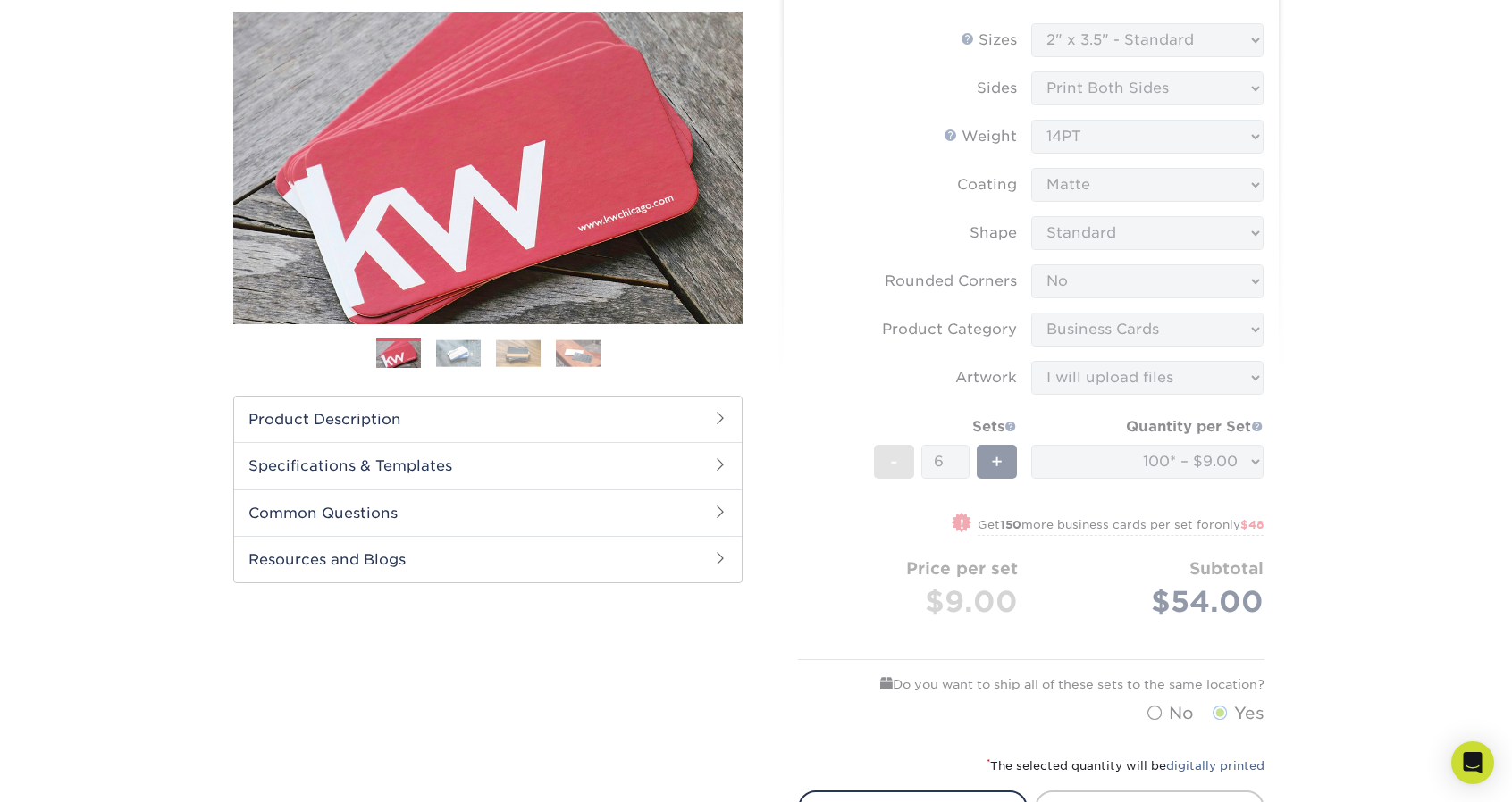
scroll to position [0, 0]
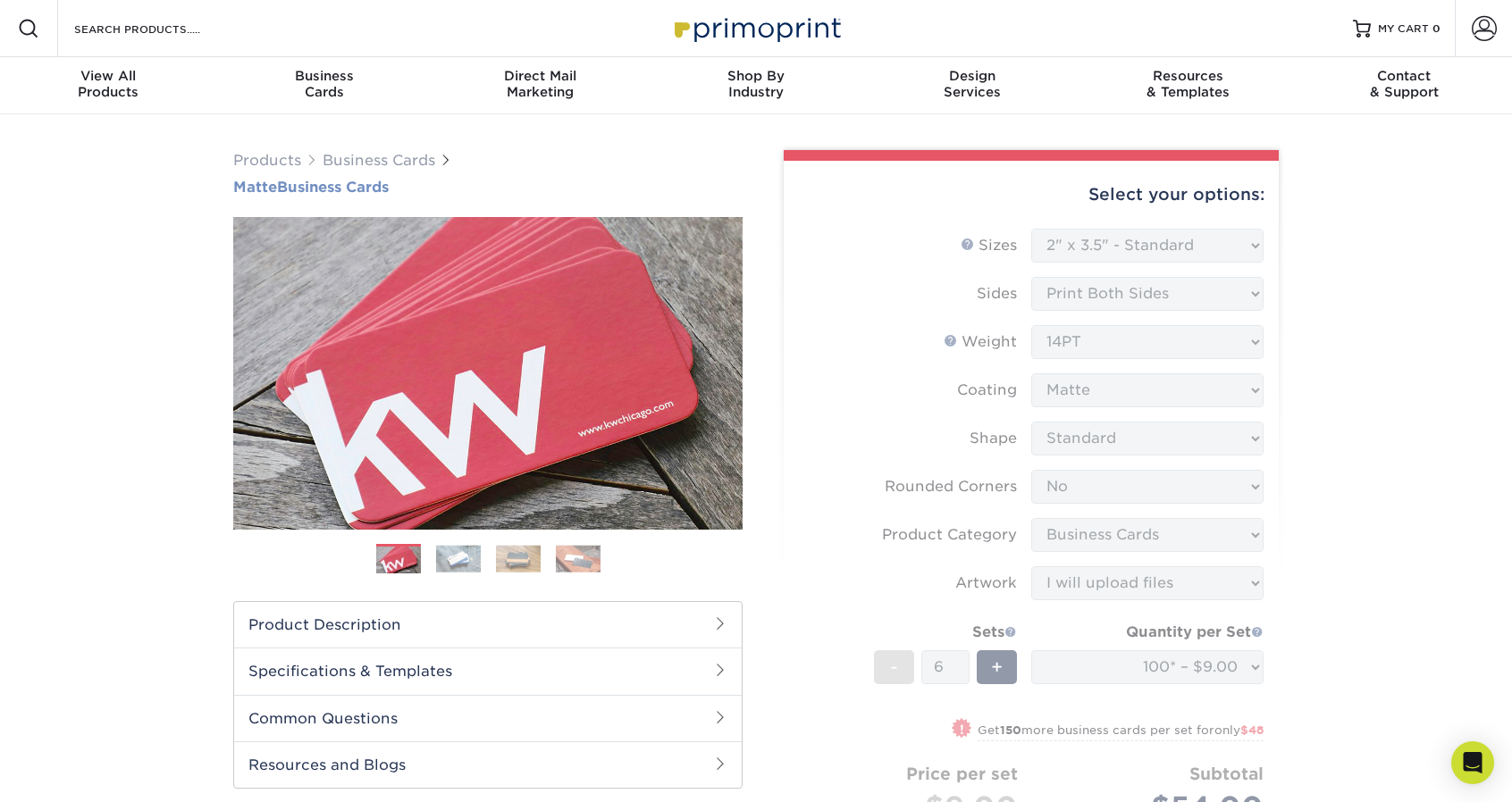
click at [327, 186] on h1 "Matte Business Cards" at bounding box center [487, 187] width 509 height 17
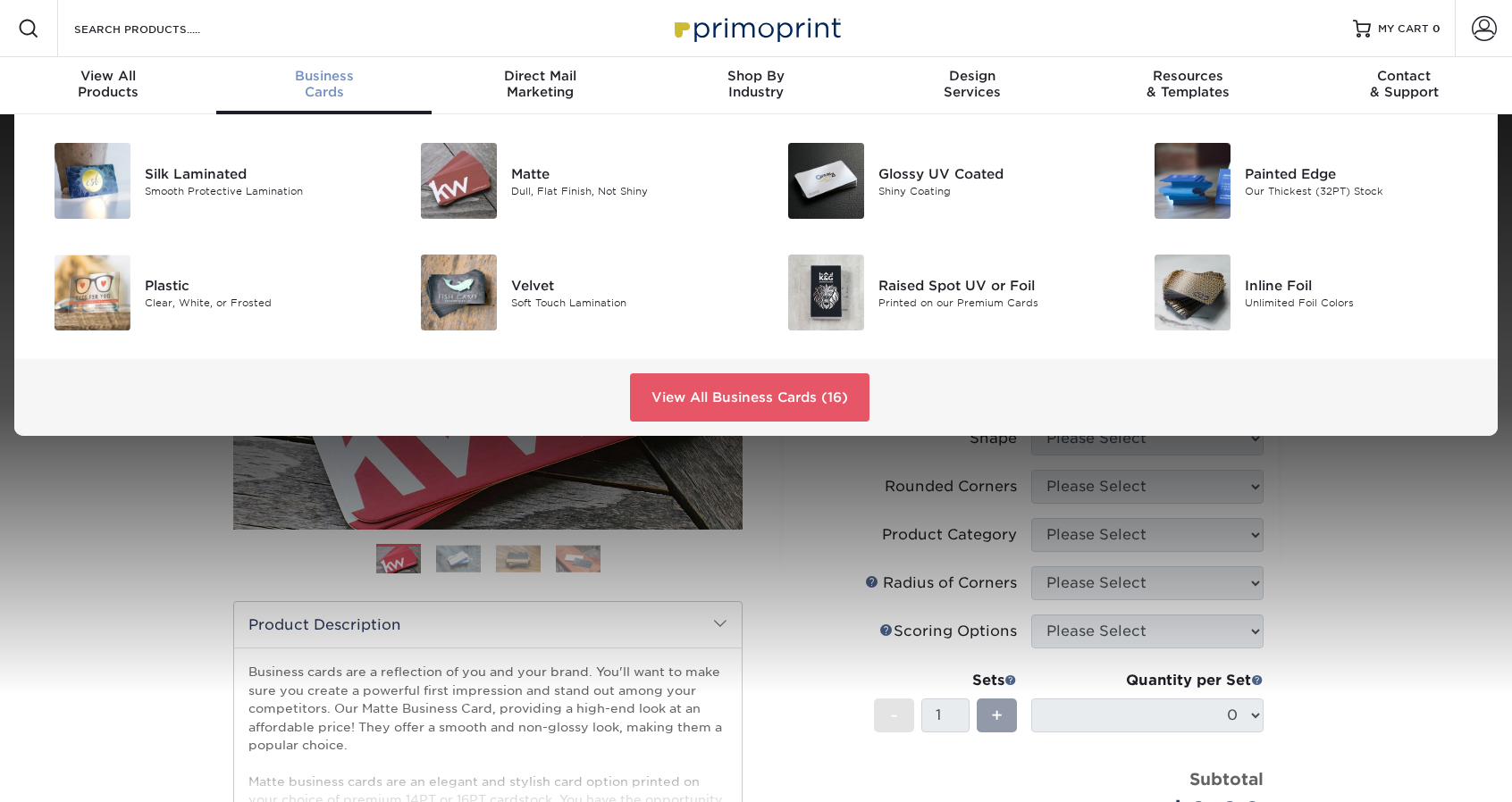
click at [326, 81] on span "Business" at bounding box center [325, 75] width 216 height 16
click at [483, 173] on img at bounding box center [459, 181] width 76 height 76
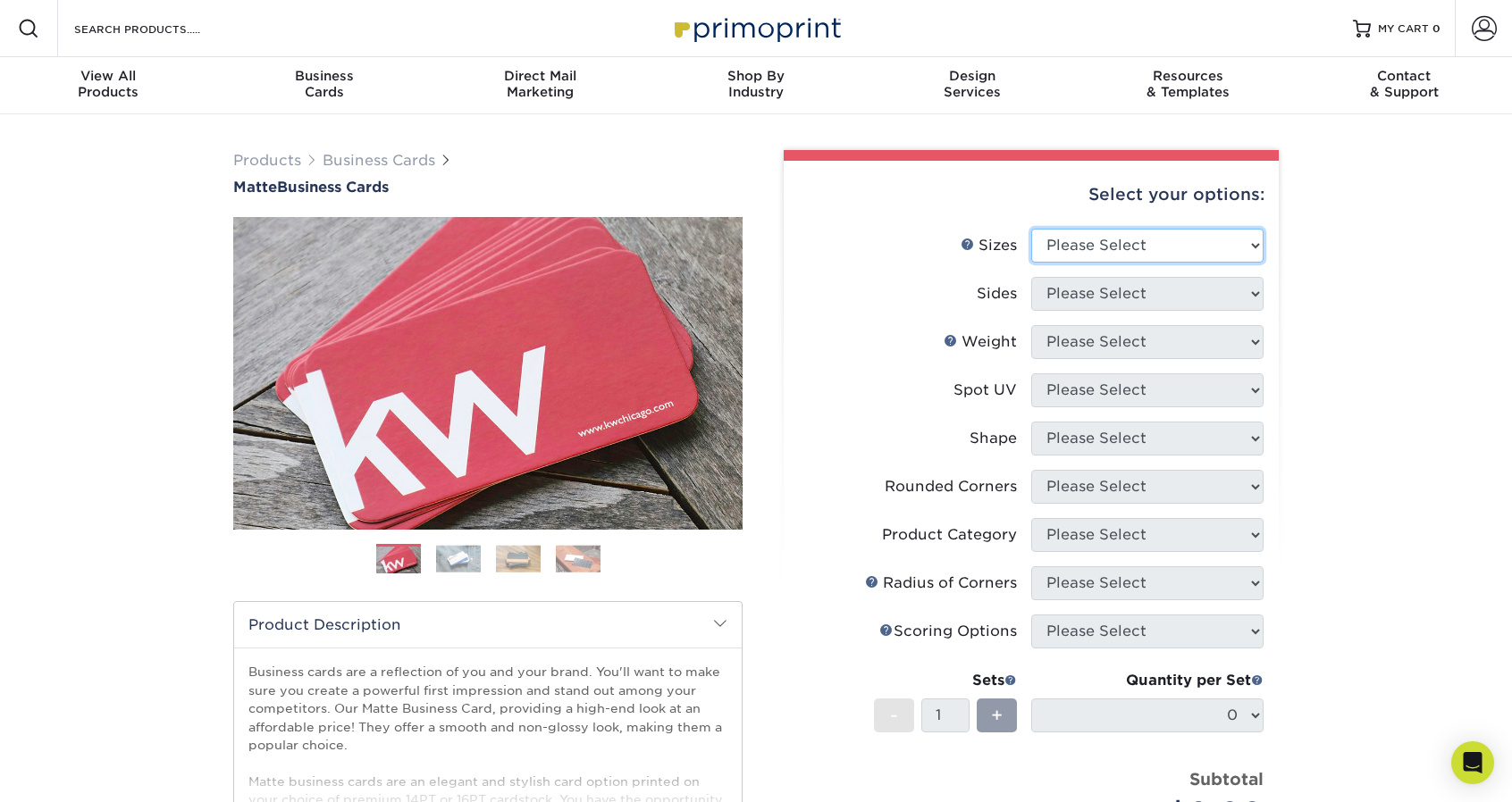
click at [1207, 246] on select "Please Select 1.5" x 3.5" - Mini 1.75" x 3.5" - Mini 2" x 2" - Square 2" x 3" -…" at bounding box center [1148, 245] width 232 height 34
select select "2.00x3.50"
click at [1031, 228] on select "Please Select 1.5" x 3.5" - Mini 1.75" x 3.5" - Mini 2" x 2" - Square 2" x 3" -…" at bounding box center [1148, 245] width 232 height 34
click at [1226, 289] on select "Please Select Print Both Sides Print Front Only" at bounding box center [1148, 294] width 232 height 34
select select "13abbda7-1d64-4f25-8bb2-c179b224825d"
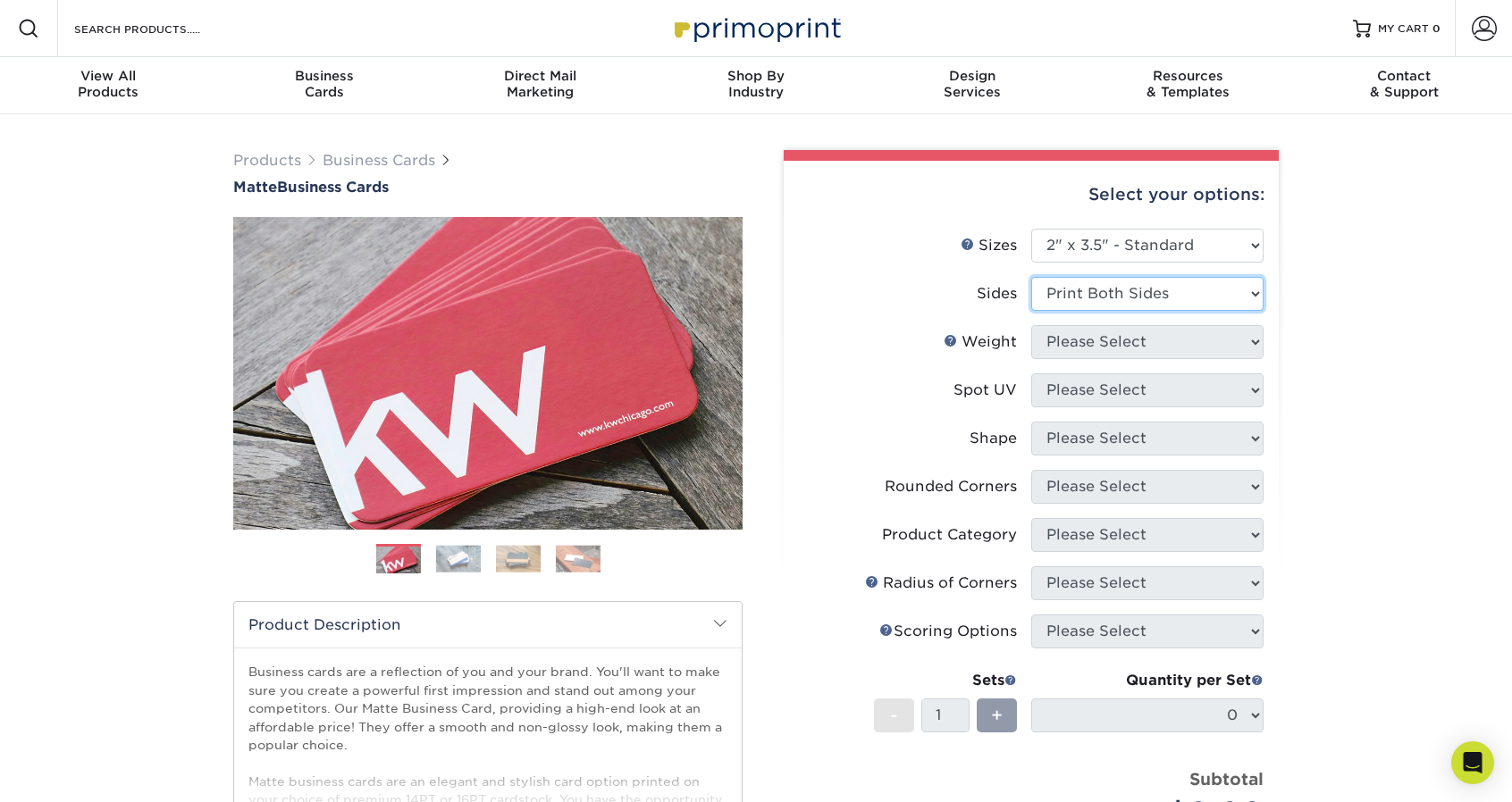
click at [1031, 277] on select "Please Select Print Both Sides Print Front Only" at bounding box center [1148, 294] width 232 height 34
click at [1170, 345] on select "Please Select 16PT 14PT" at bounding box center [1148, 342] width 232 height 34
select select "14PT"
click at [1031, 326] on select "Please Select 16PT 14PT" at bounding box center [1148, 342] width 232 height 34
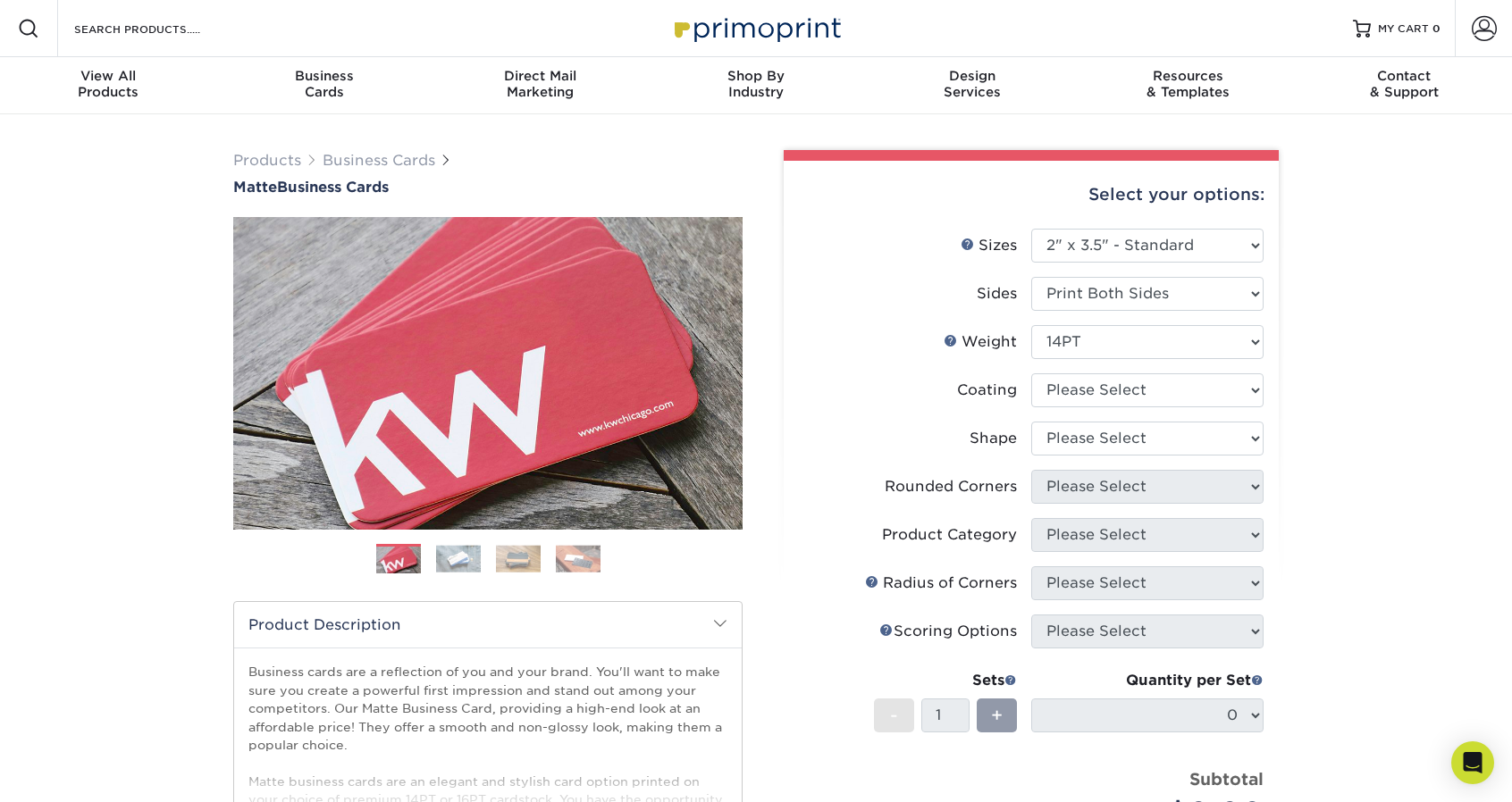
click at [1390, 353] on div "Products Business Cards Matte Business Cards Previous Next 100 $ 9" at bounding box center [756, 606] width 1512 height 986
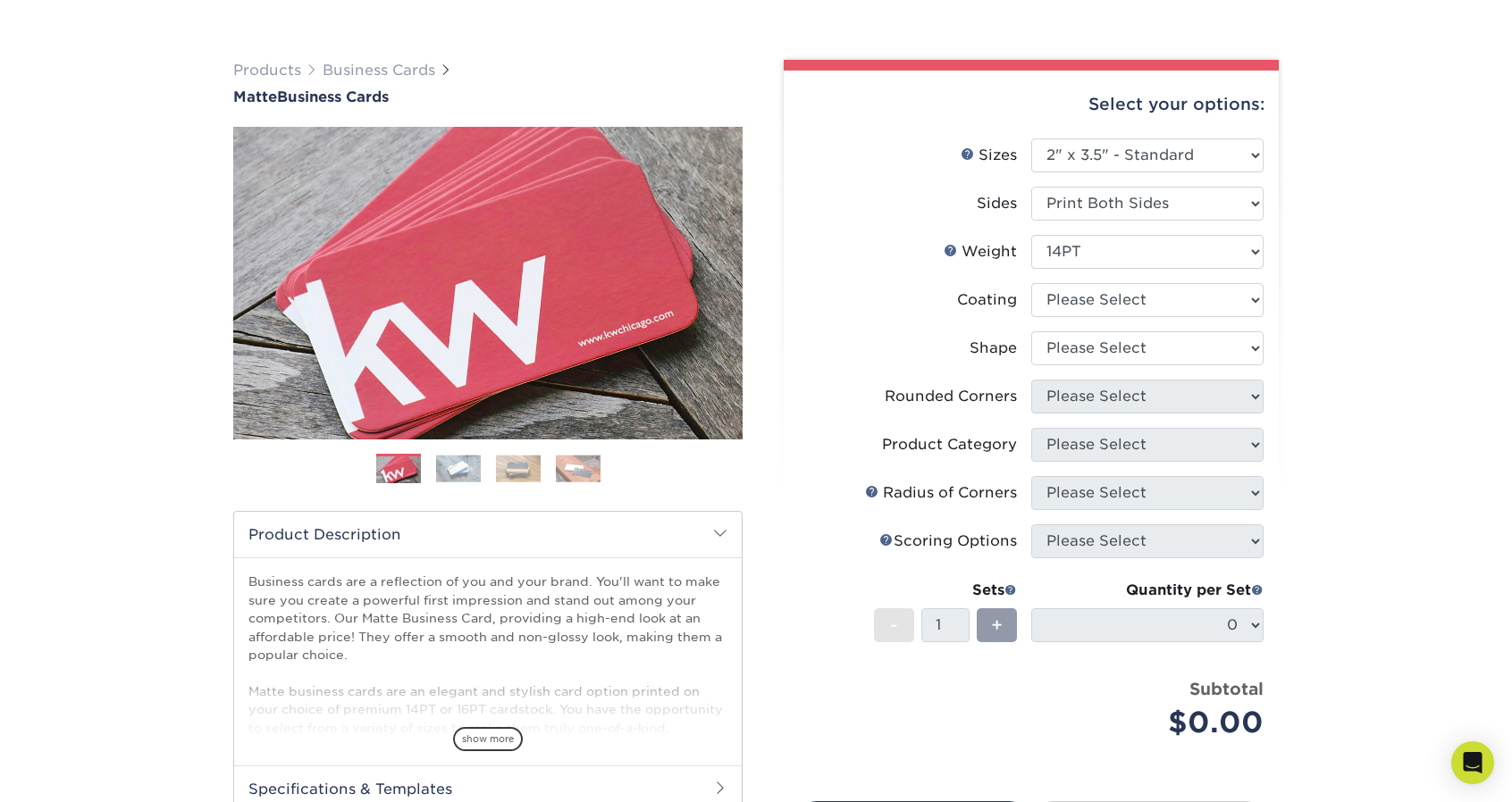
scroll to position [179, 0]
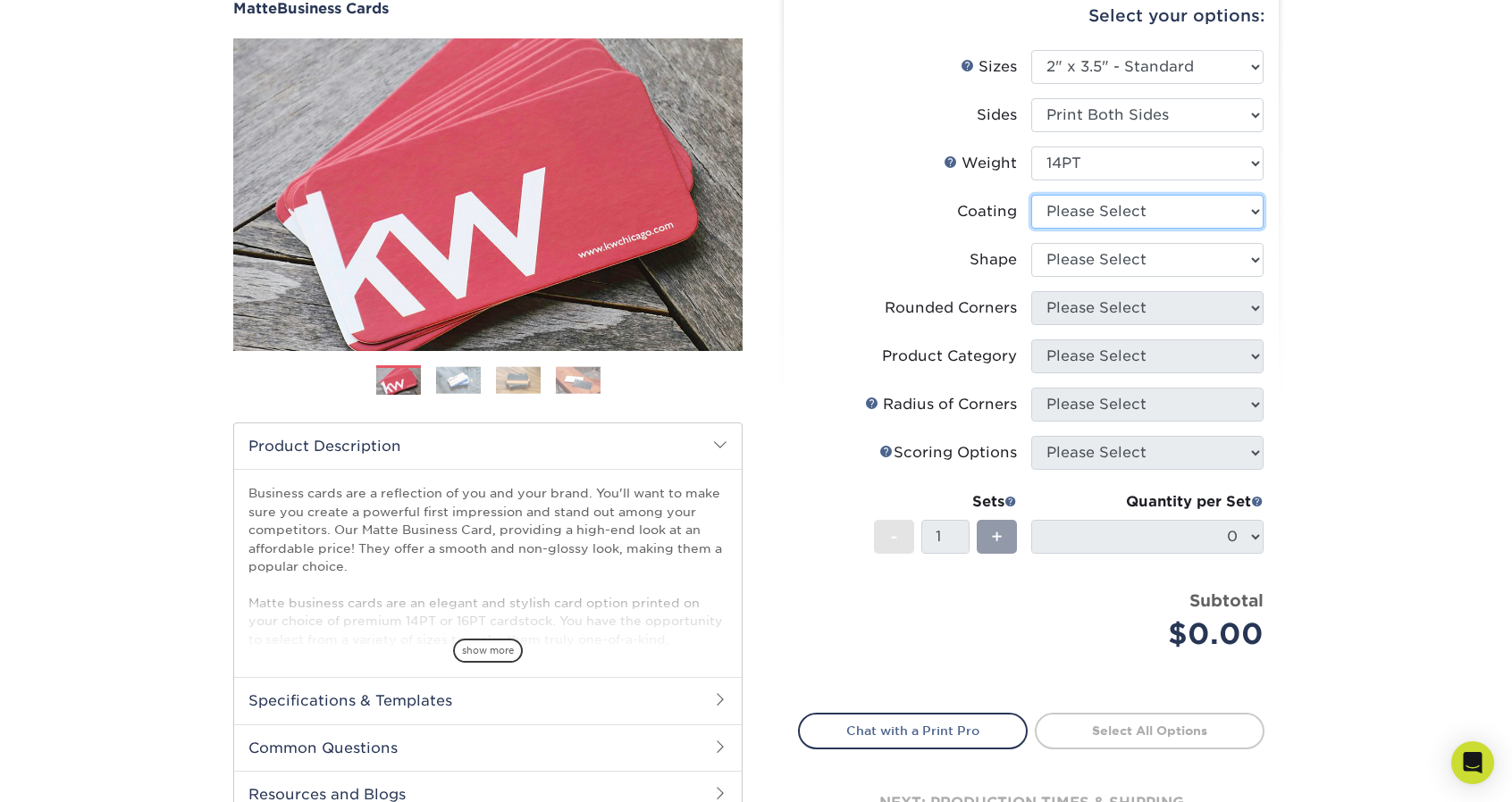
click at [1236, 215] on select at bounding box center [1148, 211] width 232 height 34
select select "121bb7b5-3b4d-429f-bd8d-bbf80e953313"
click at [1031, 195] on select at bounding box center [1148, 211] width 232 height 34
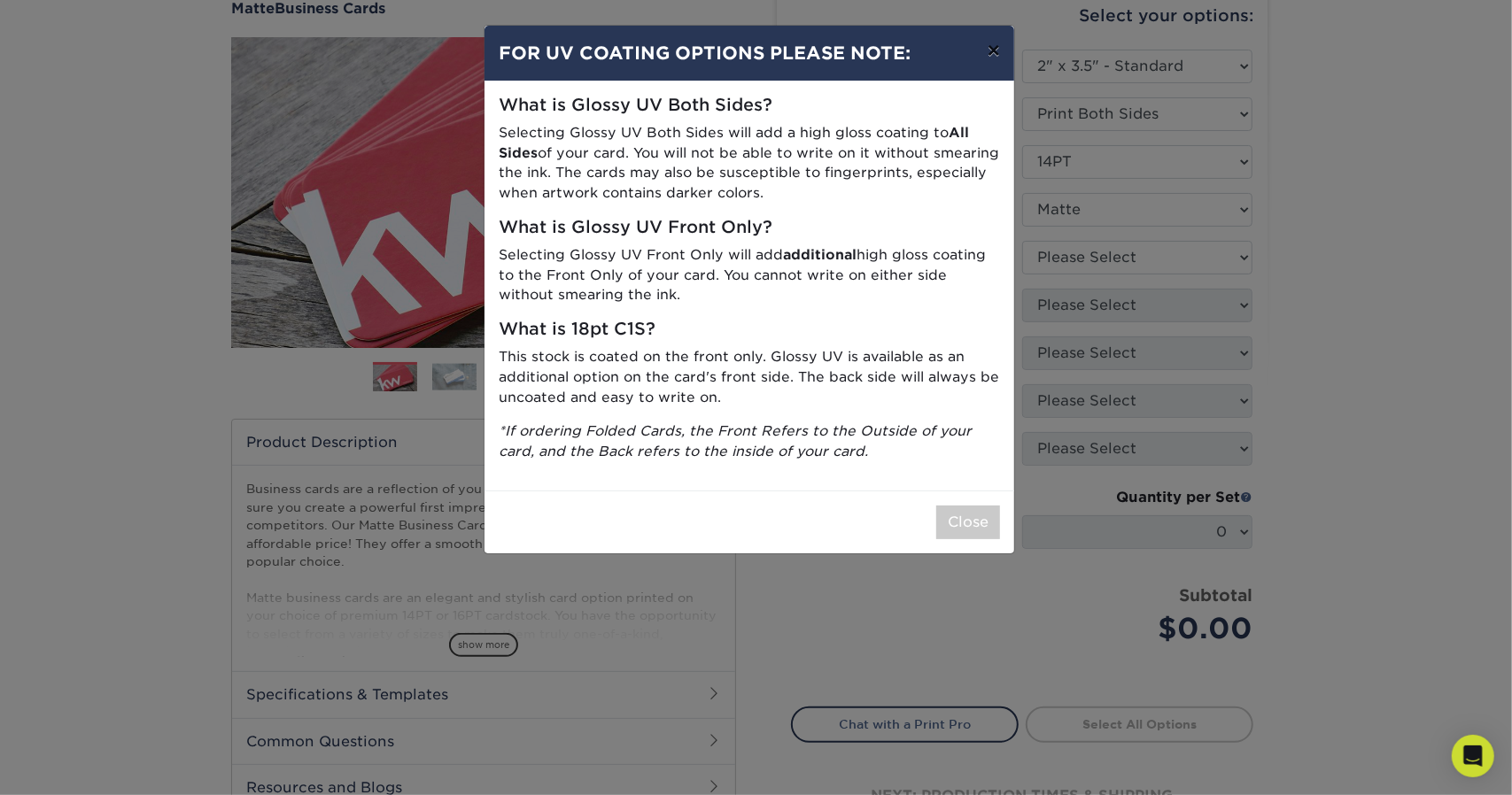
click at [993, 58] on button "×" at bounding box center [993, 50] width 40 height 49
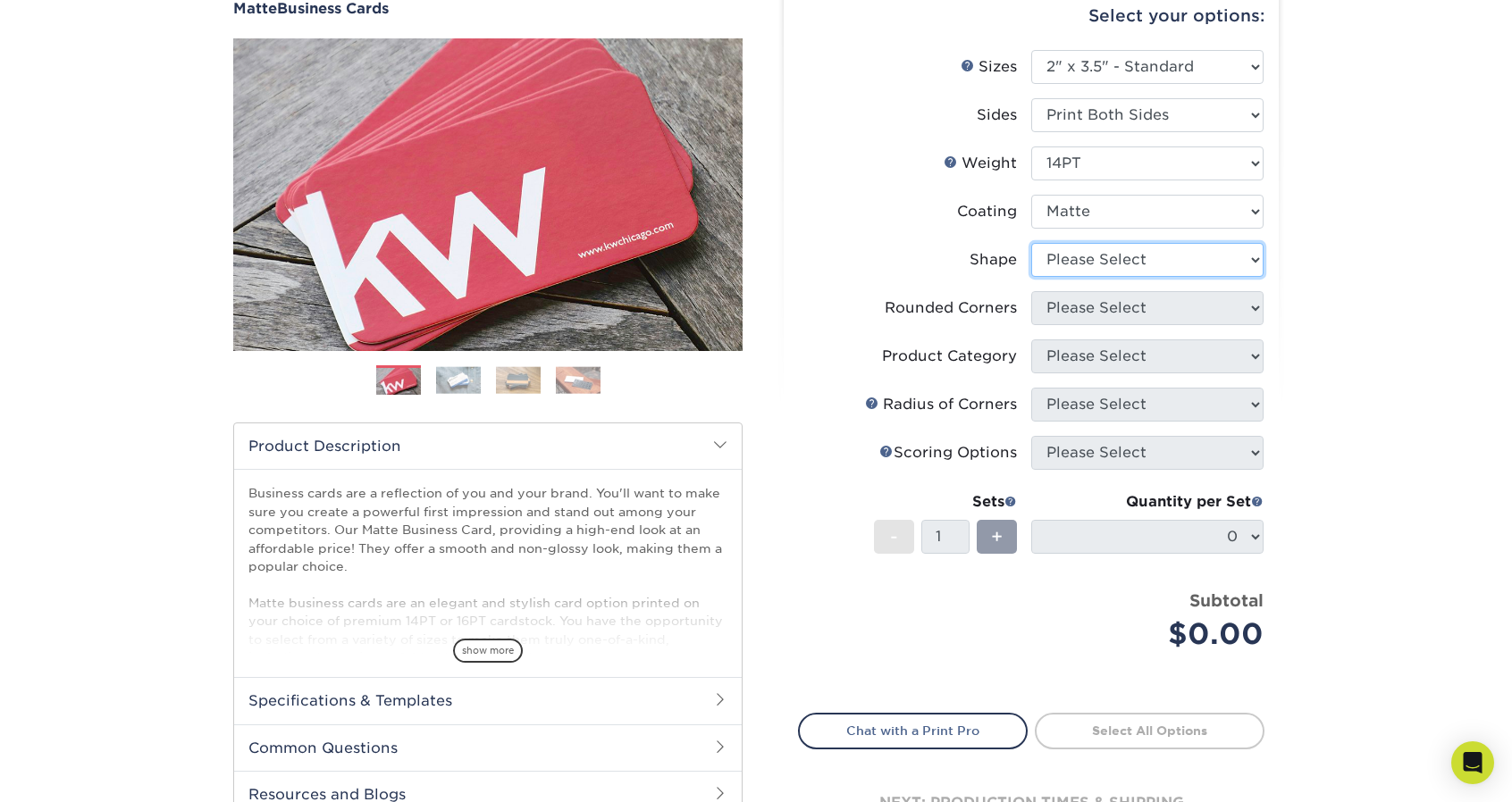
click at [1157, 256] on select "Please Select Standard" at bounding box center [1148, 260] width 232 height 34
select select "standard"
click at [1031, 243] on select "Please Select Standard" at bounding box center [1148, 260] width 232 height 34
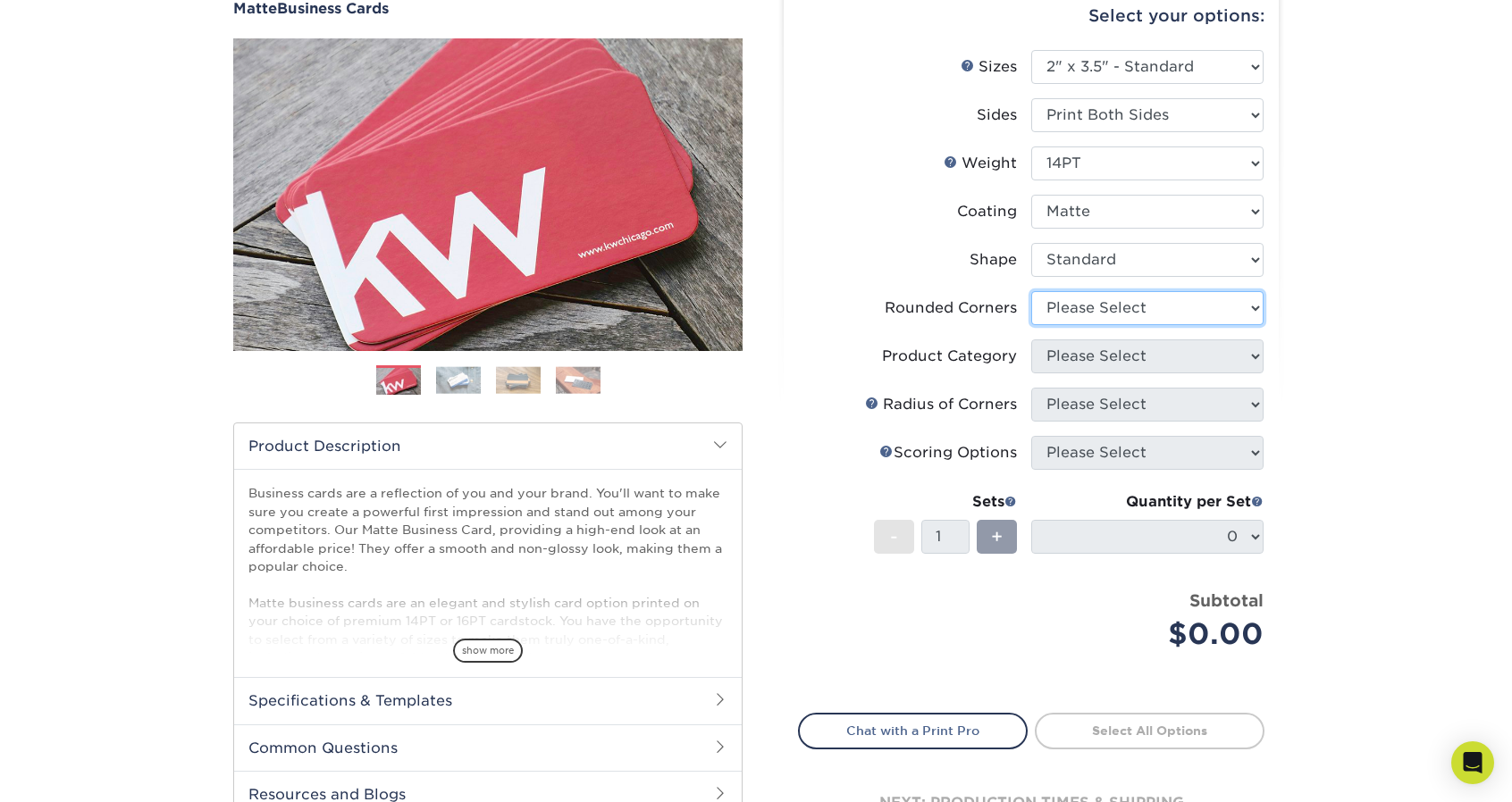
click at [1119, 309] on select "Please Select Yes - Round 2 Corners Yes - Round 4 Corners No" at bounding box center [1148, 308] width 232 height 34
select select "0"
click at [1031, 291] on select "Please Select Yes - Round 2 Corners Yes - Round 4 Corners No" at bounding box center [1148, 308] width 232 height 34
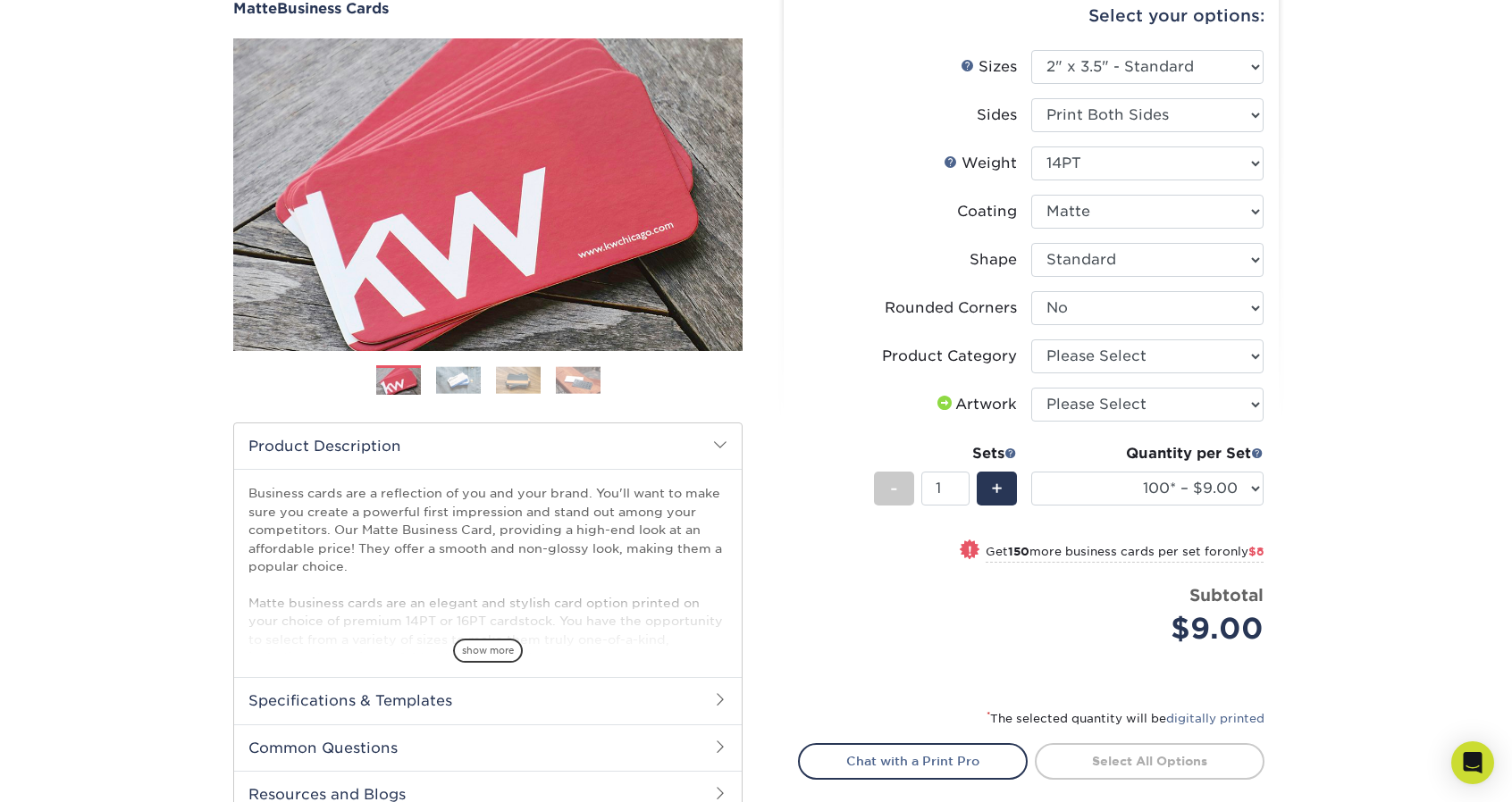
click at [1353, 355] on div "Products Business Cards Matte Business Cards Previous Next 100 $ 9" at bounding box center [756, 444] width 1512 height 1016
click at [1224, 351] on select "Please Select Business Cards" at bounding box center [1148, 356] width 232 height 34
select select "3b5148f1-0588-4f88-a218-97bcfdce65c1"
click at [1031, 339] on select "Please Select Business Cards" at bounding box center [1148, 356] width 232 height 34
click at [1373, 354] on div "Products Business Cards Matte Business Cards Previous Next 100 $ 9" at bounding box center [756, 444] width 1512 height 1016
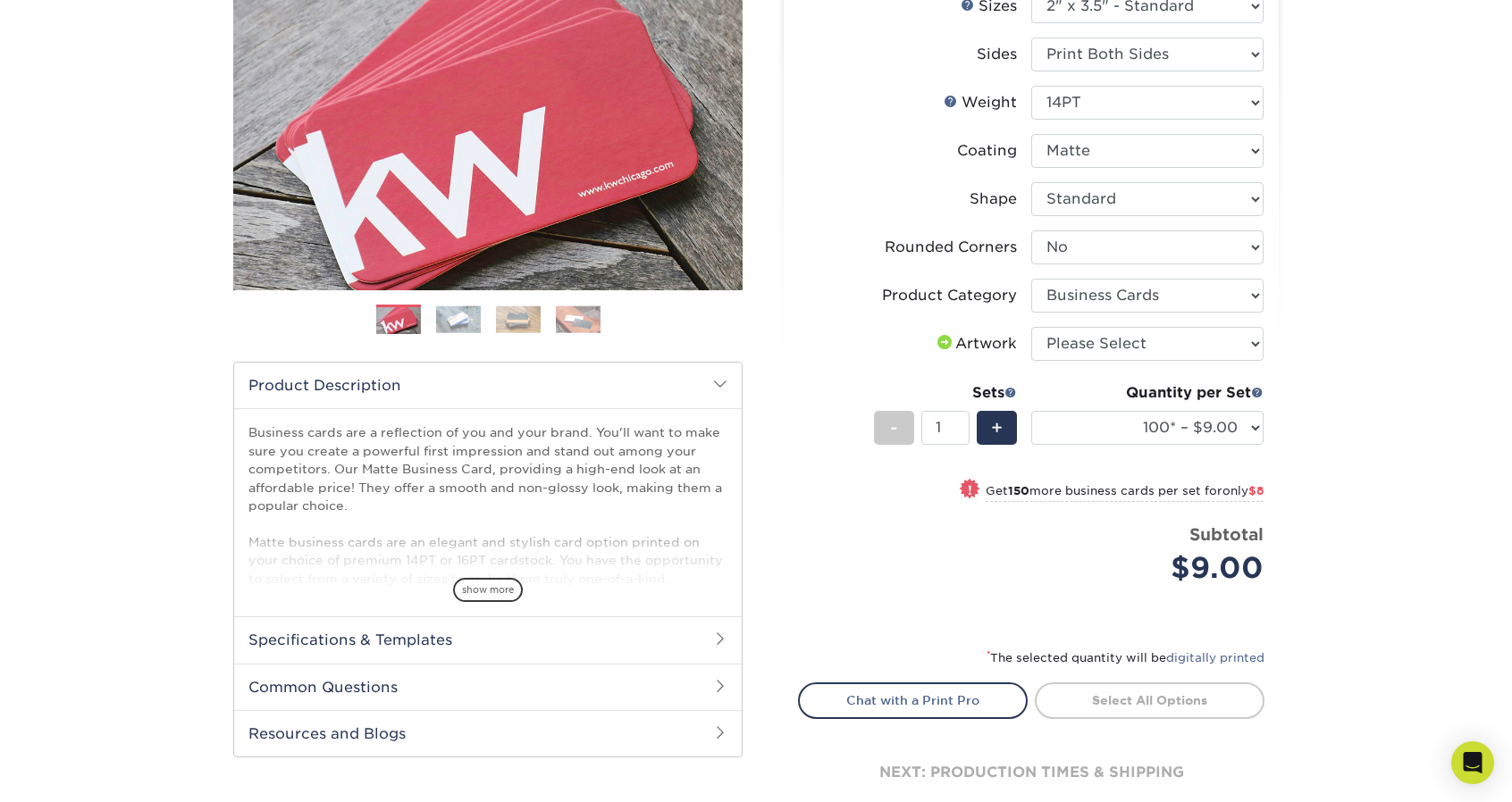
scroll to position [268, 0]
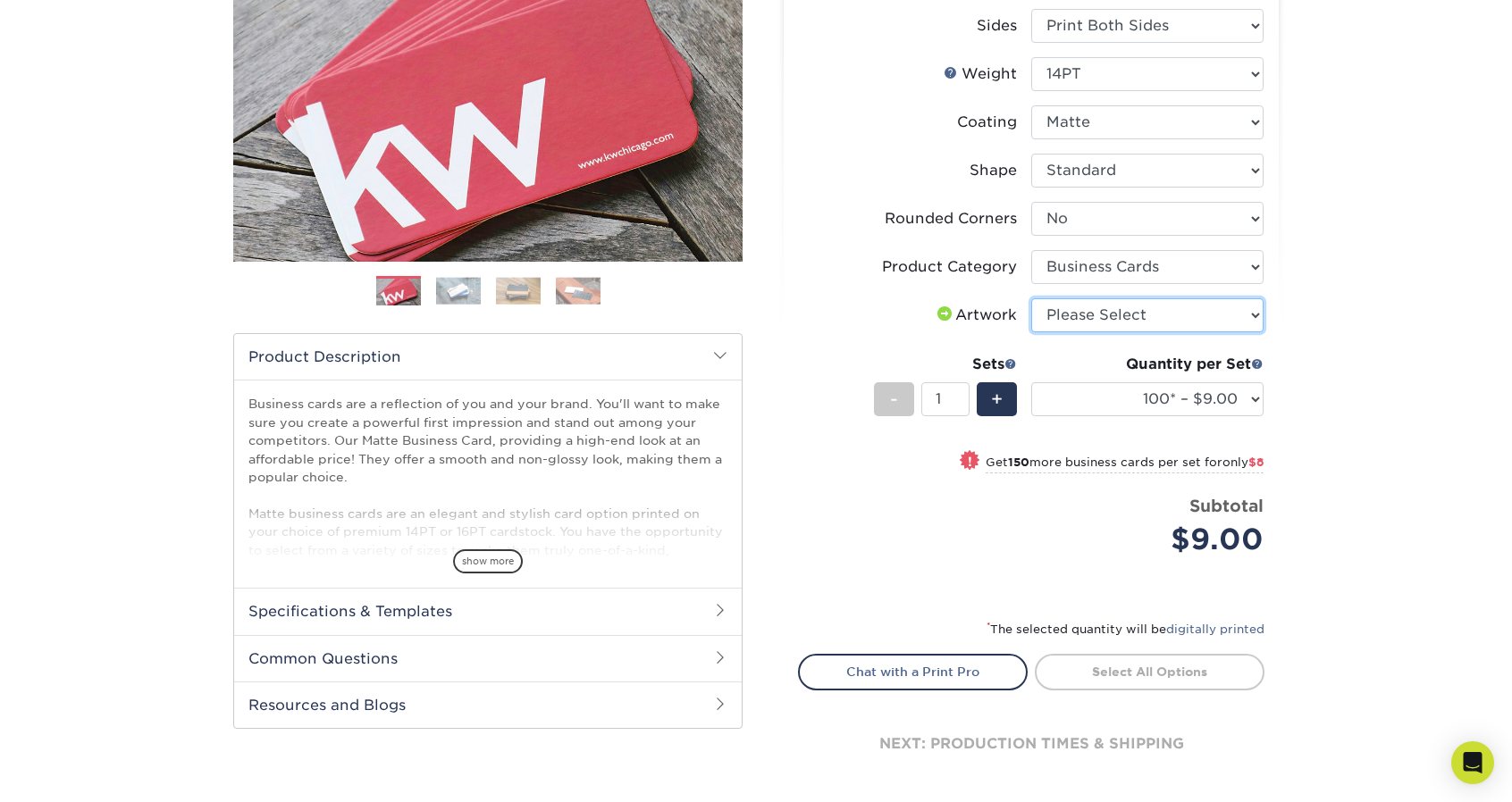
click at [1196, 304] on select "Please Select I will upload files I need a design - $100" at bounding box center [1148, 316] width 232 height 34
select select "upload"
click at [1031, 299] on select "Please Select I will upload files I need a design - $100" at bounding box center [1148, 316] width 232 height 34
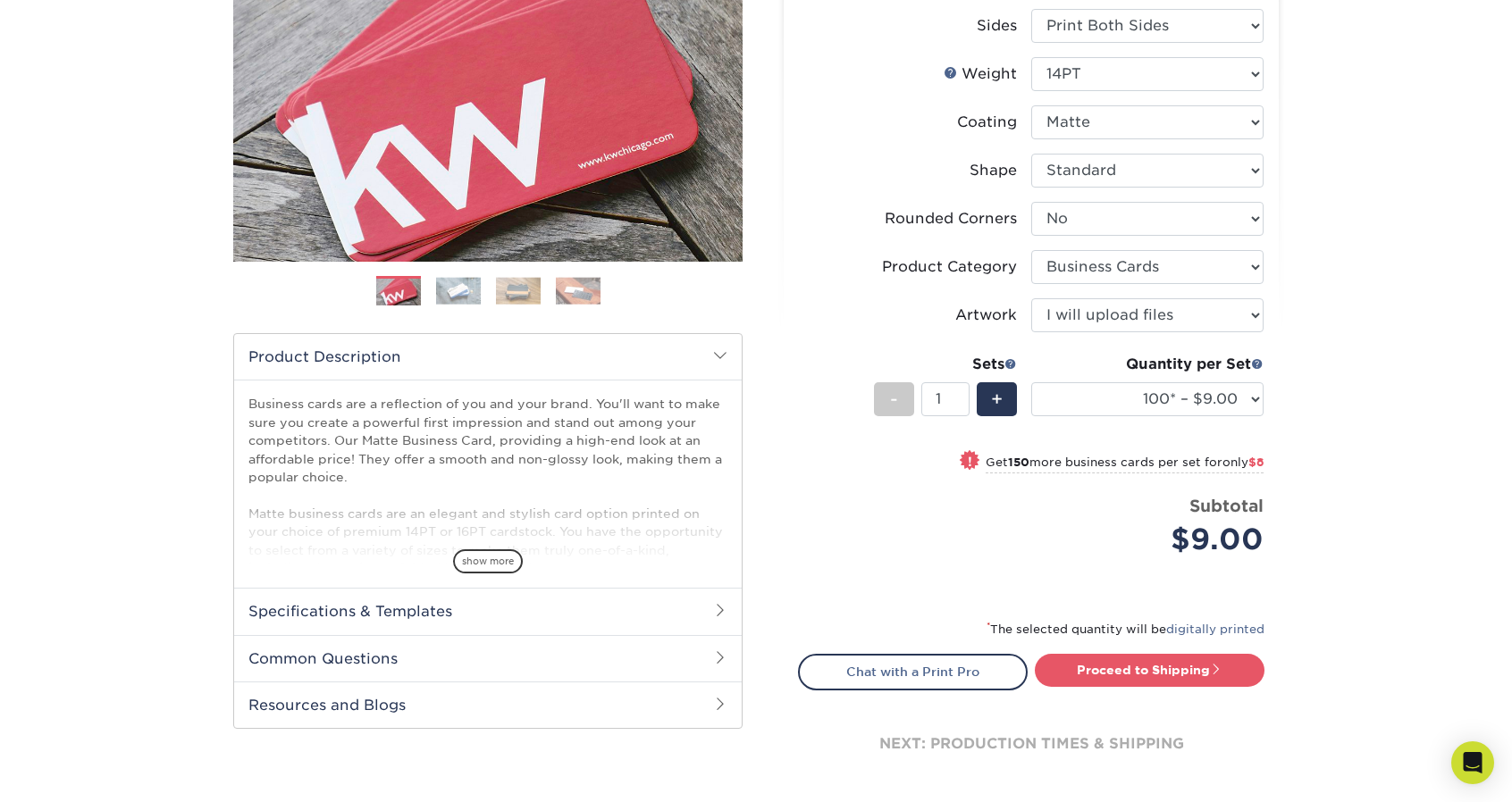
click at [1362, 327] on div "Products Business Cards Matte Business Cards Previous Next 100 $ 9" at bounding box center [756, 354] width 1512 height 1016
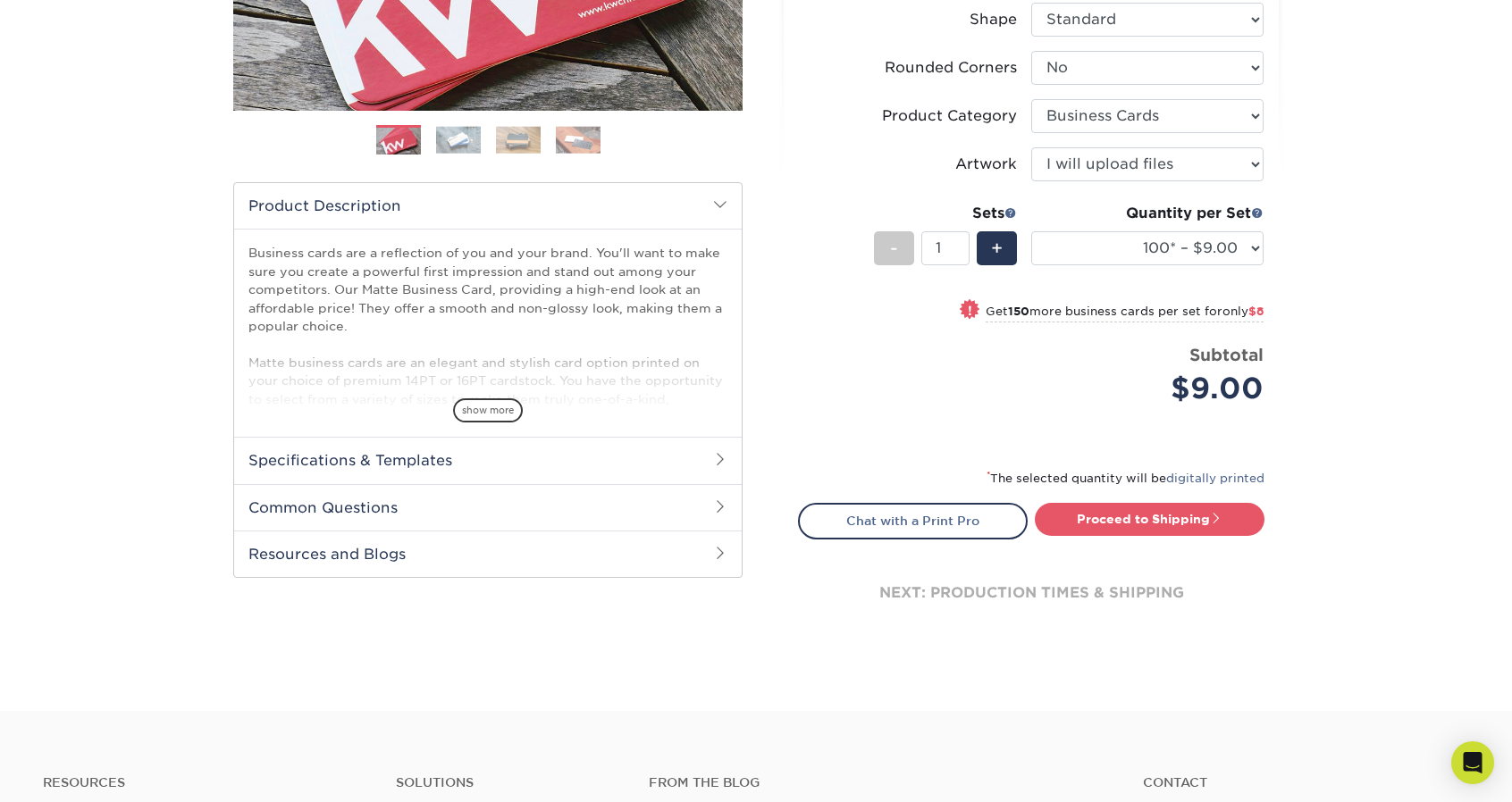
scroll to position [447, 0]
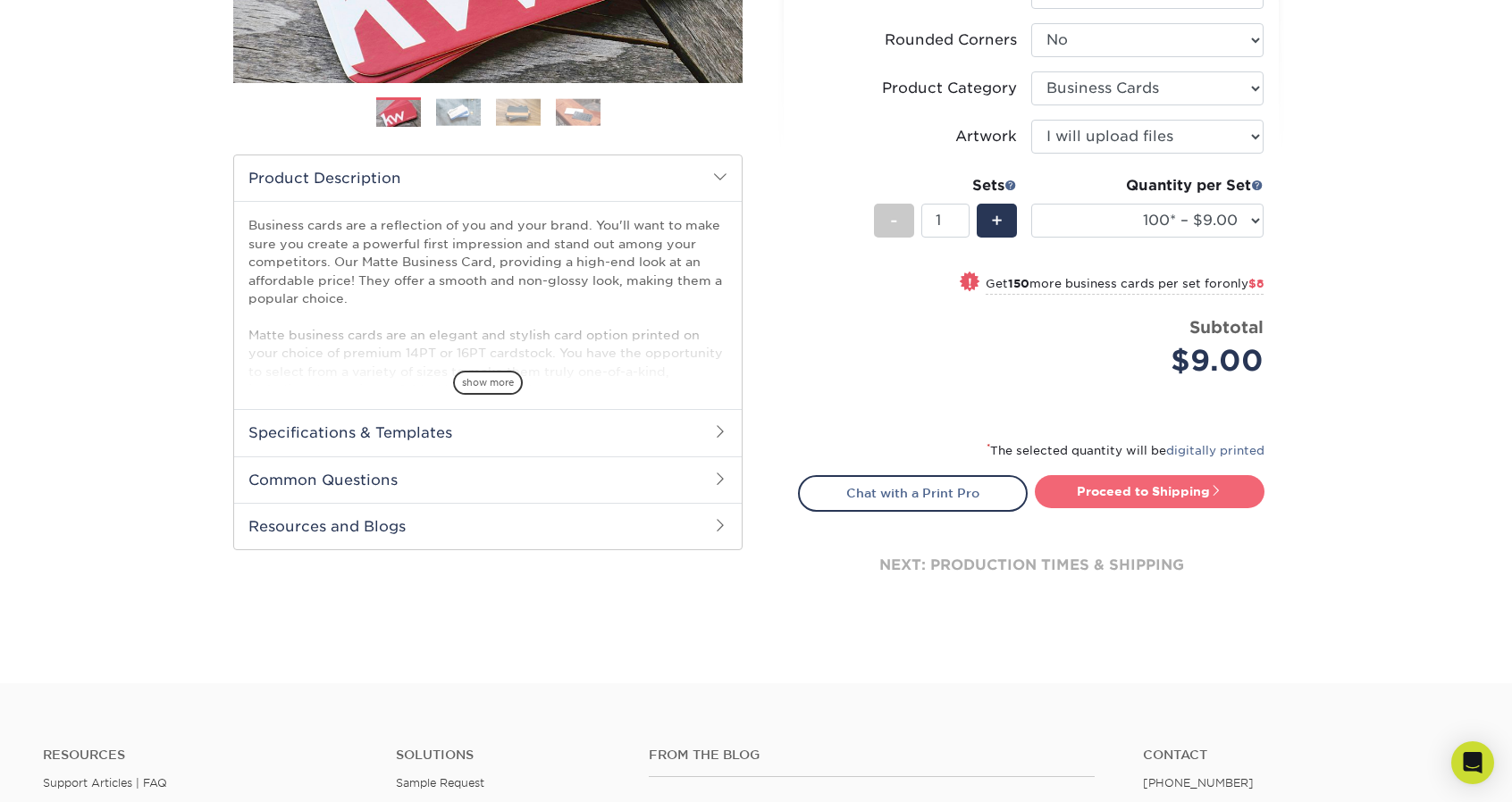
click at [1129, 503] on link "Proceed to Shipping" at bounding box center [1149, 491] width 229 height 32
type input "Set 1"
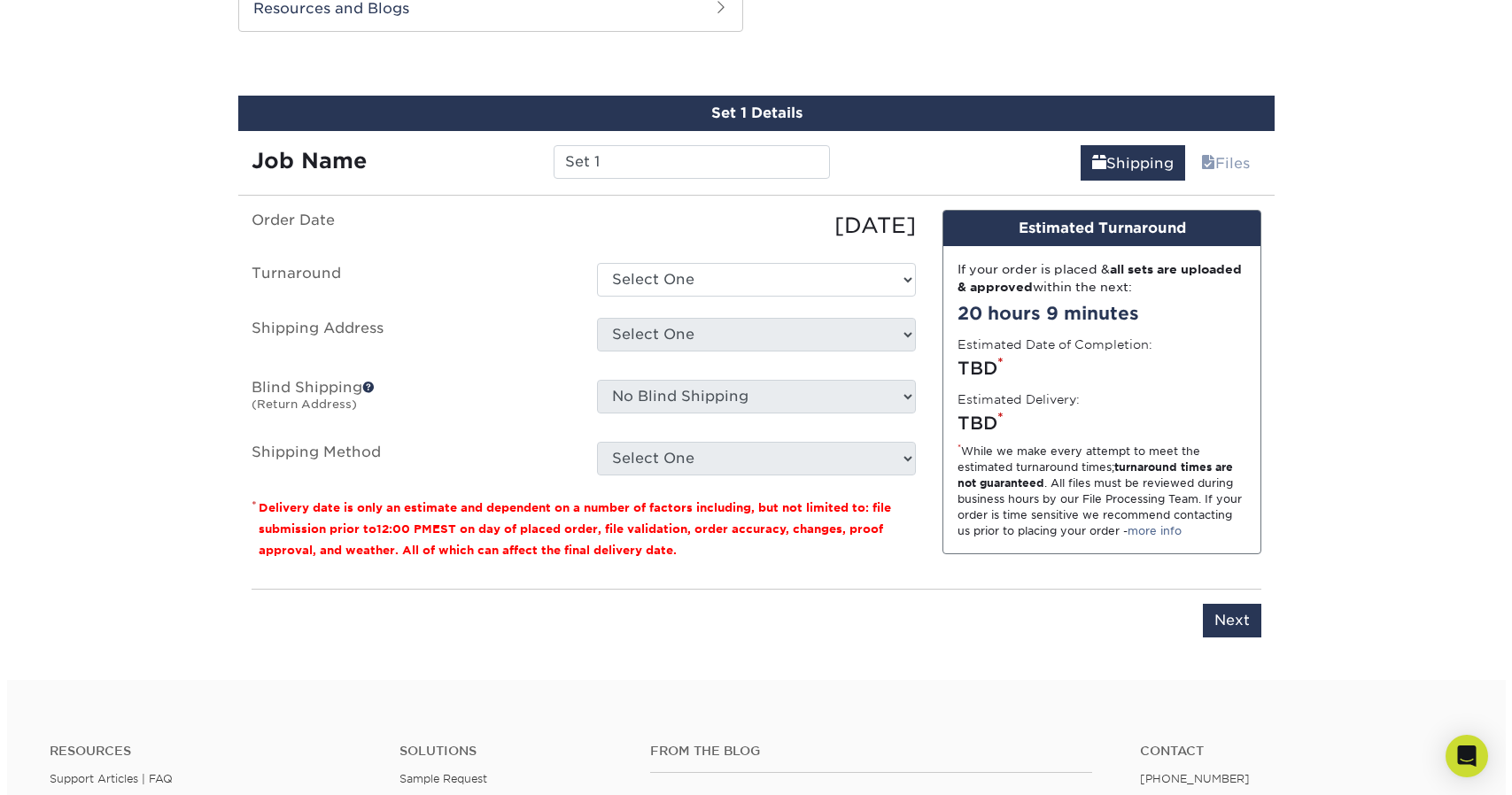
scroll to position [962, 0]
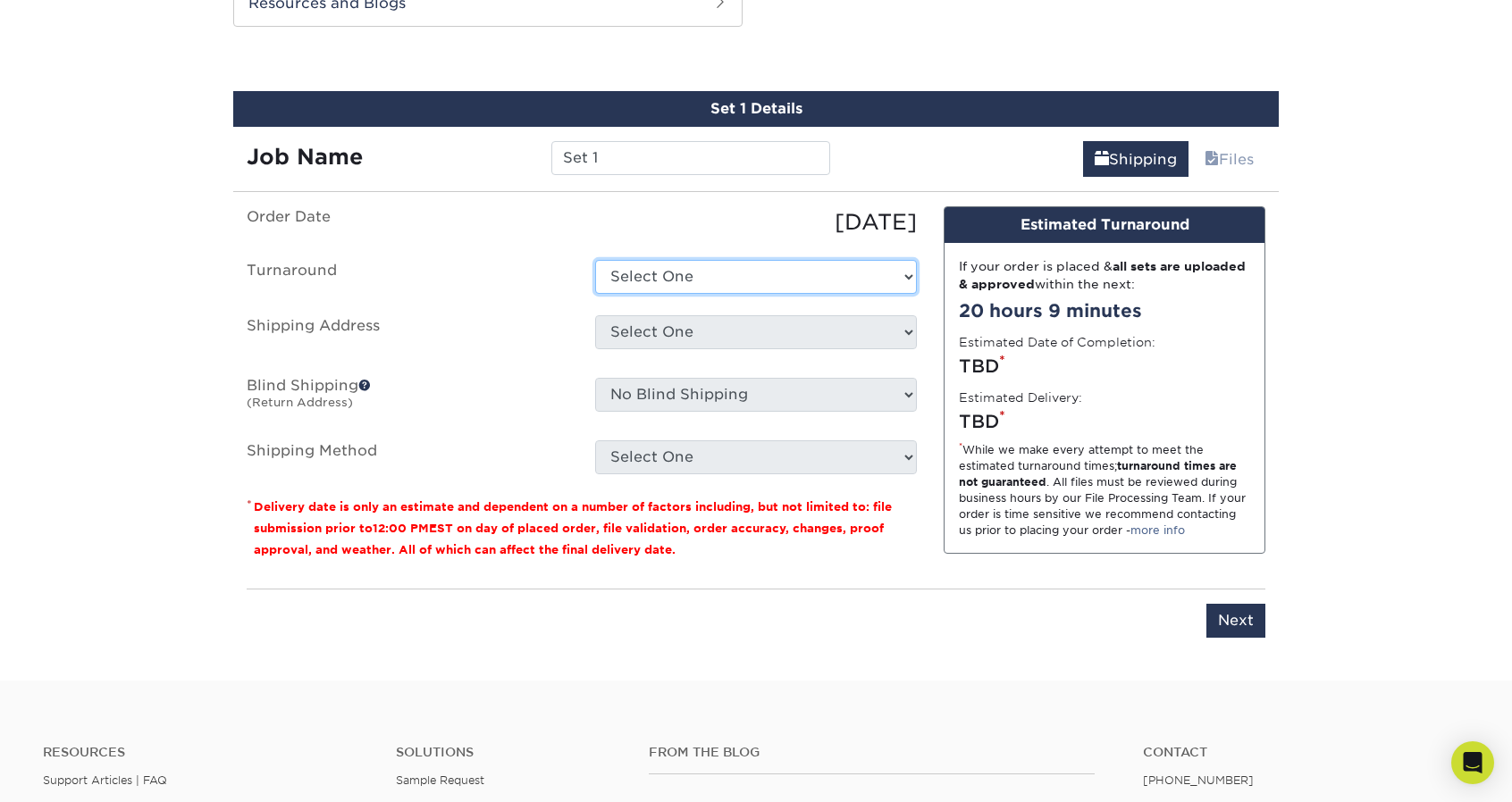
click at [728, 276] on select "Select One 2-4 Business Days 2 Day Next Business Day" at bounding box center [756, 277] width 322 height 34
select select "e6dc3f44-811f-4023-acdf-8cd9144995fc"
click at [596, 260] on select "Select One 2-4 Business Days 2 Day Next Business Day" at bounding box center [756, 277] width 322 height 34
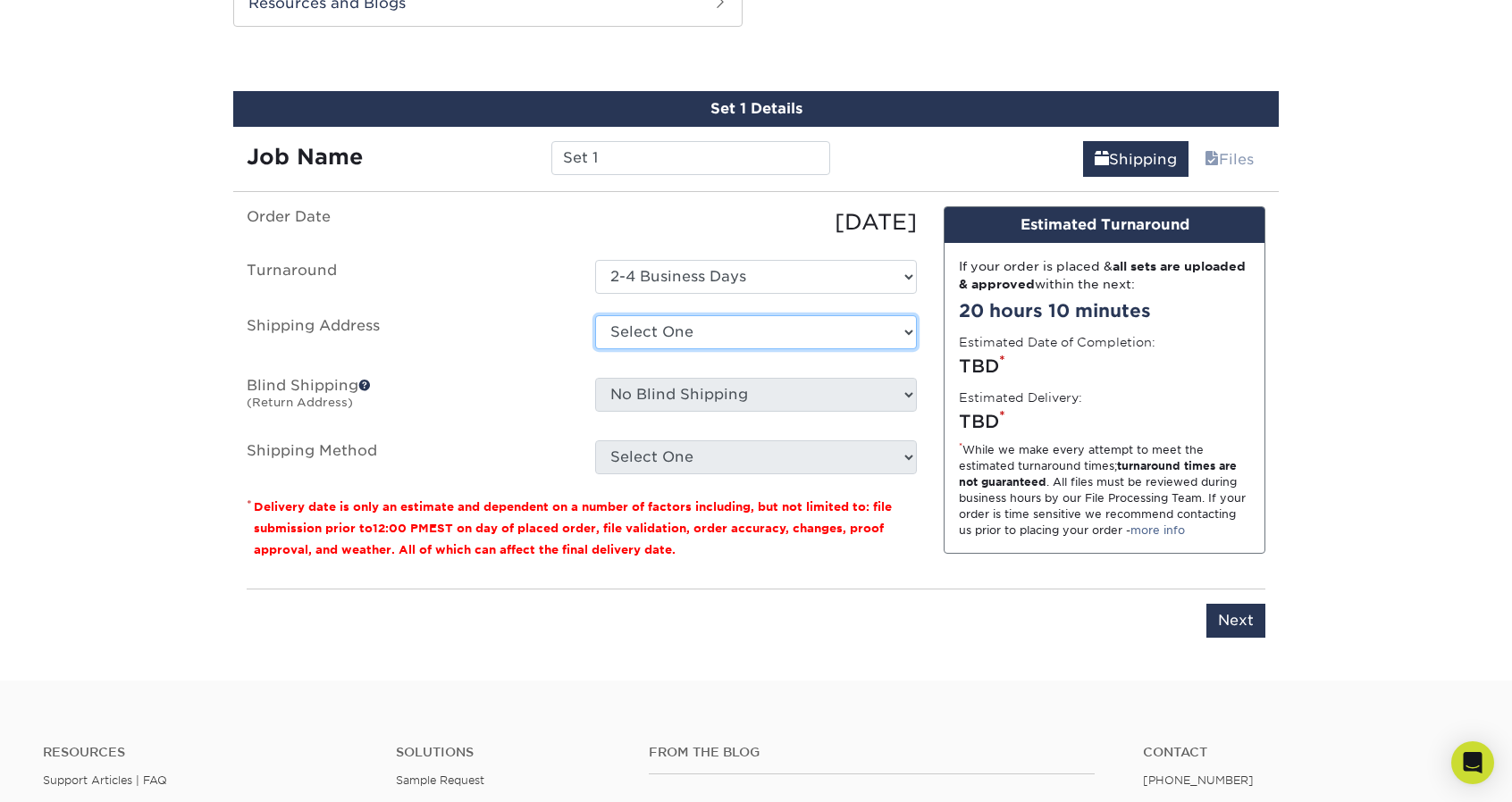
click at [704, 336] on select "Select One + Add New Address - Login" at bounding box center [756, 333] width 322 height 34
select select "newaddress"
click at [596, 316] on select "Select One + Add New Address - Login" at bounding box center [756, 333] width 322 height 34
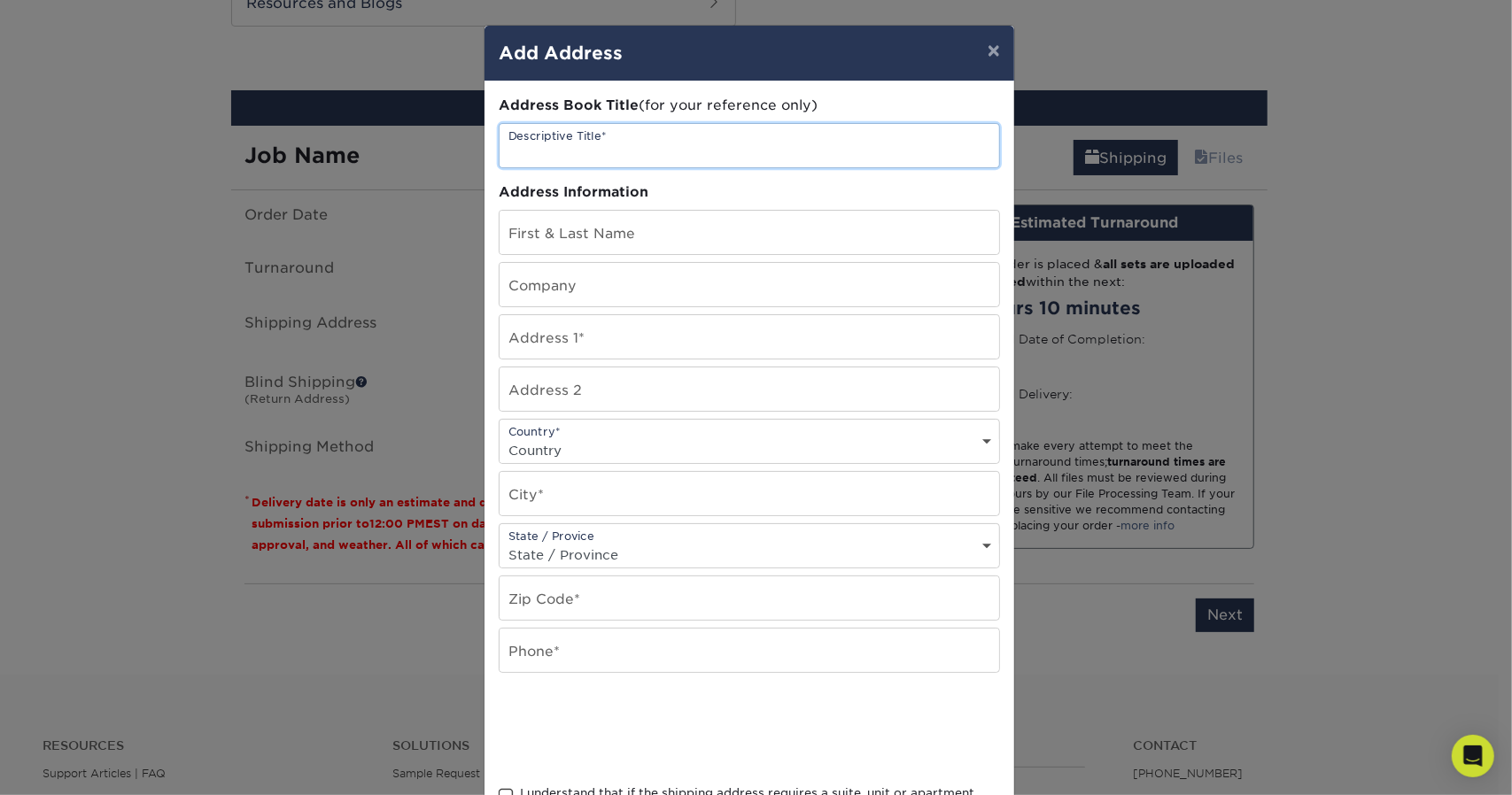
click at [632, 150] on input "text" at bounding box center [750, 146] width 500 height 43
type input "ICMH"
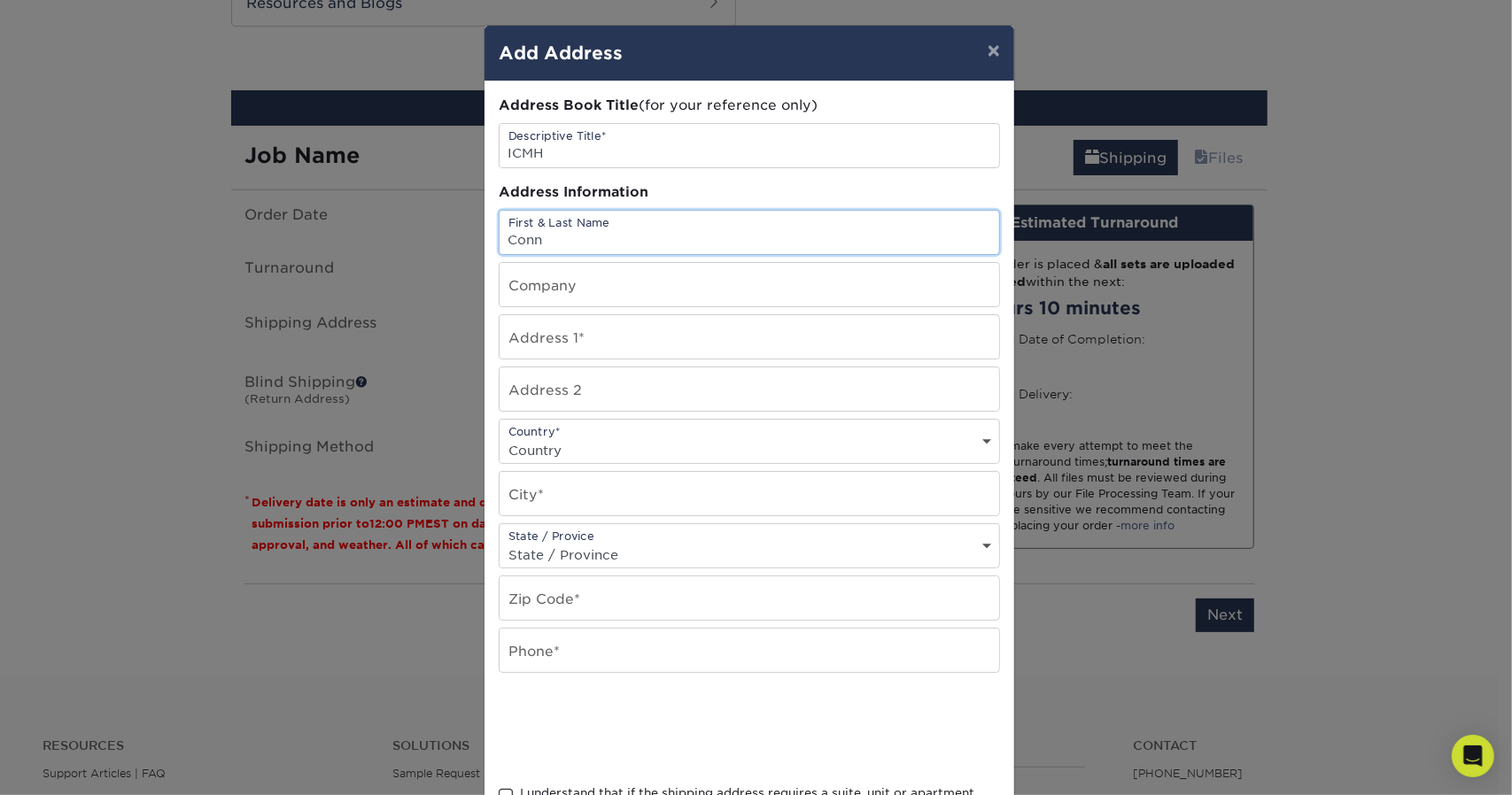
type input "CONNIE Perez-Wong"
type input "InterContinental Mark Hopkins Sa"
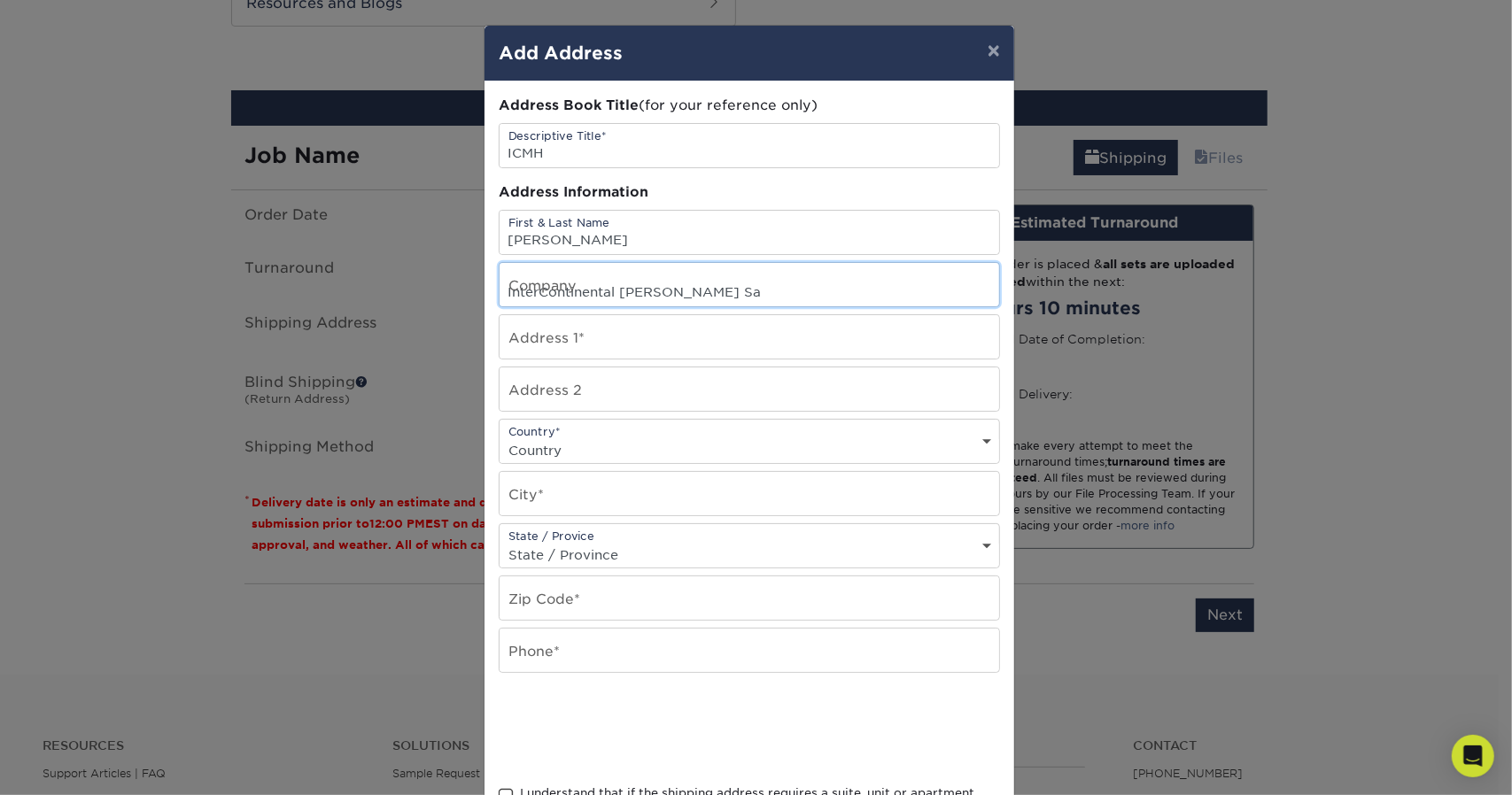
type input "999 California St."
select select "US"
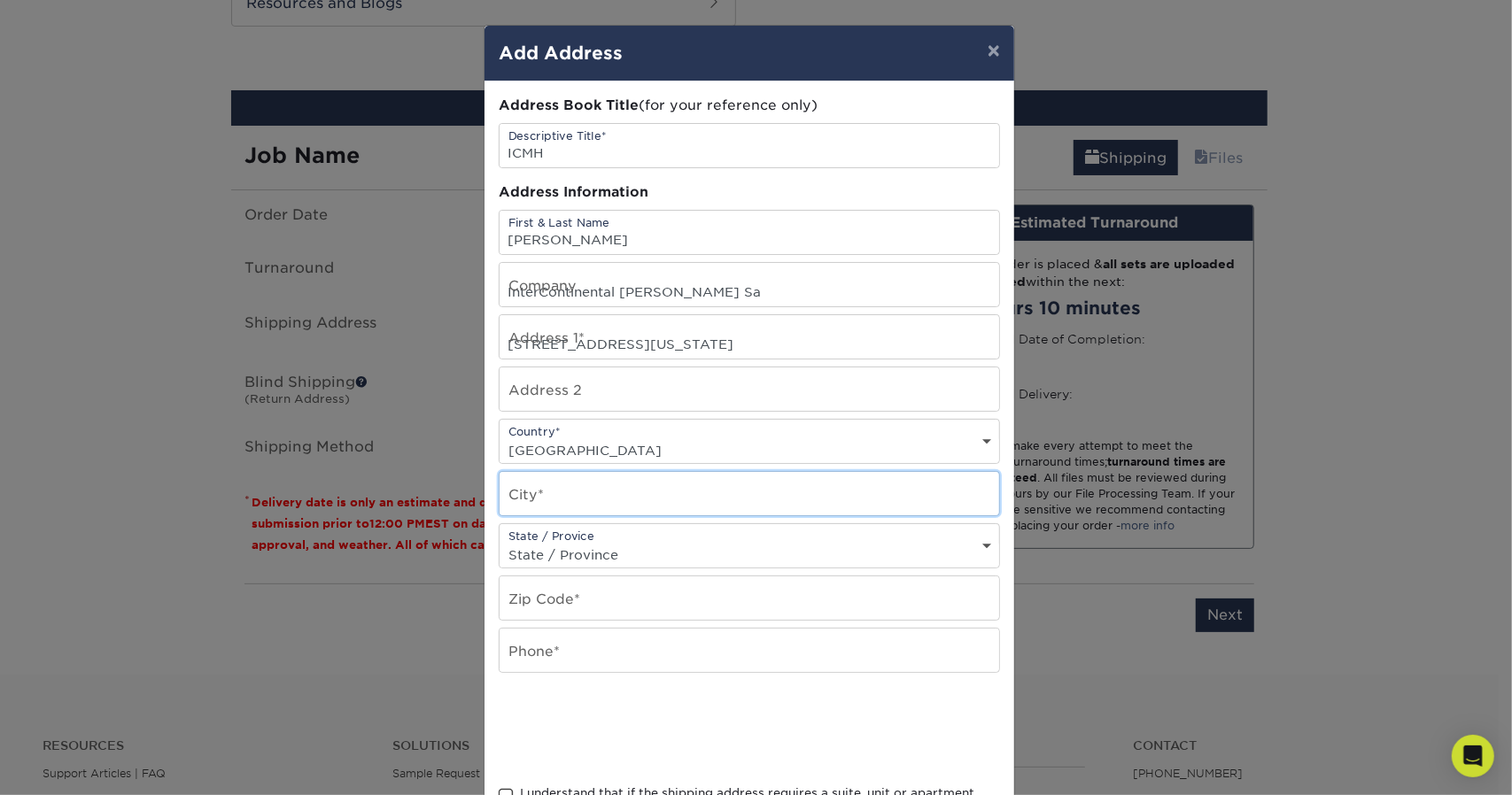
type input "San Francisco"
select select "CA"
type input "94108"
type input "6507668877"
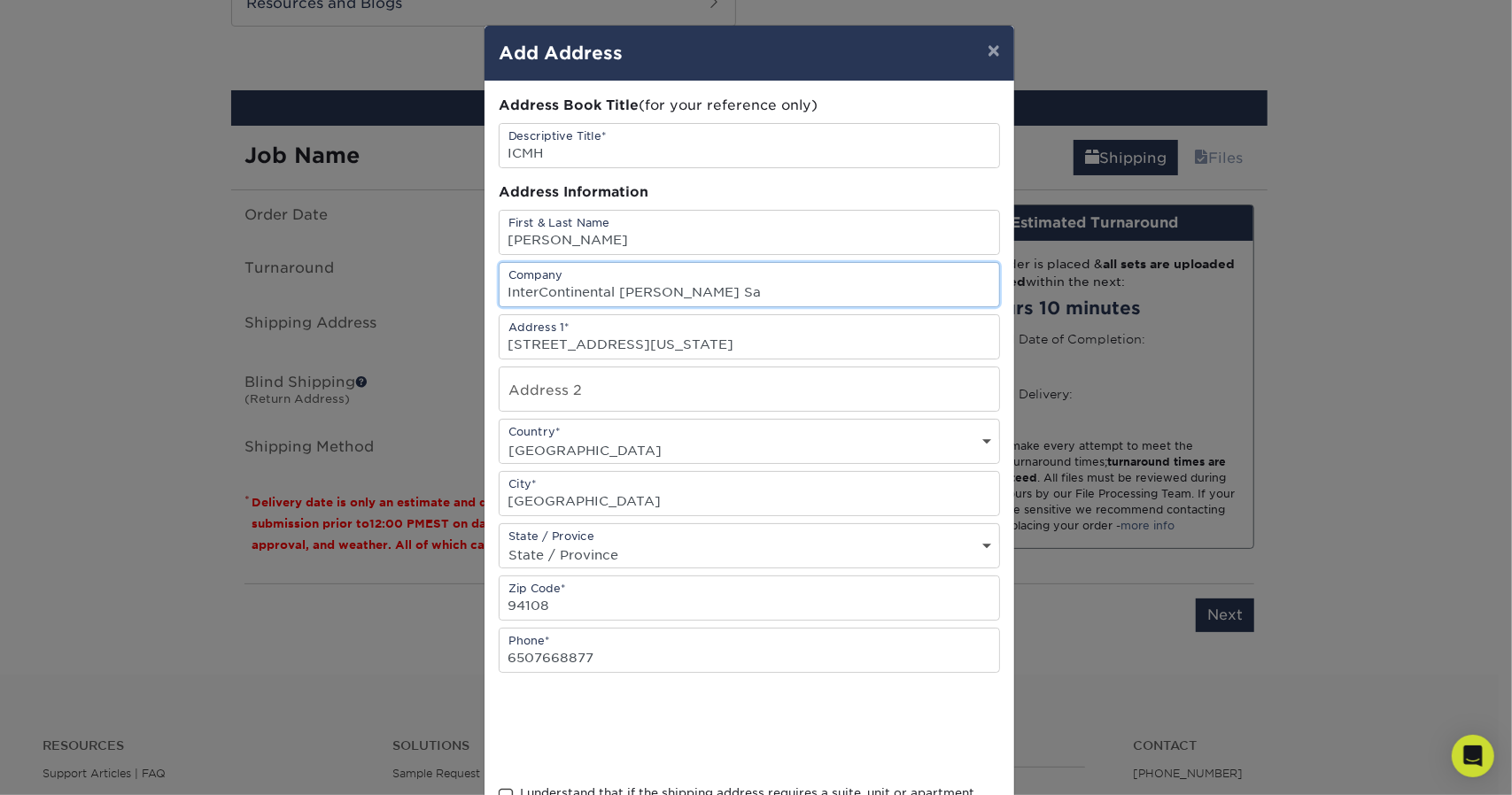
click at [761, 288] on input "InterContinental Mark Hopkins Sa" at bounding box center [750, 284] width 500 height 43
type input "InterContinental Mark Hopkins"
click at [842, 329] on input "999 California St." at bounding box center [750, 336] width 500 height 43
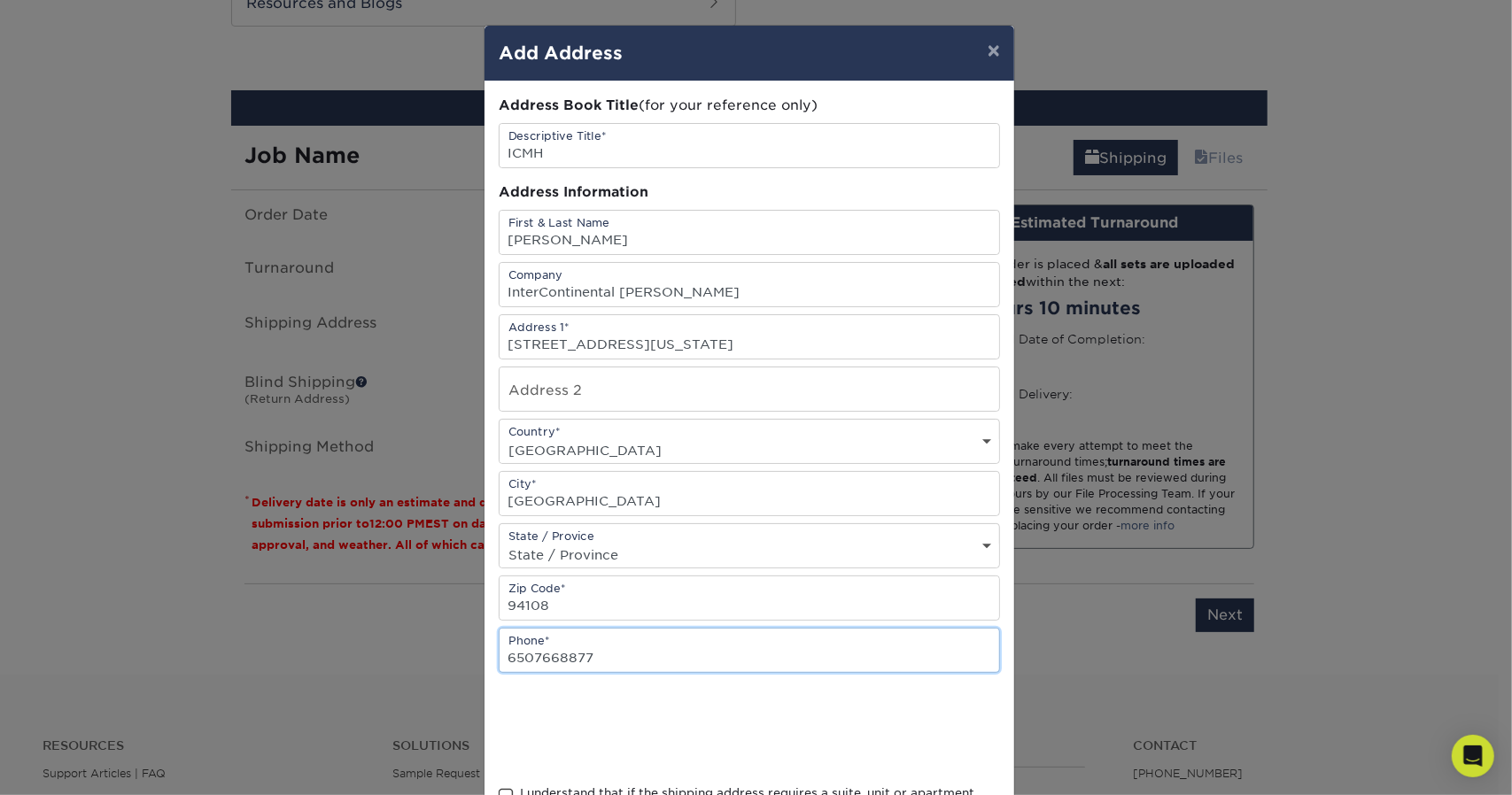
click at [622, 660] on input "6507668877" at bounding box center [750, 650] width 500 height 43
type input "6"
click at [813, 634] on input "4153923434" at bounding box center [750, 650] width 500 height 43
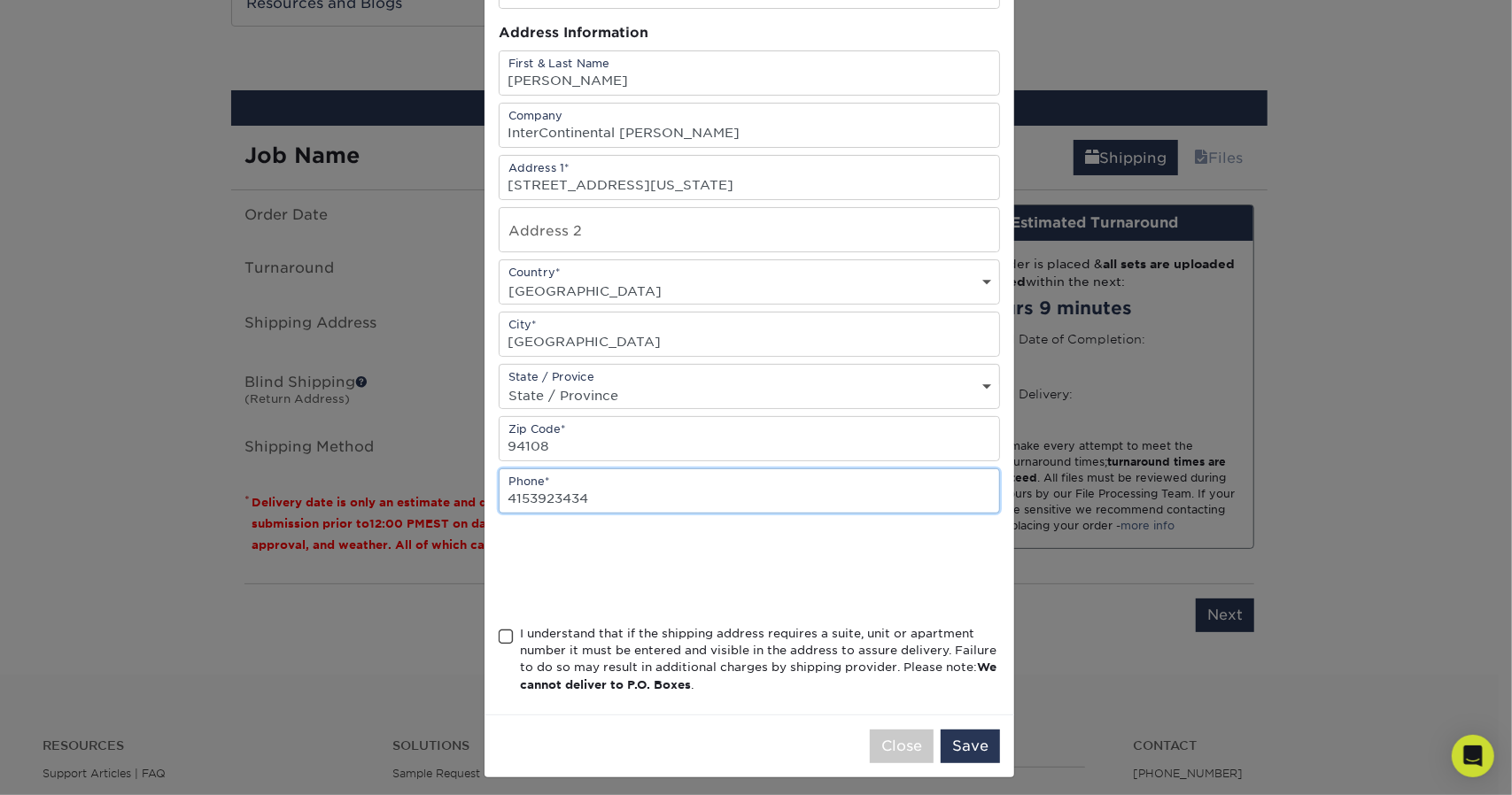
scroll to position [159, 0]
type input "4153923434"
click at [502, 634] on span at bounding box center [506, 637] width 15 height 17
click at [0, 0] on input "I understand that if the shipping address requires a suite, unit or apartment n…" at bounding box center [0, 0] width 0 height 0
click at [954, 737] on button "Save" at bounding box center [970, 747] width 59 height 33
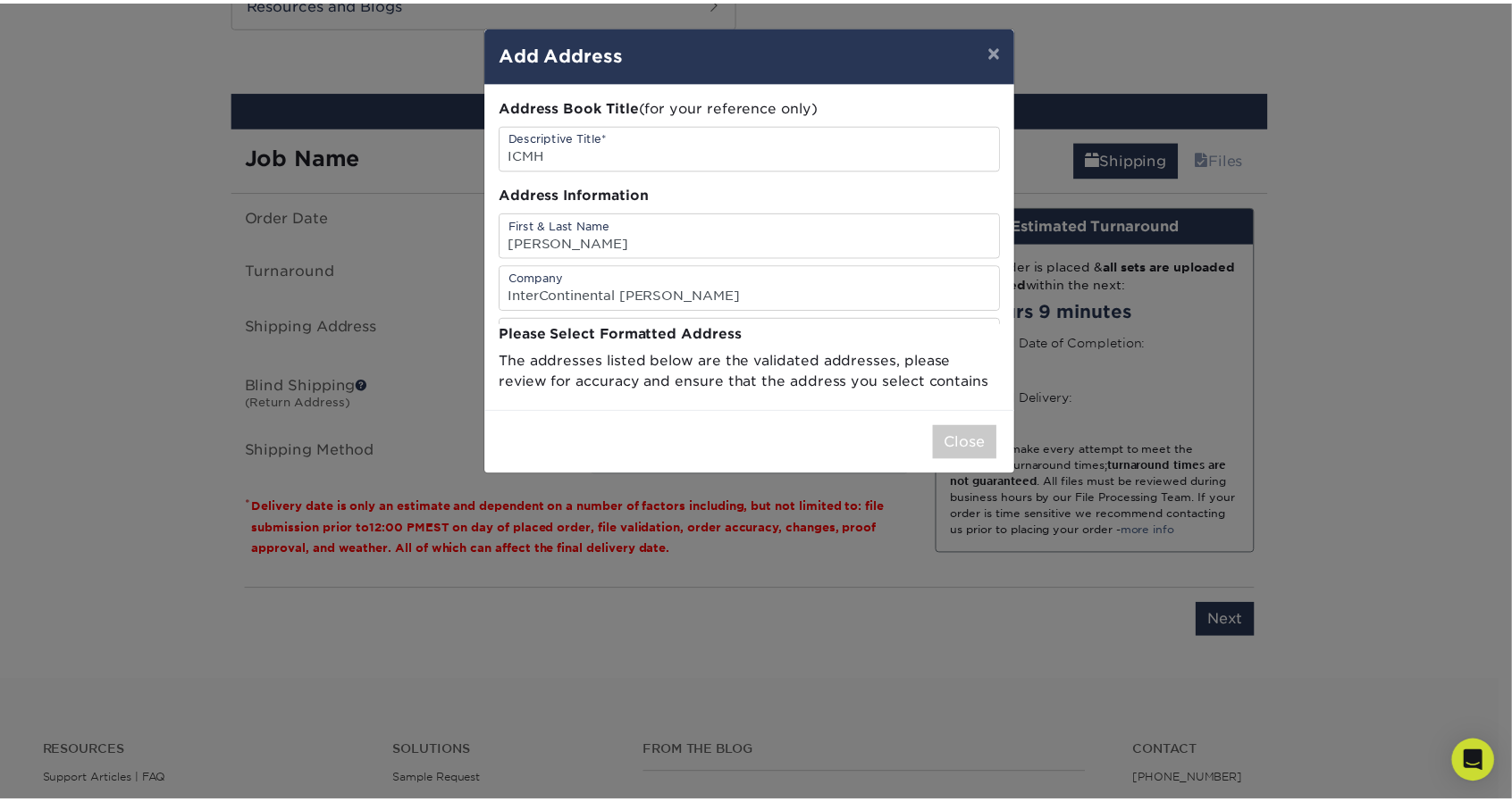
scroll to position [0, 0]
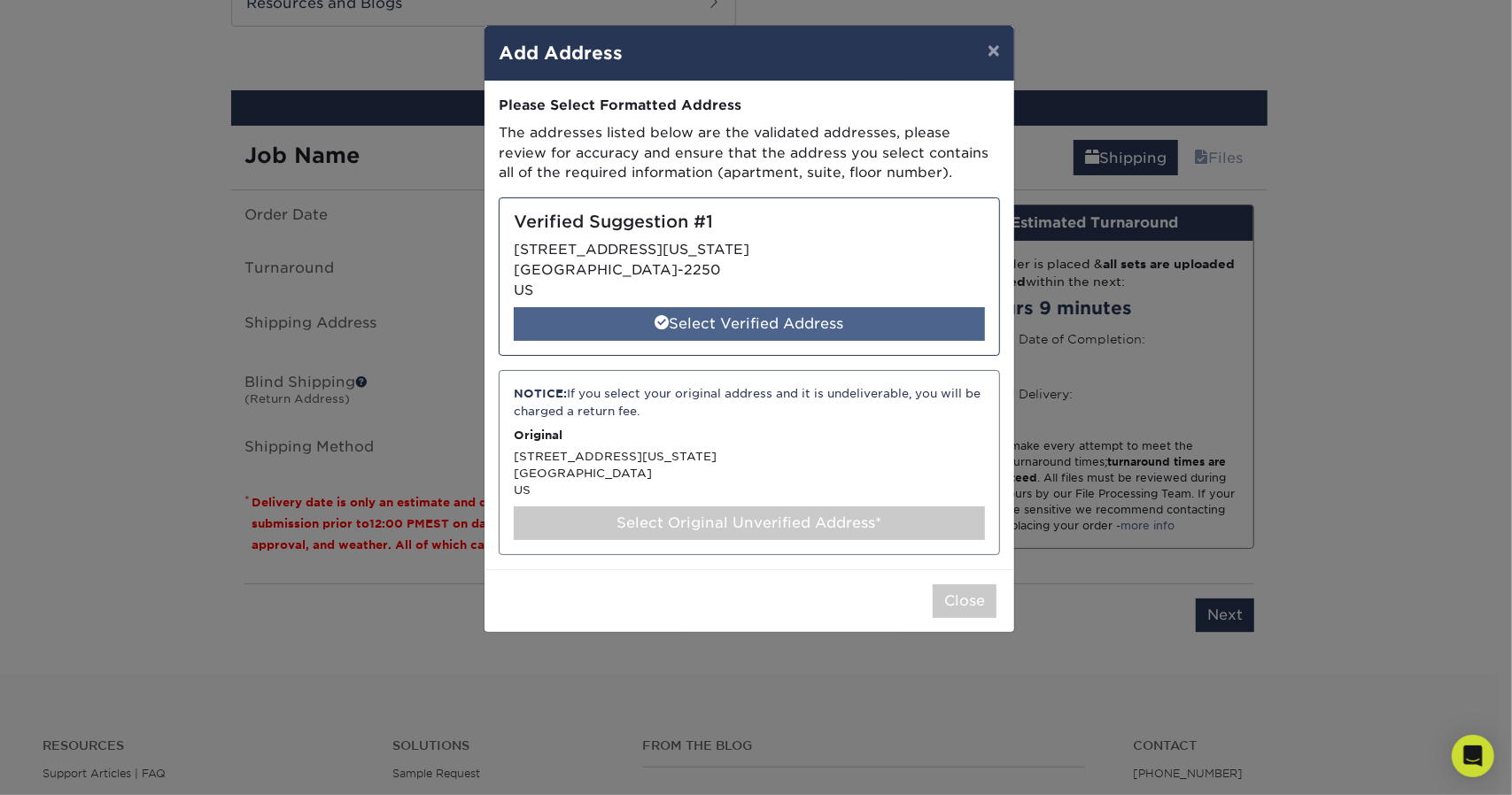
click at [765, 333] on div "Select Verified Address" at bounding box center [749, 324] width 471 height 33
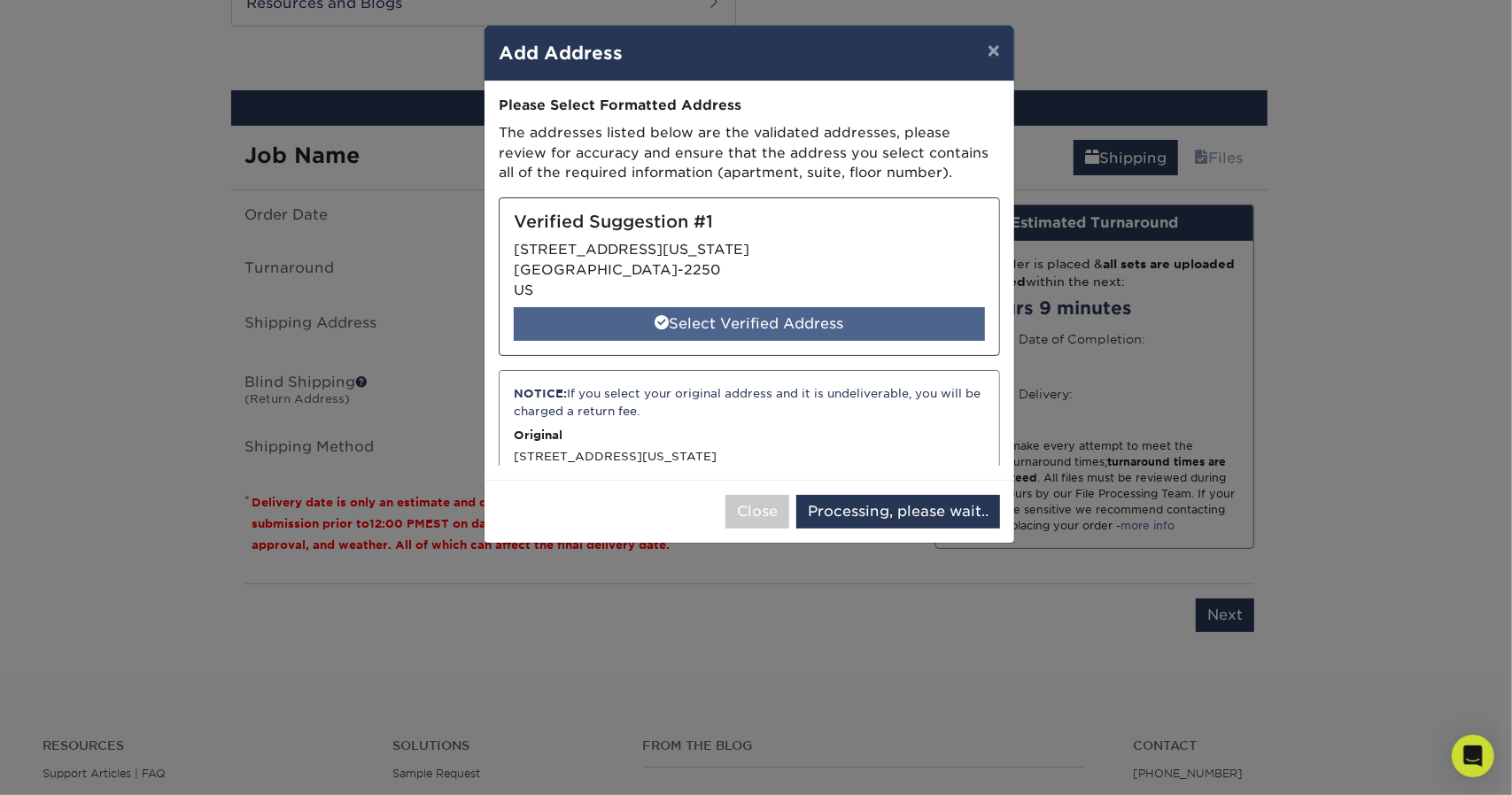
select select "286916"
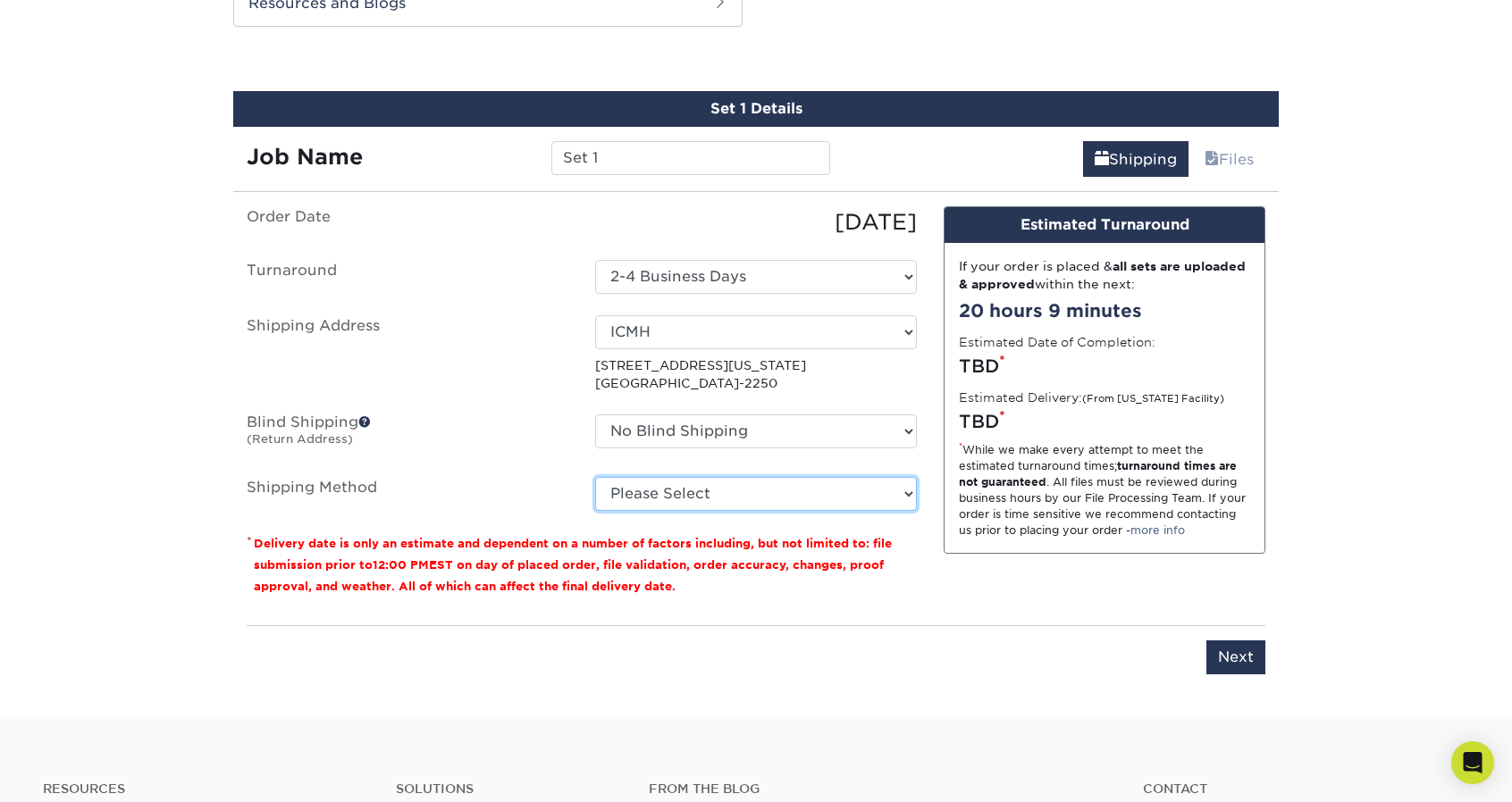
click at [727, 487] on select "Please Select Ground Shipping (+$7.84) 3 Day Shipping Service (+$24.92) 2 Day A…" at bounding box center [756, 494] width 322 height 34
select select "03"
click at [596, 477] on select "Please Select Ground Shipping (+$7.84) 3 Day Shipping Service (+$24.92) 2 Day A…" at bounding box center [756, 494] width 322 height 34
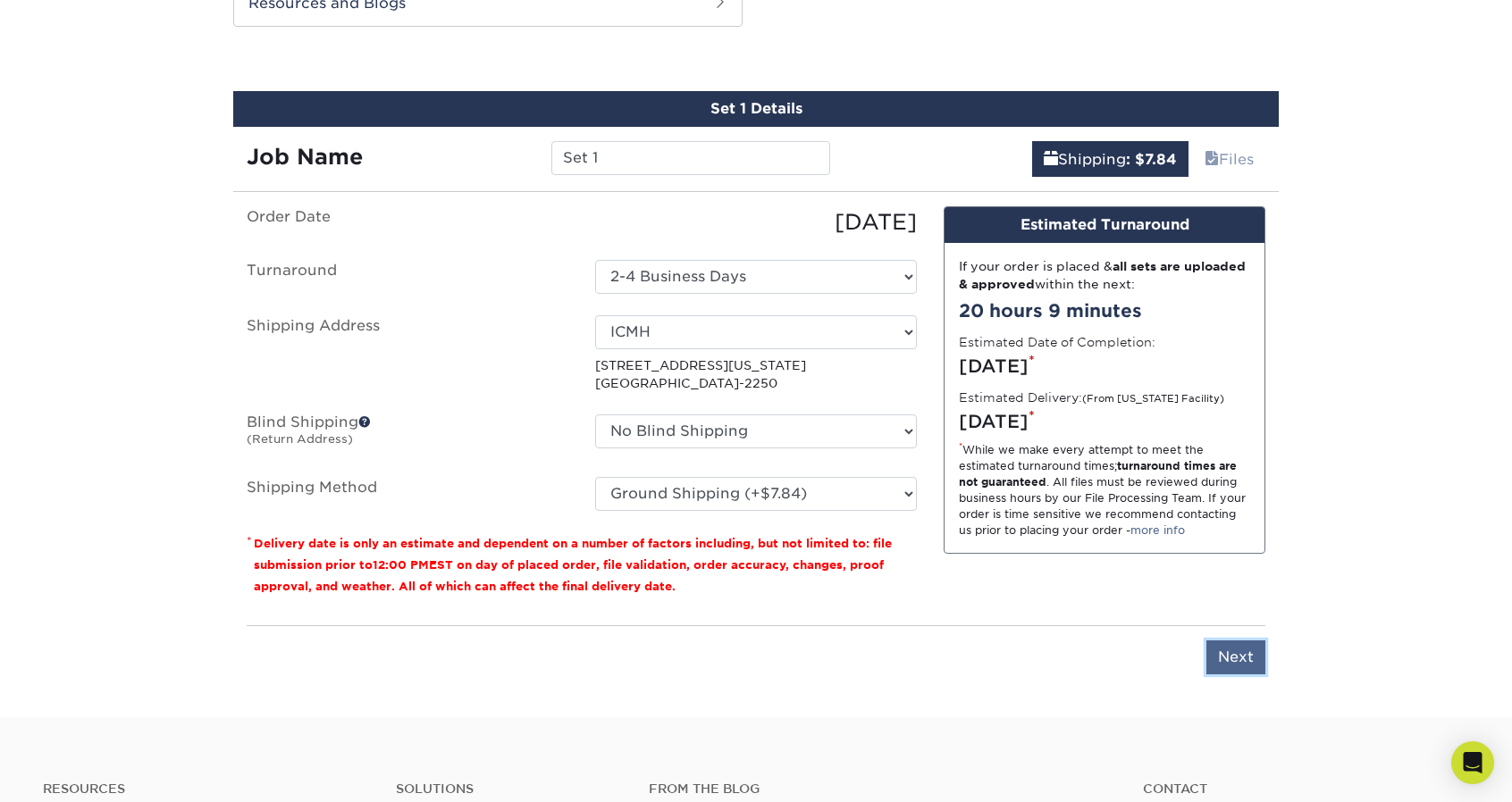
click at [1250, 658] on input "Next" at bounding box center [1235, 657] width 59 height 34
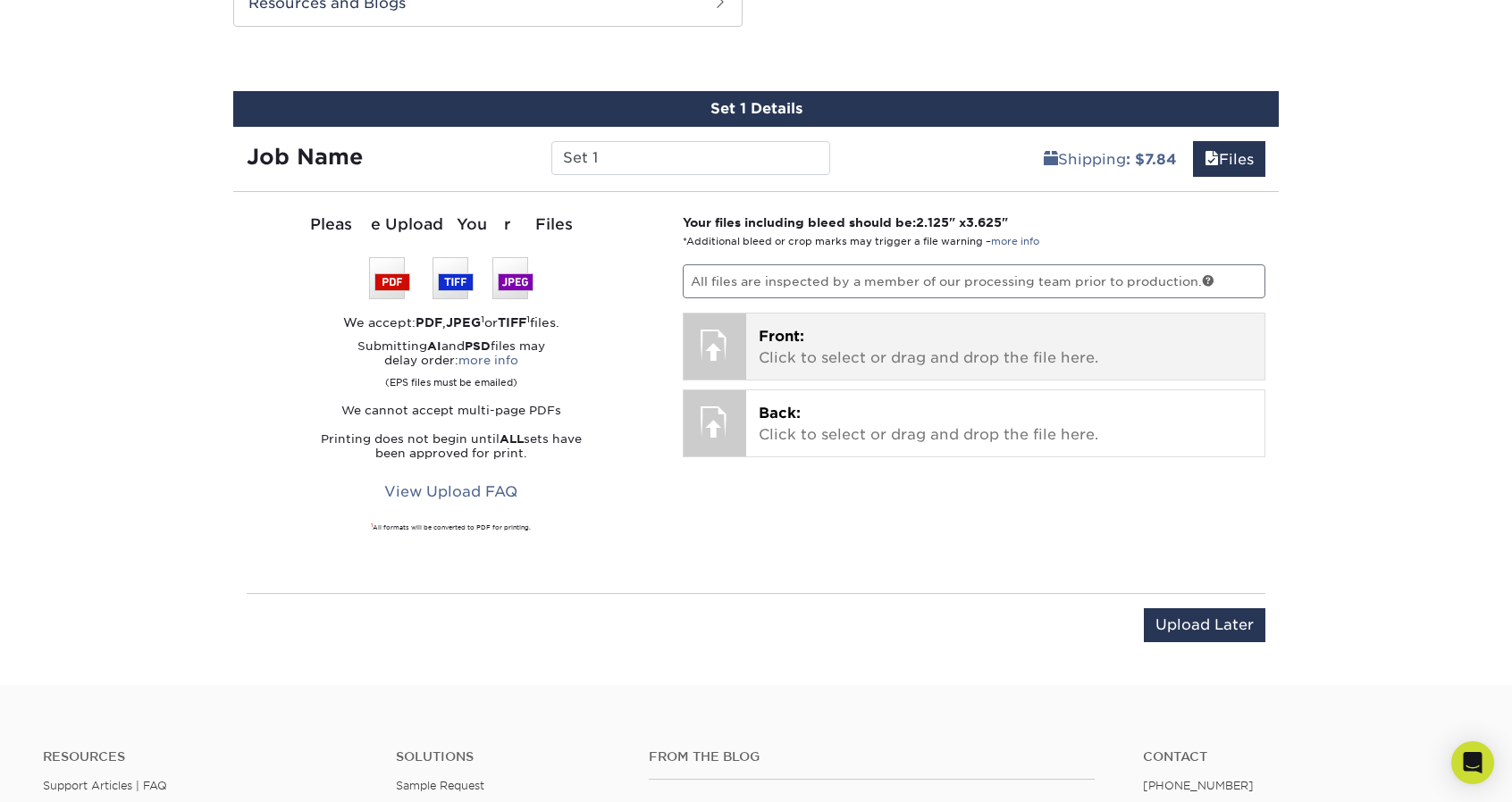
click at [814, 336] on p "Front: Click to select or drag and drop the file here." at bounding box center [1006, 347] width 494 height 43
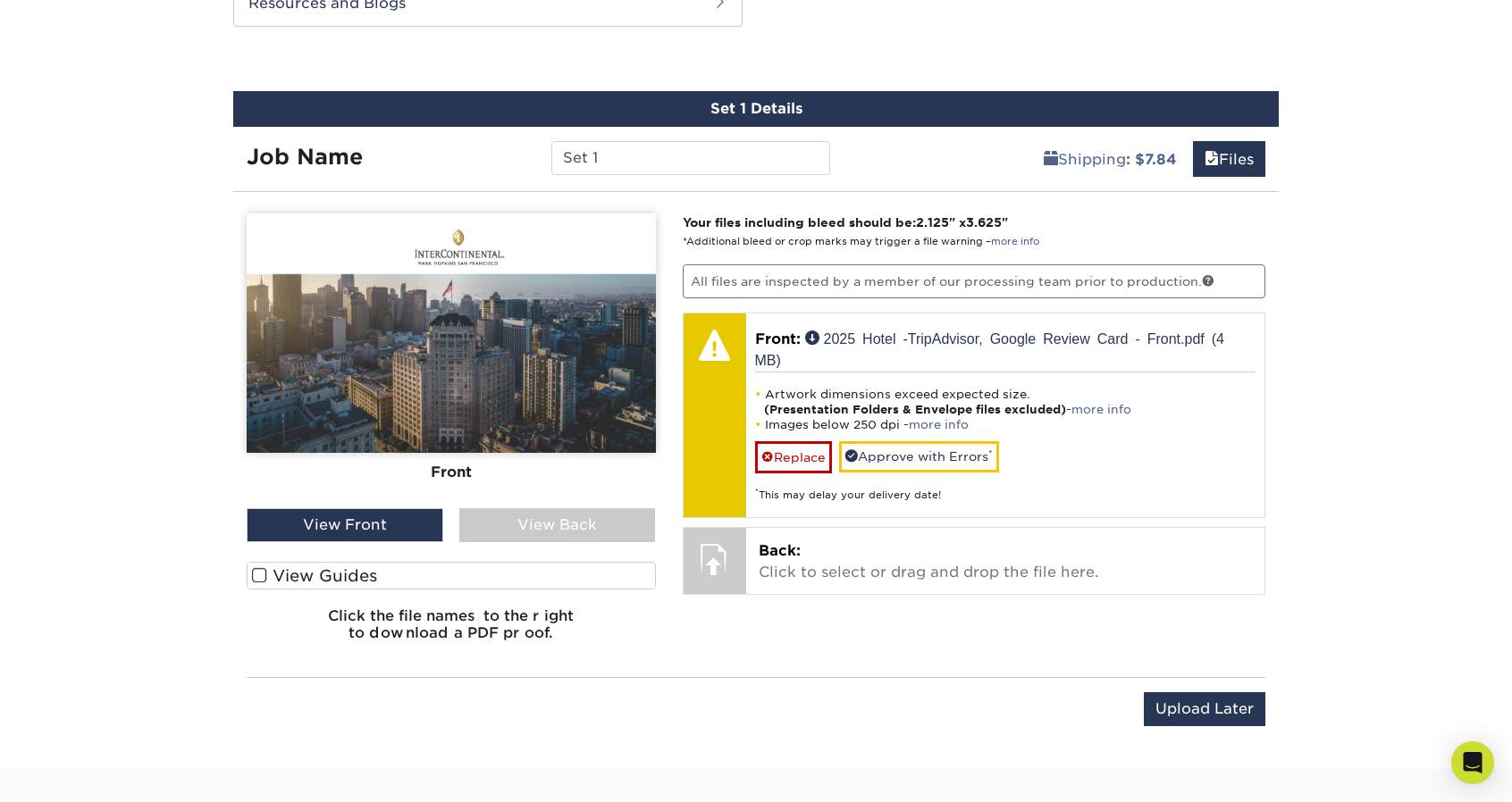
click at [258, 569] on span at bounding box center [259, 576] width 15 height 17
click at [0, 0] on input "View Guides" at bounding box center [0, 0] width 0 height 0
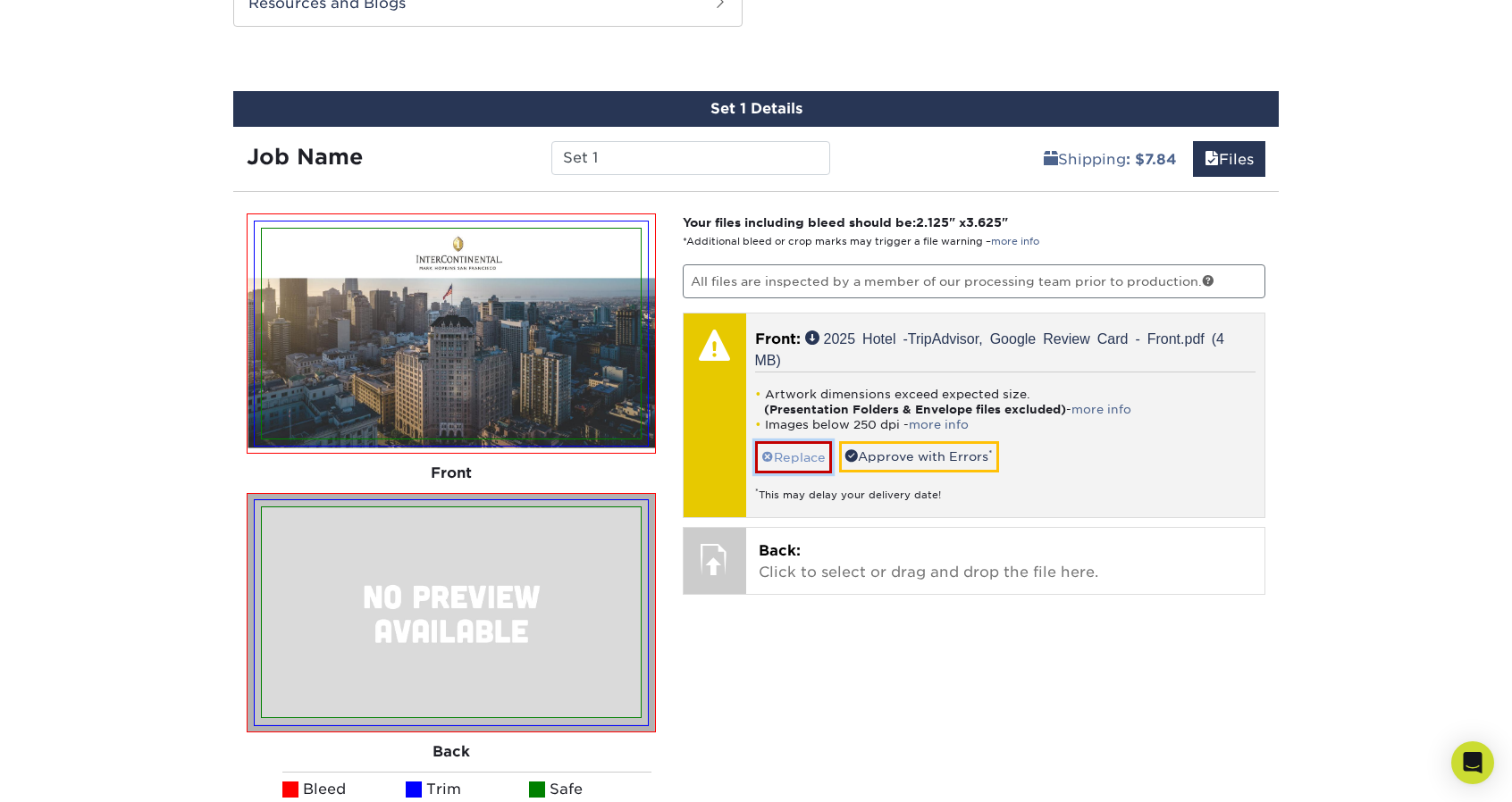
click at [810, 458] on link "Replace" at bounding box center [793, 458] width 76 height 32
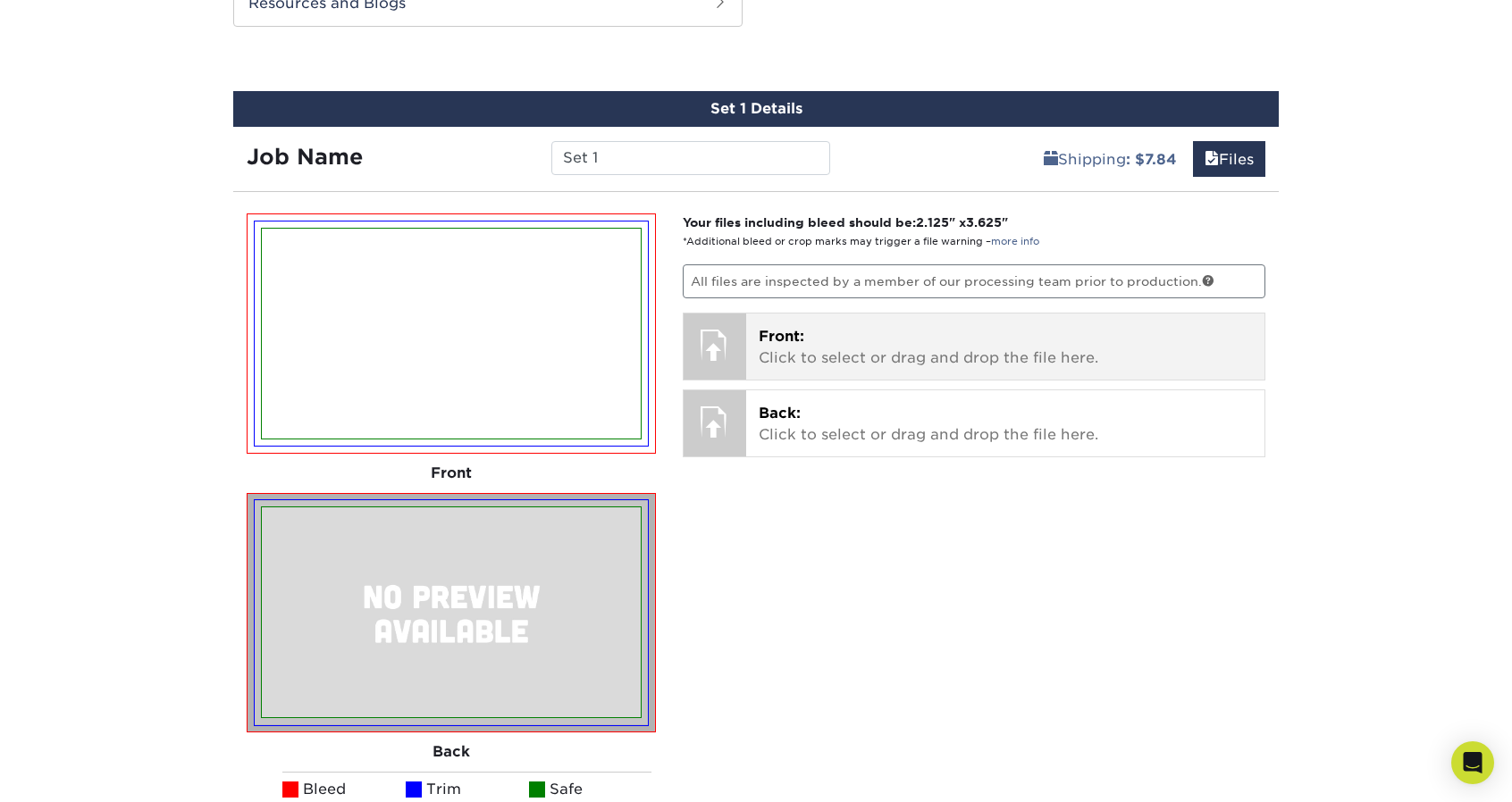
click at [730, 353] on div at bounding box center [715, 344] width 63 height 63
click at [852, 347] on p "Front: Click to select or drag and drop the file here." at bounding box center [1006, 347] width 494 height 43
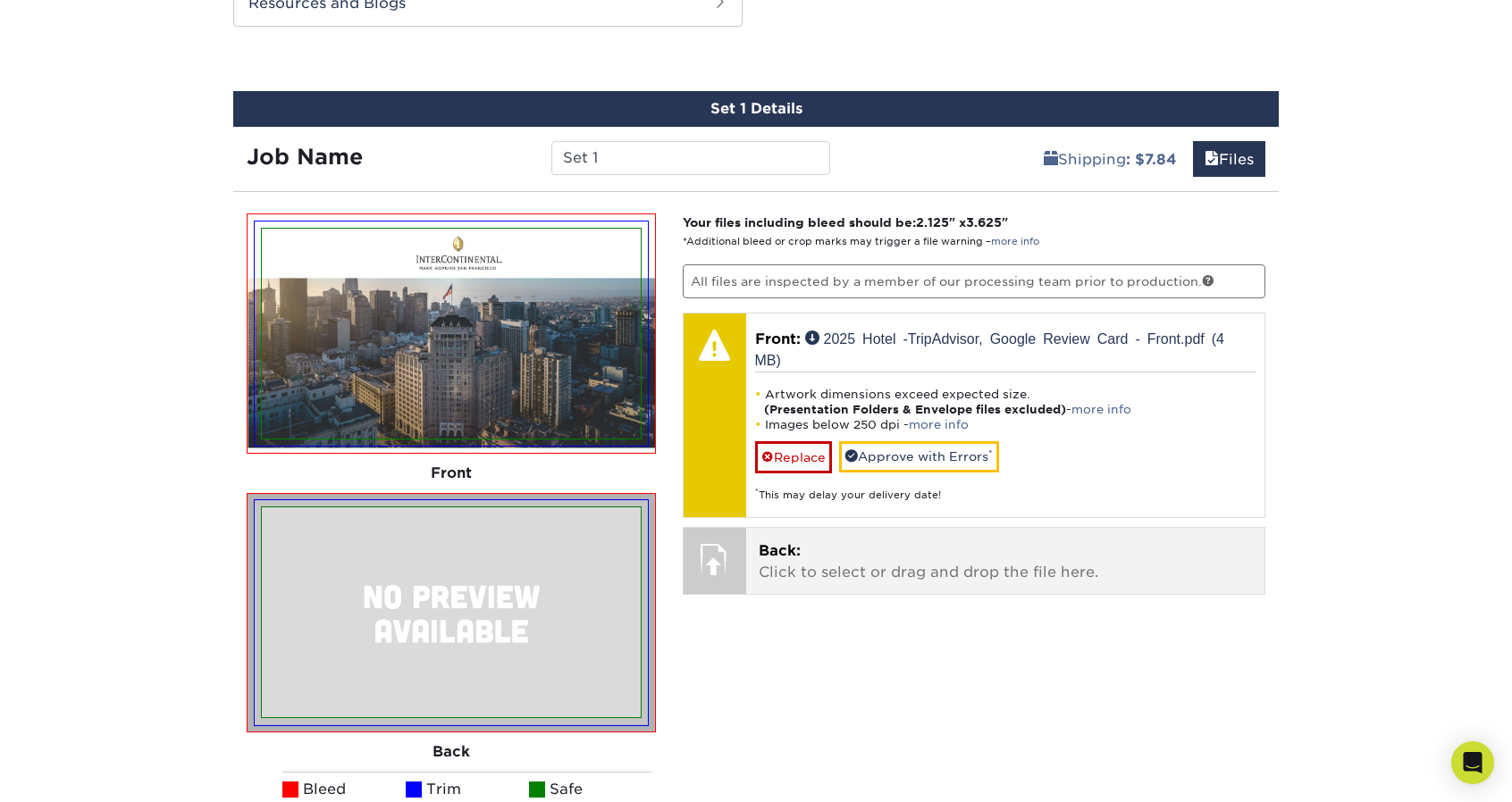
click at [799, 544] on span "Back:" at bounding box center [779, 550] width 42 height 17
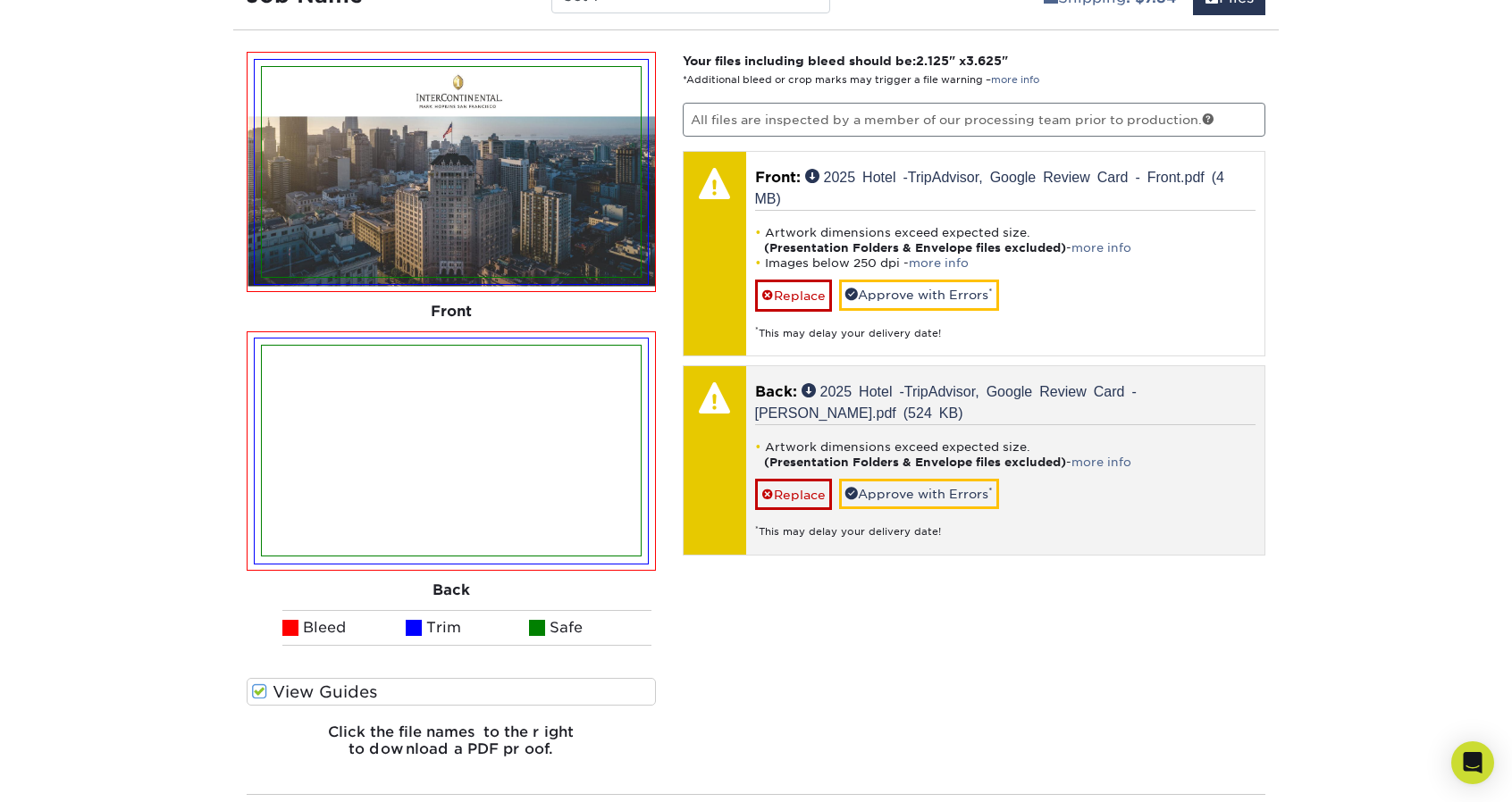
scroll to position [1149, 0]
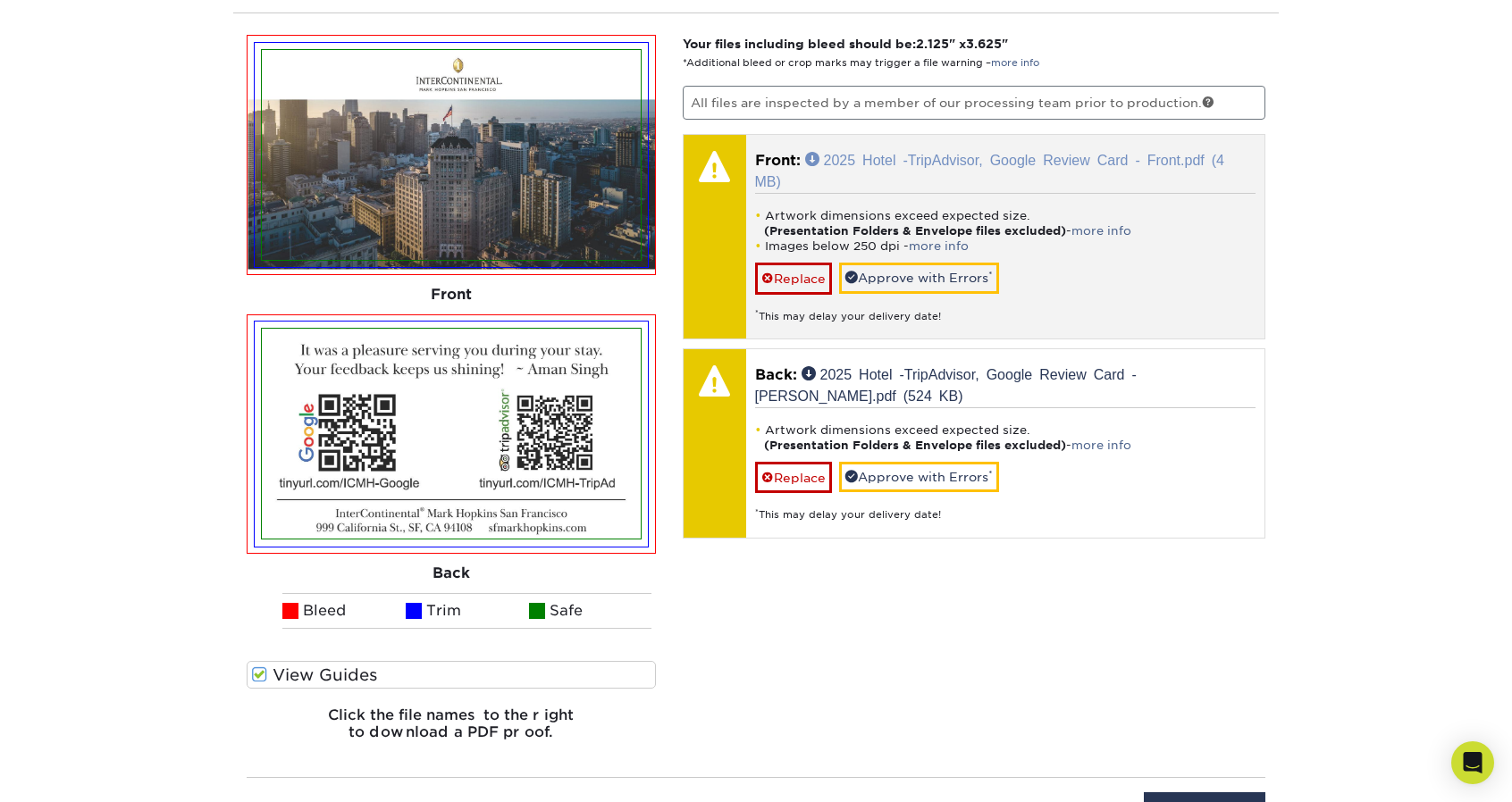
click at [902, 156] on link "2025 Hotel -TripAdvisor, Google Review Card - Front.pdf (4 MB)" at bounding box center [990, 170] width 470 height 36
